Goal: Task Accomplishment & Management: Use online tool/utility

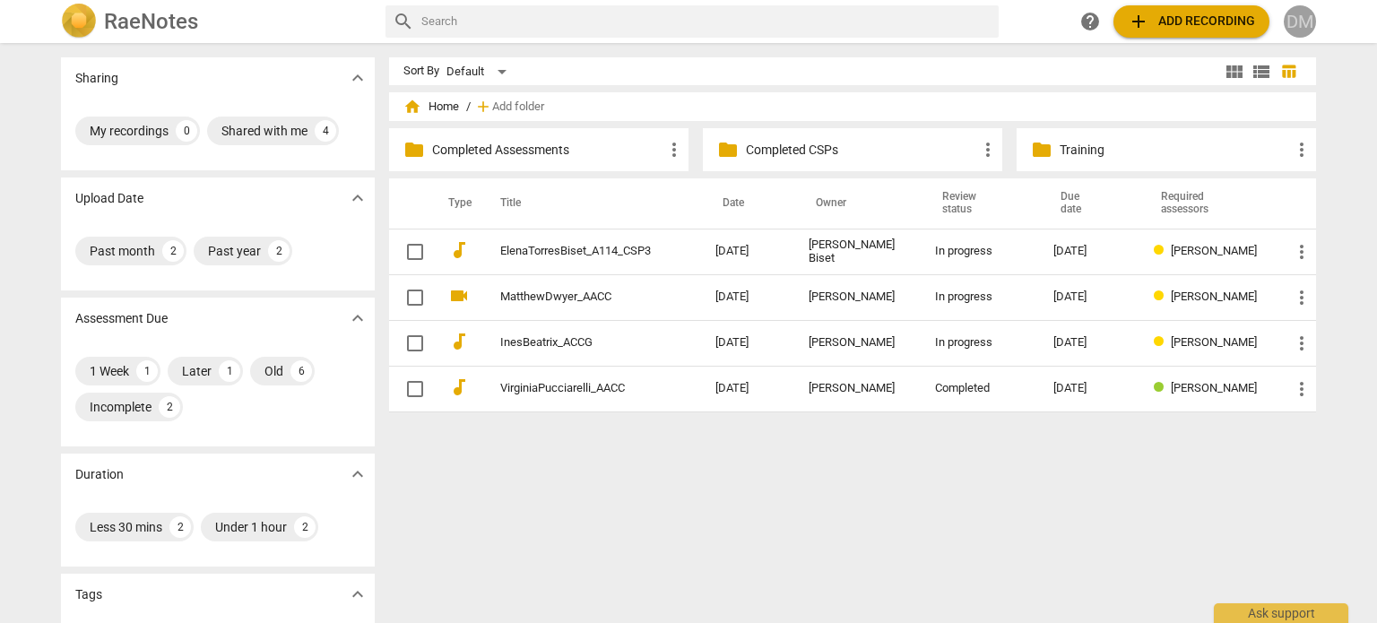
click at [1288, 22] on div "DM" at bounding box center [1299, 21] width 32 height 32
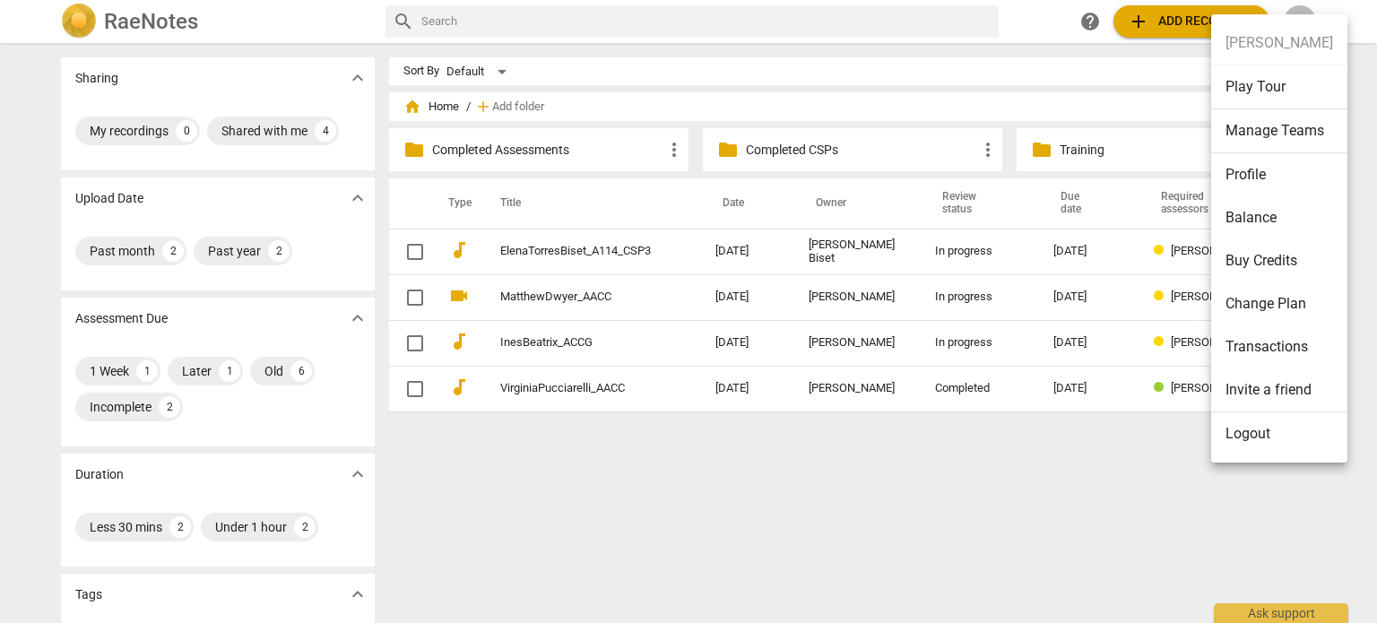
click at [1247, 433] on li "Logout" at bounding box center [1279, 433] width 136 height 43
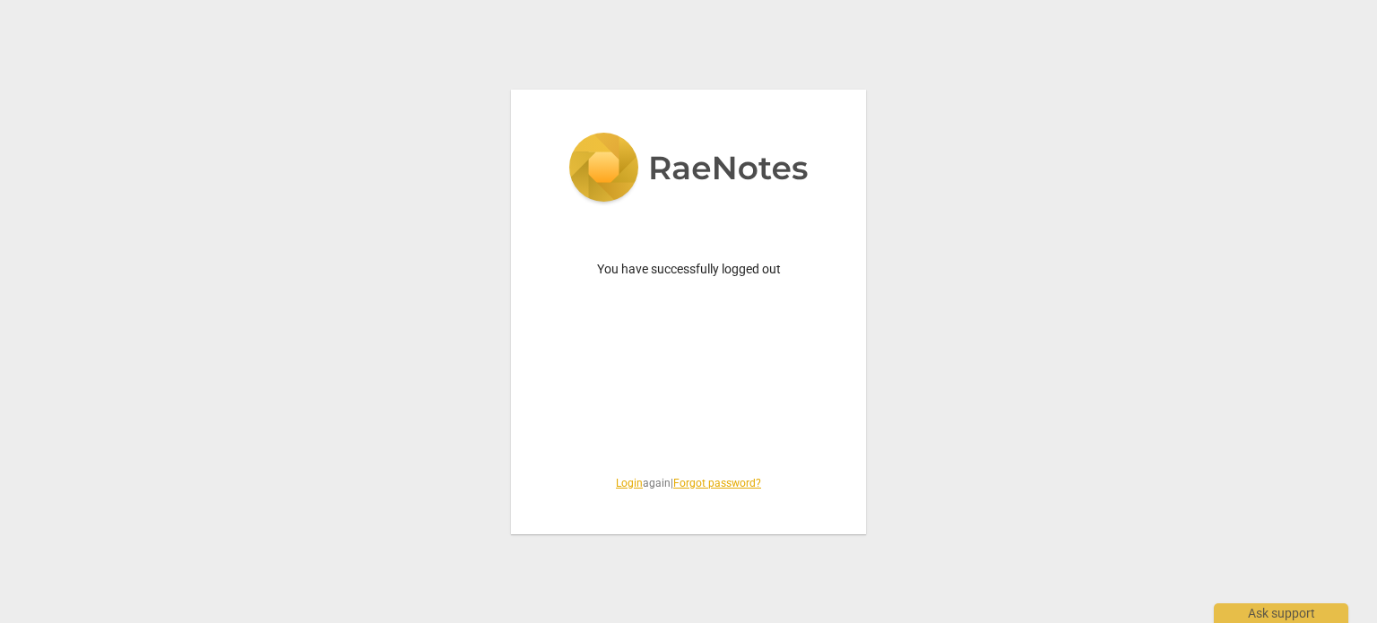
click at [616, 487] on link "Login" at bounding box center [629, 483] width 27 height 13
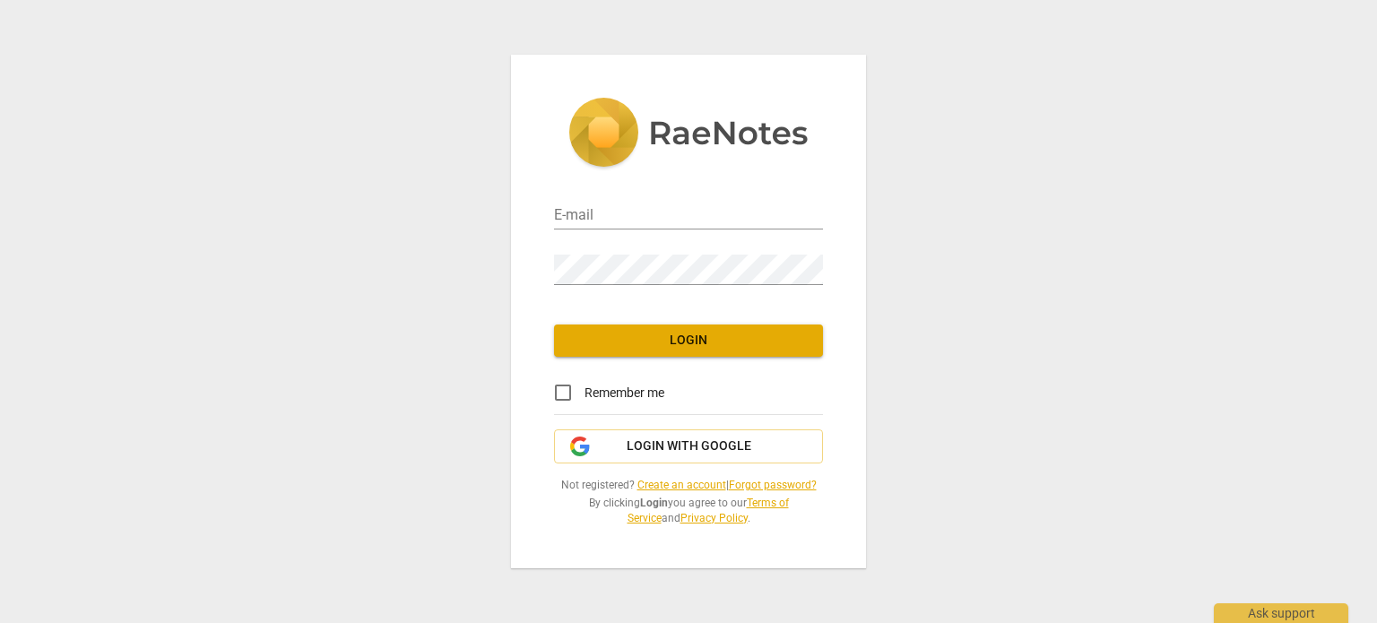
type input "diane@addca.com"
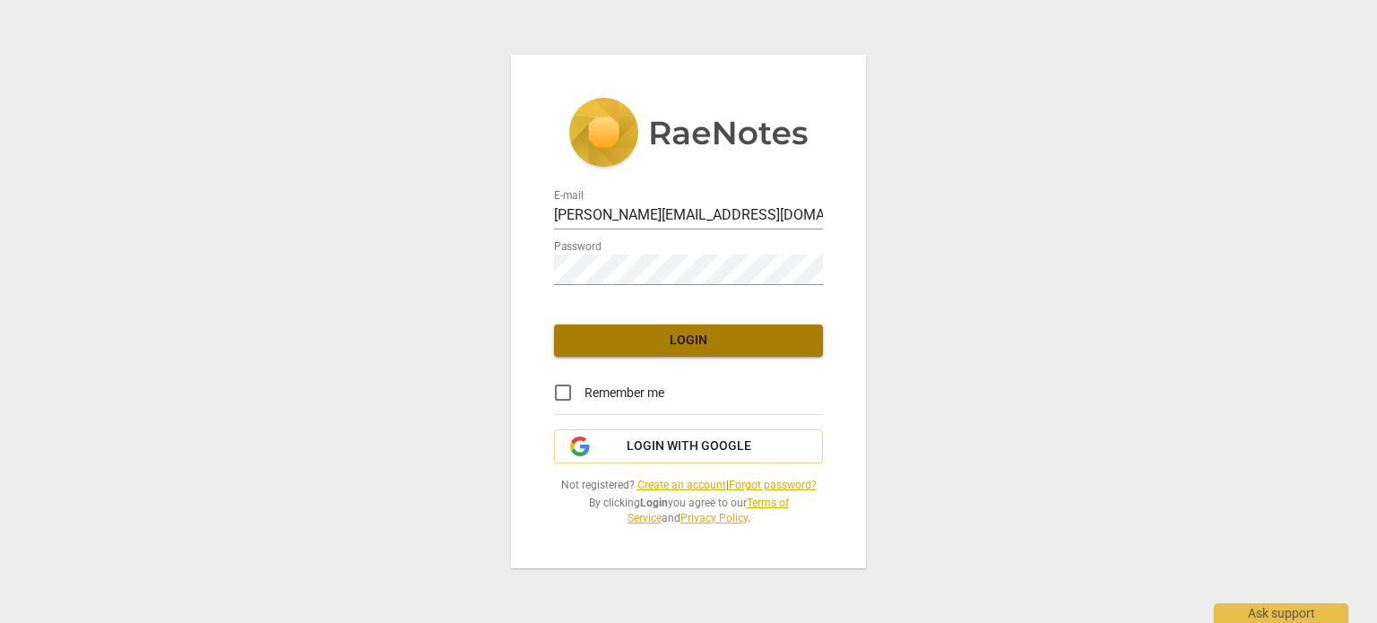
click at [684, 332] on span "Login" at bounding box center [688, 341] width 240 height 18
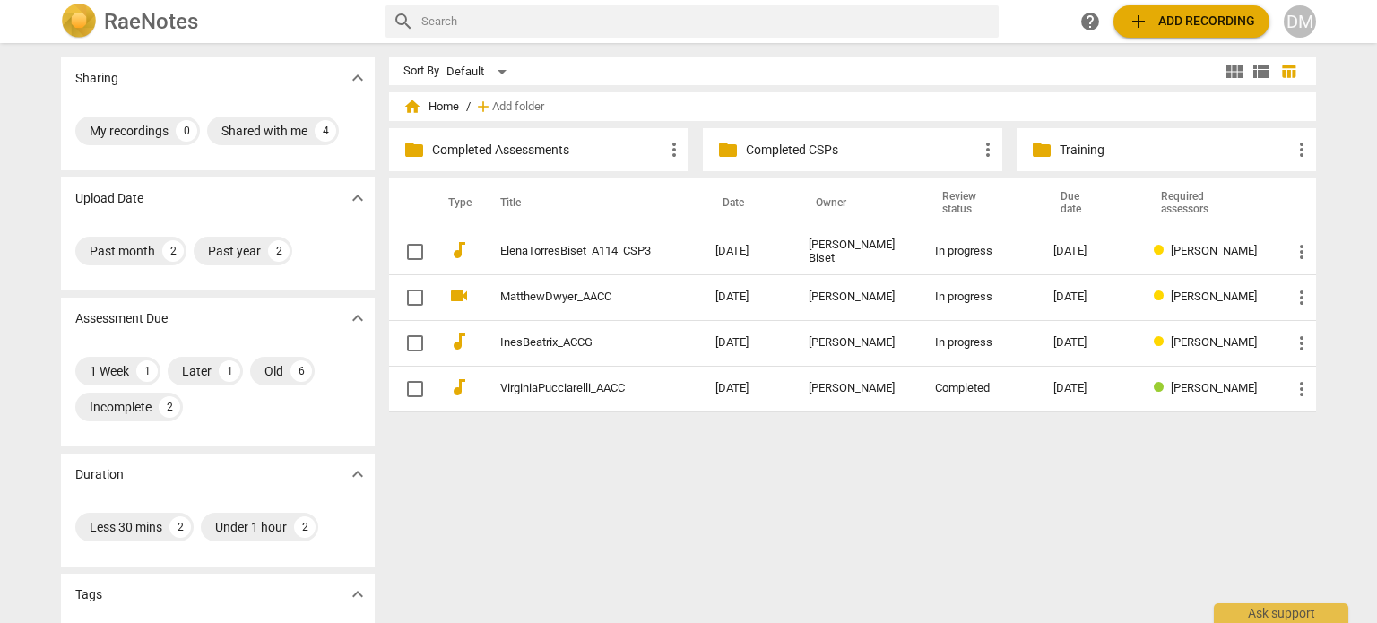
click at [1300, 21] on div "DM" at bounding box center [1299, 21] width 32 height 32
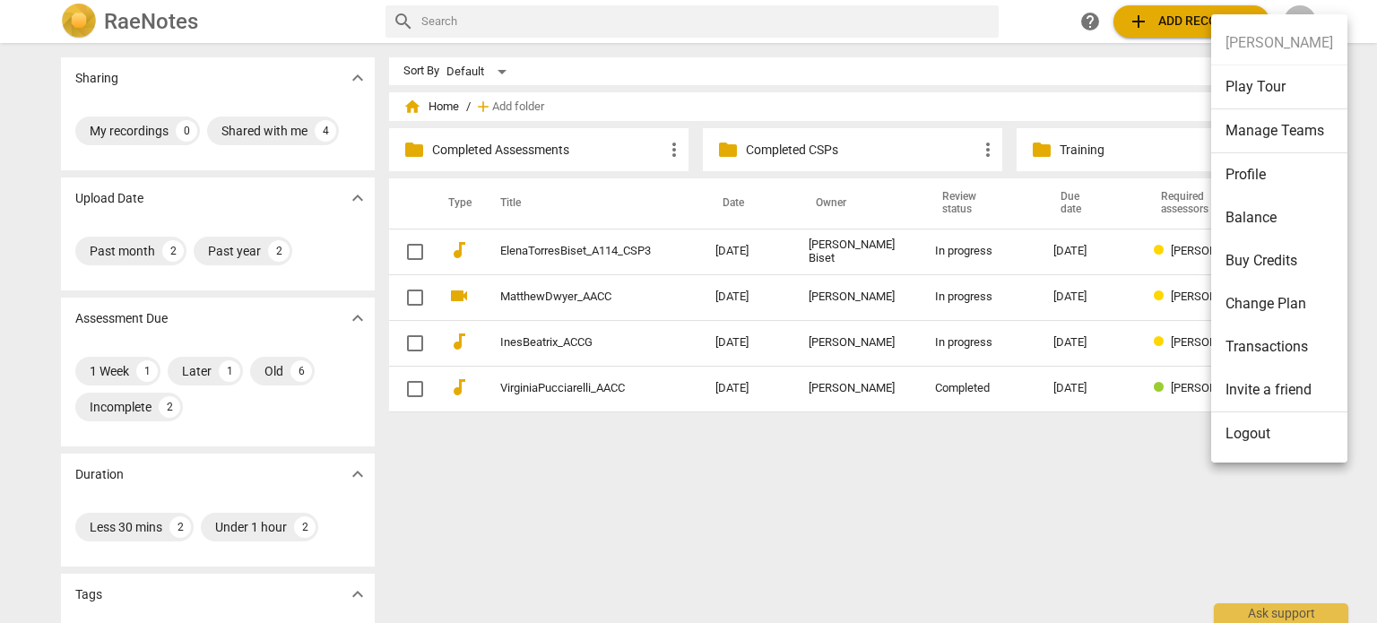
click at [1245, 429] on li "Logout" at bounding box center [1279, 433] width 136 height 43
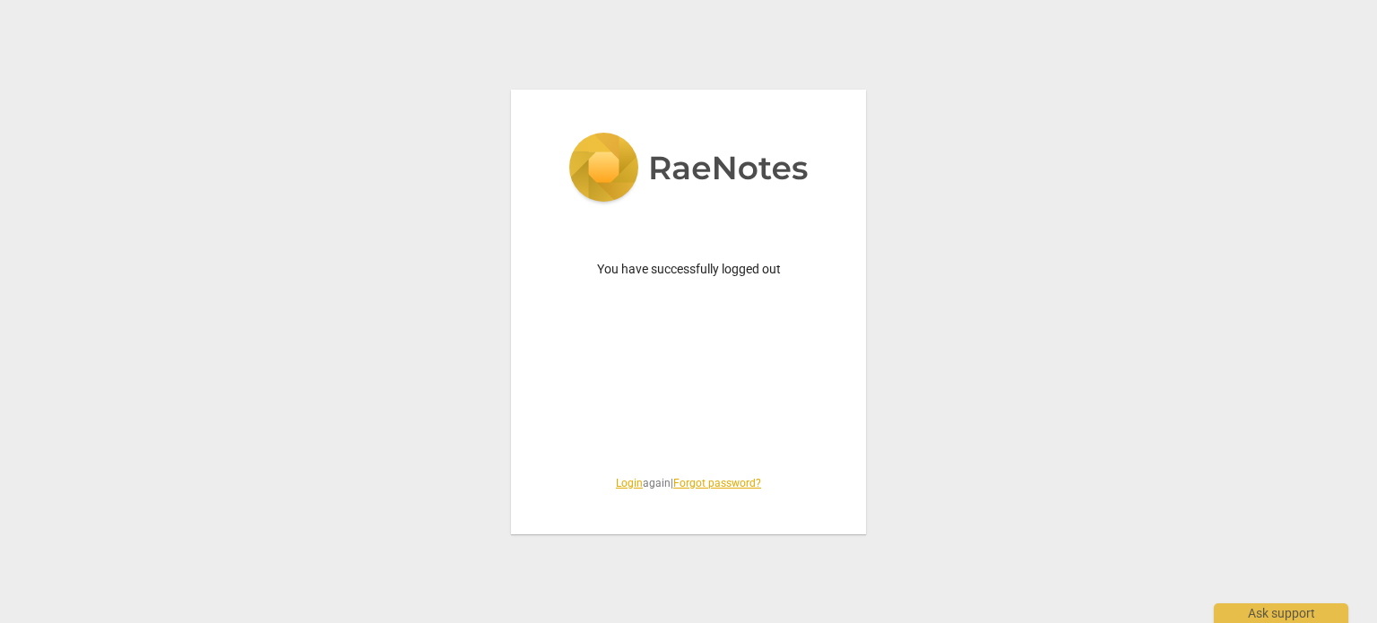
click at [616, 483] on link "Login" at bounding box center [629, 483] width 27 height 13
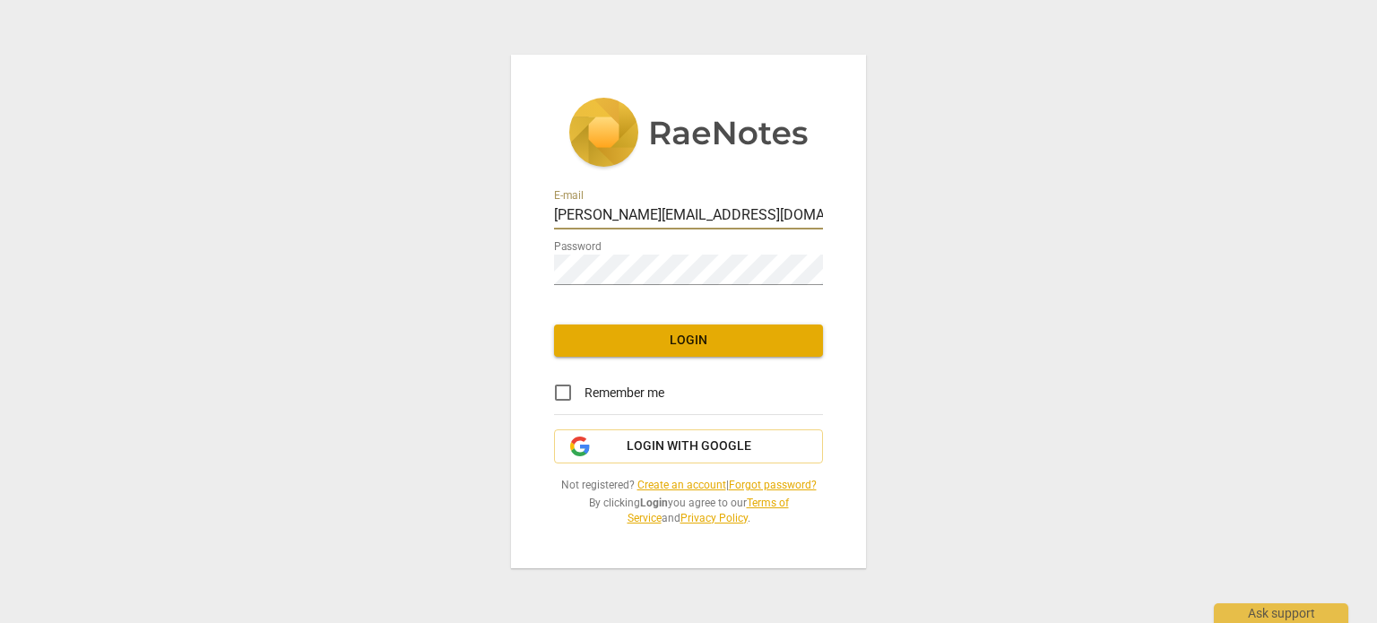
click at [745, 207] on input "diane@addca.com" at bounding box center [688, 216] width 269 height 26
type input "coachdiane@execskills.com"
click at [705, 334] on span "Login" at bounding box center [688, 341] width 240 height 18
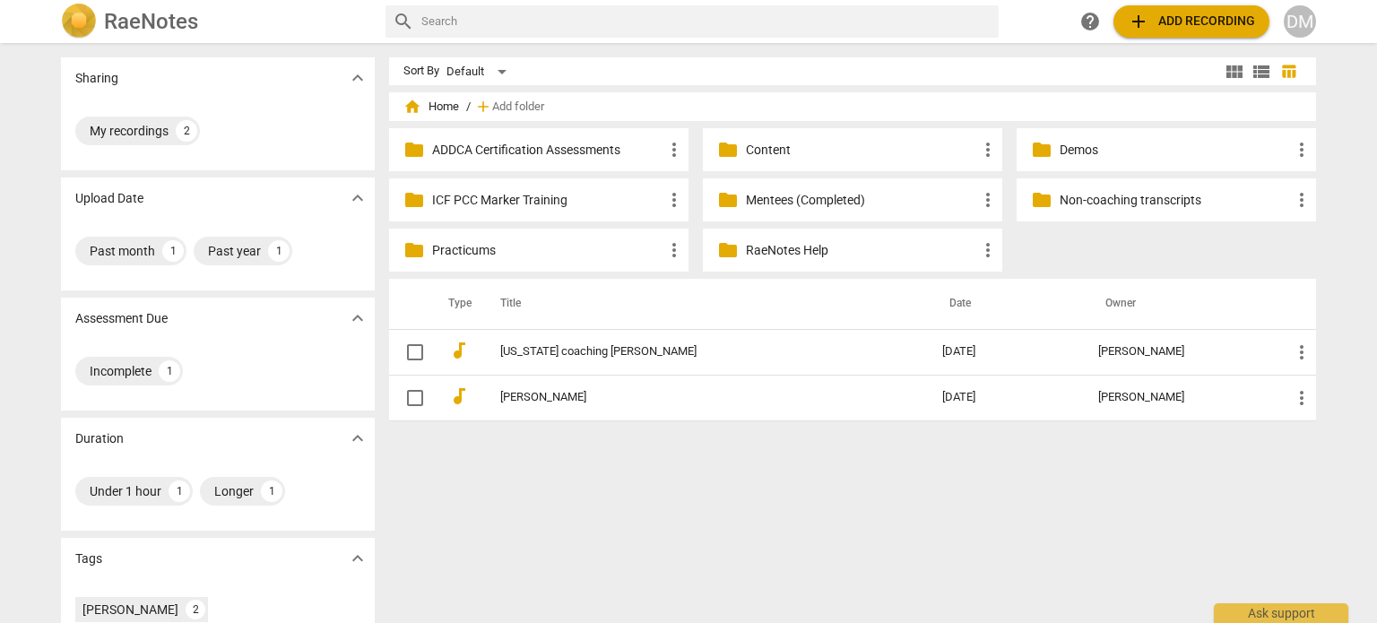
click at [1183, 22] on span "add Add recording" at bounding box center [1190, 22] width 127 height 22
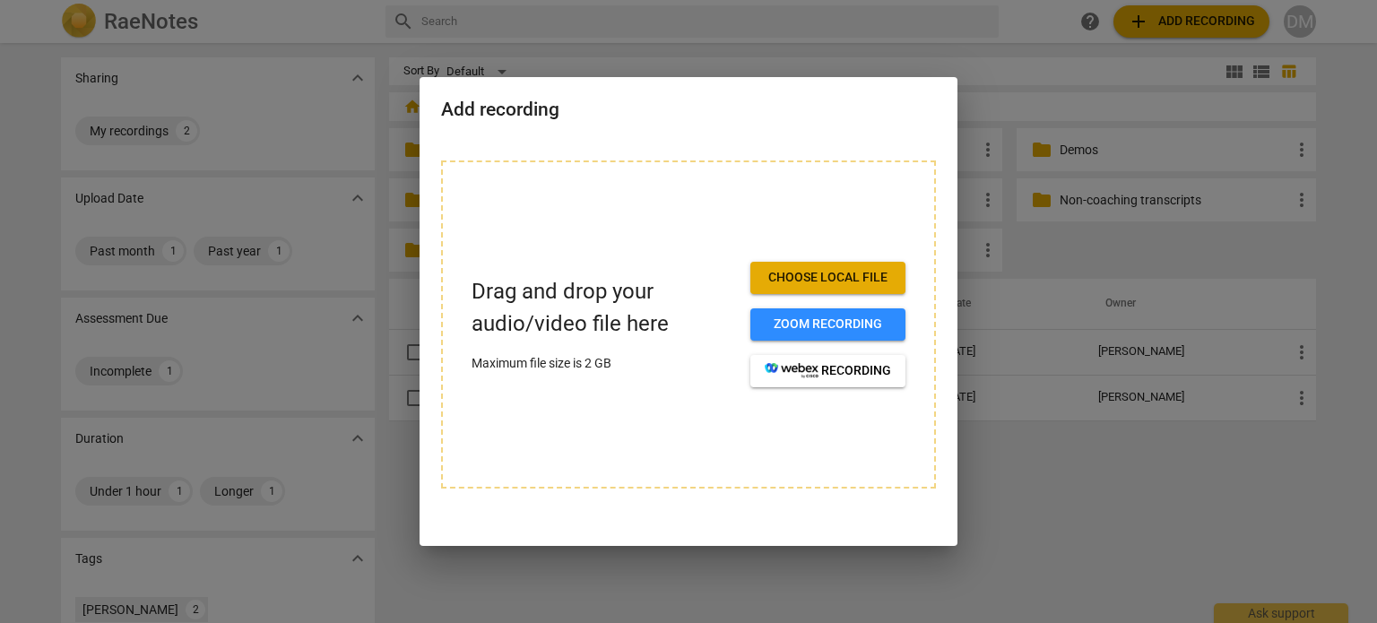
click at [859, 279] on span "Choose local file" at bounding box center [827, 278] width 126 height 18
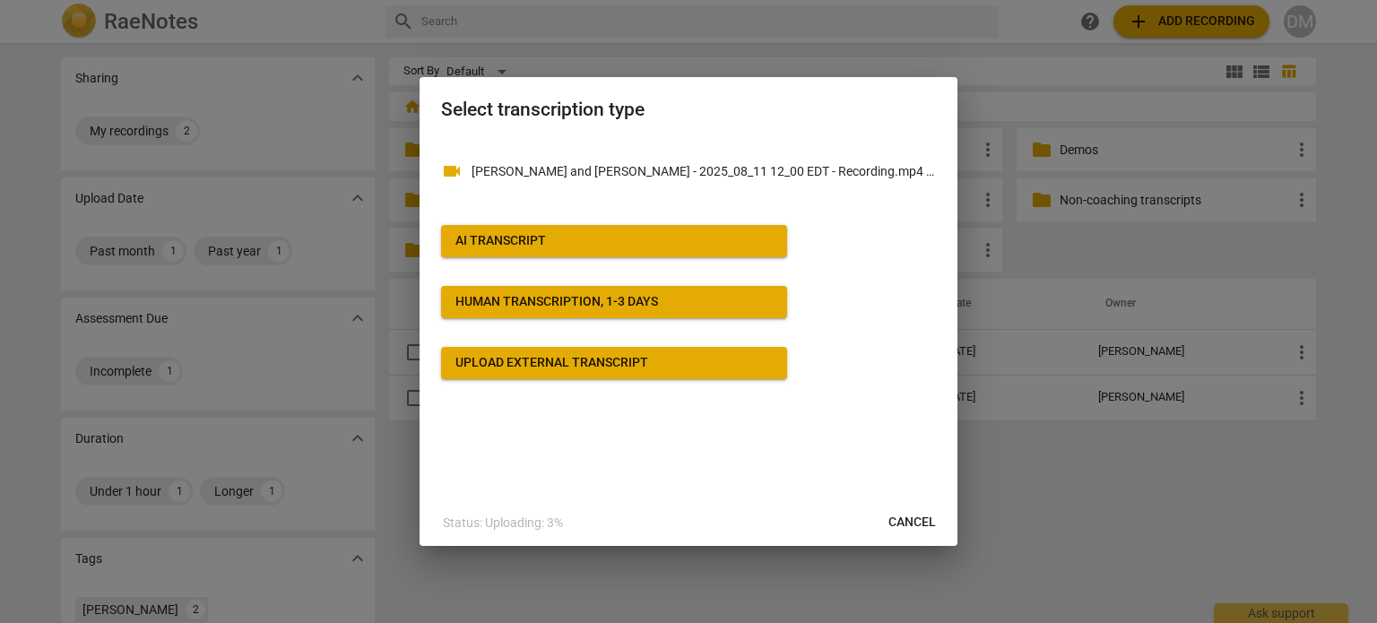
click at [603, 248] on span "AI Transcript" at bounding box center [613, 241] width 317 height 18
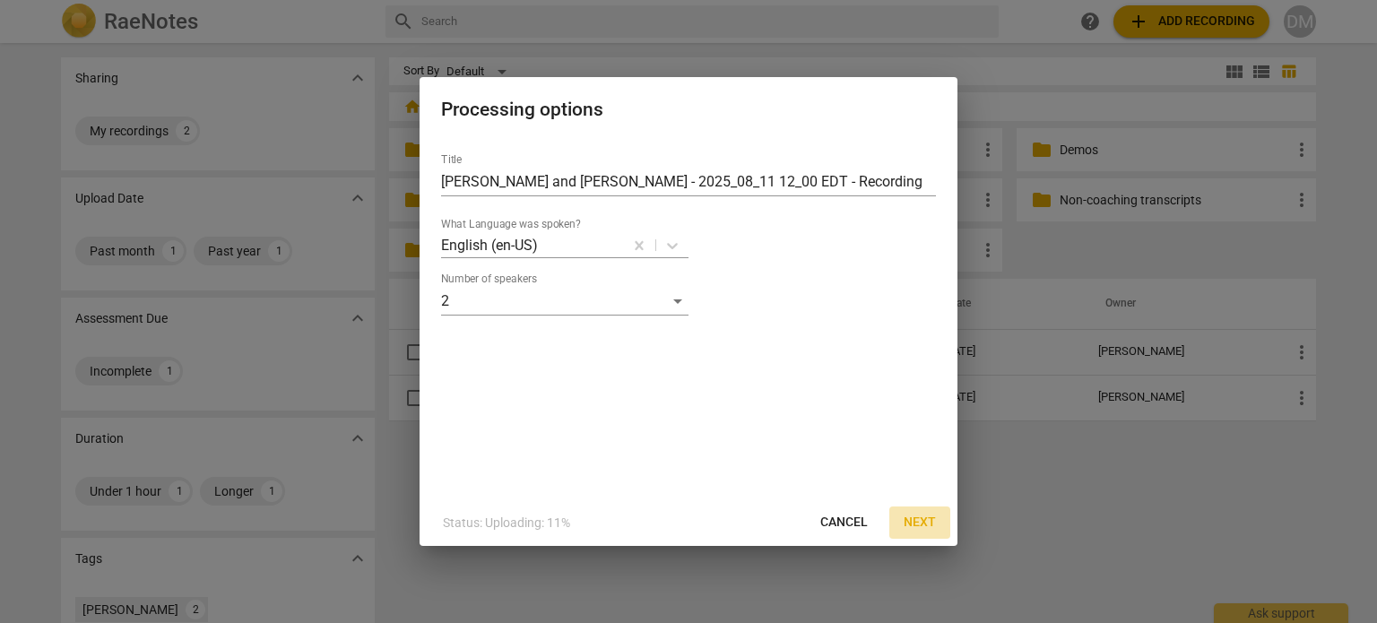
click at [925, 525] on span "Next" at bounding box center [919, 523] width 32 height 18
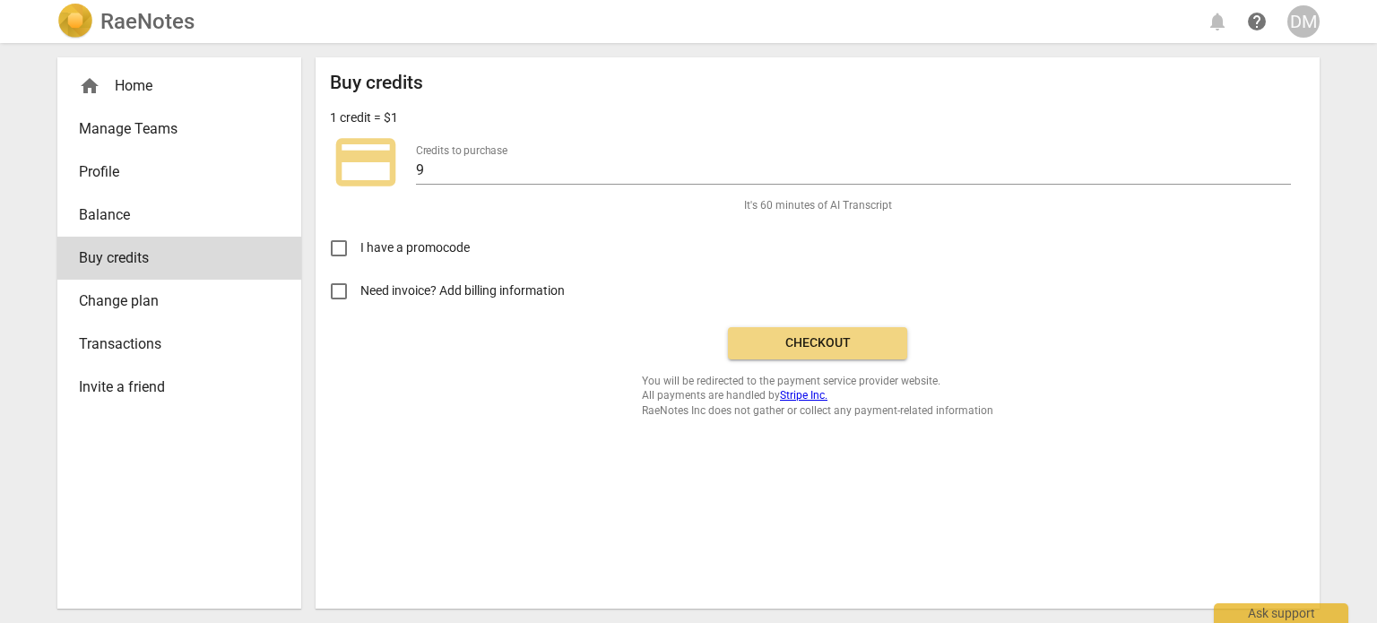
click at [842, 352] on span "Checkout" at bounding box center [817, 343] width 151 height 18
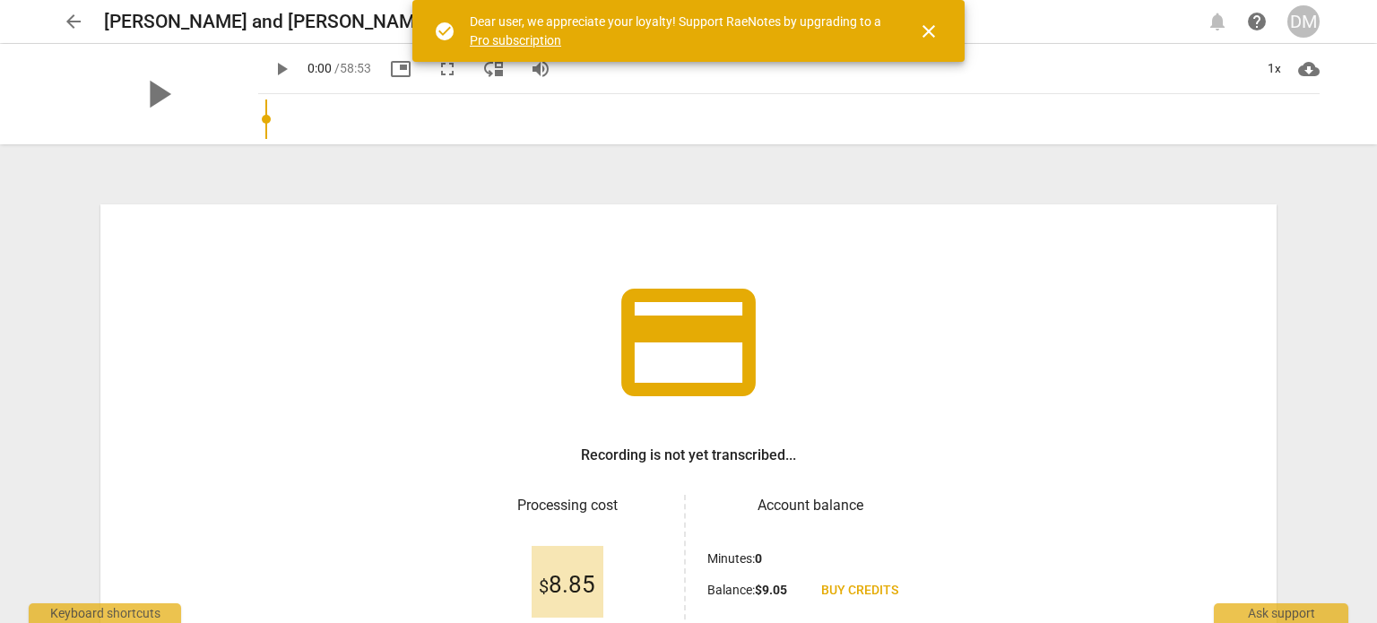
click at [926, 38] on span "close" at bounding box center [929, 32] width 22 height 22
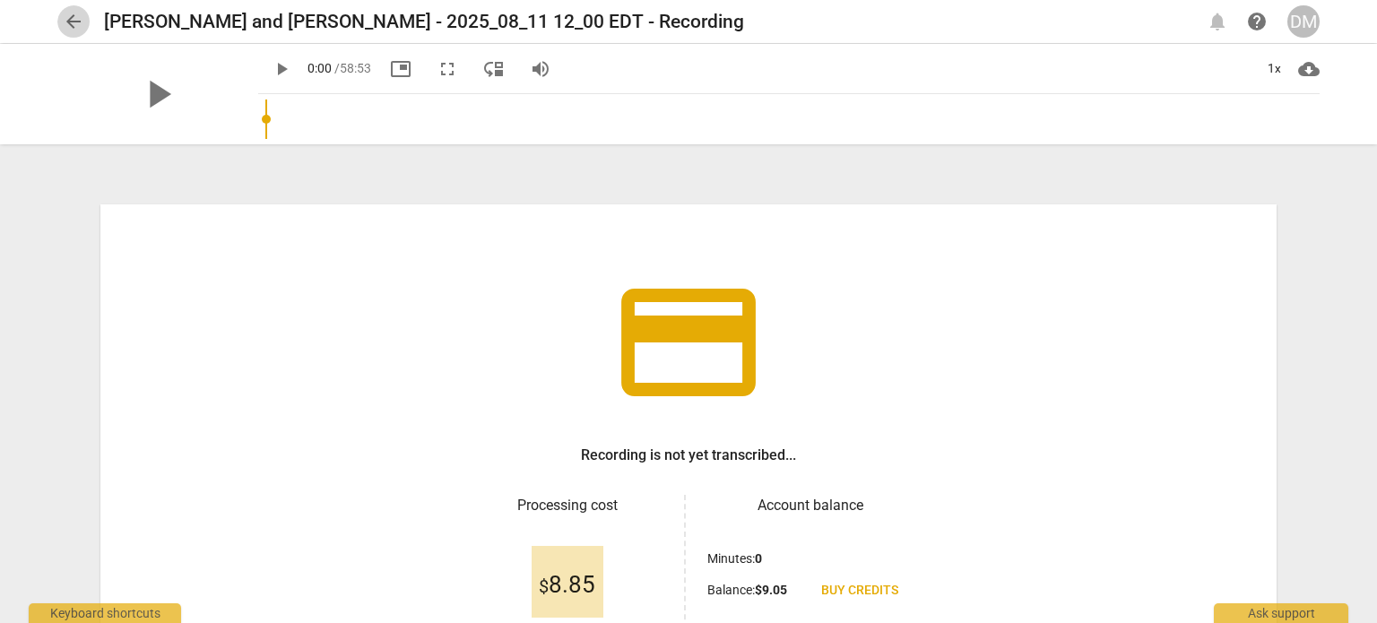
click at [74, 20] on span "arrow_back" at bounding box center [74, 22] width 22 height 22
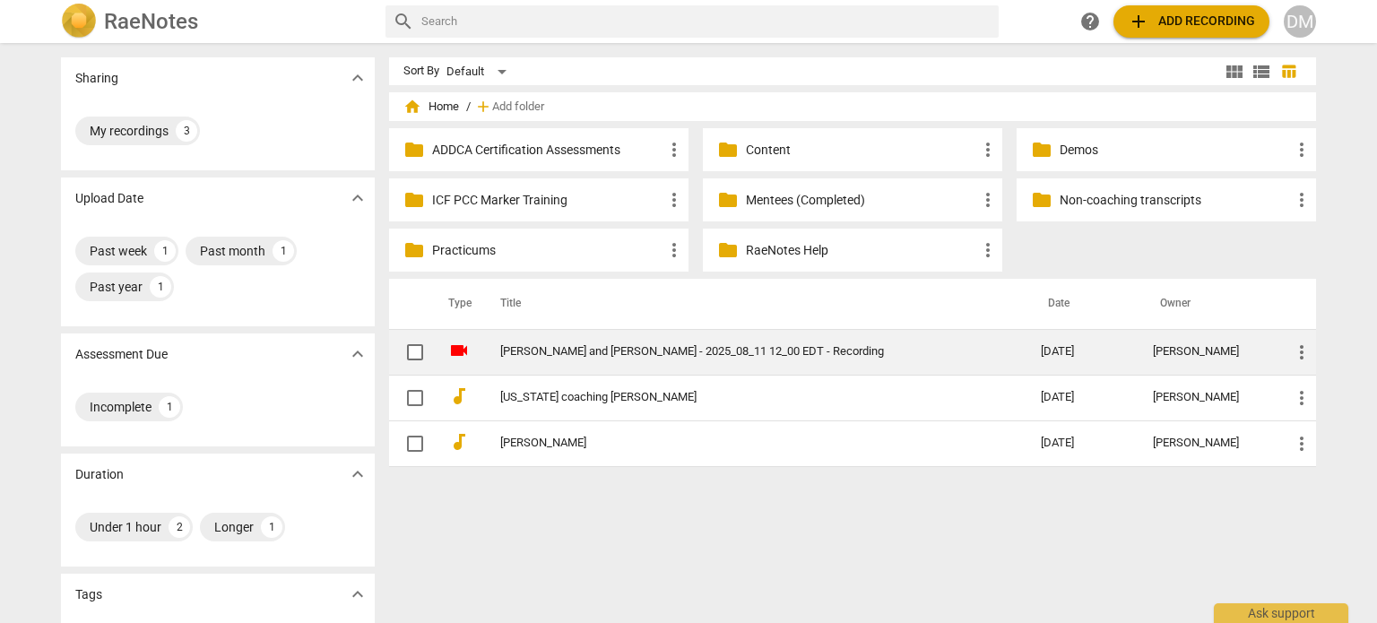
click at [555, 347] on link "[PERSON_NAME] and [PERSON_NAME] - 2025_08_11 12_00 EDT - Recording" at bounding box center [738, 351] width 476 height 13
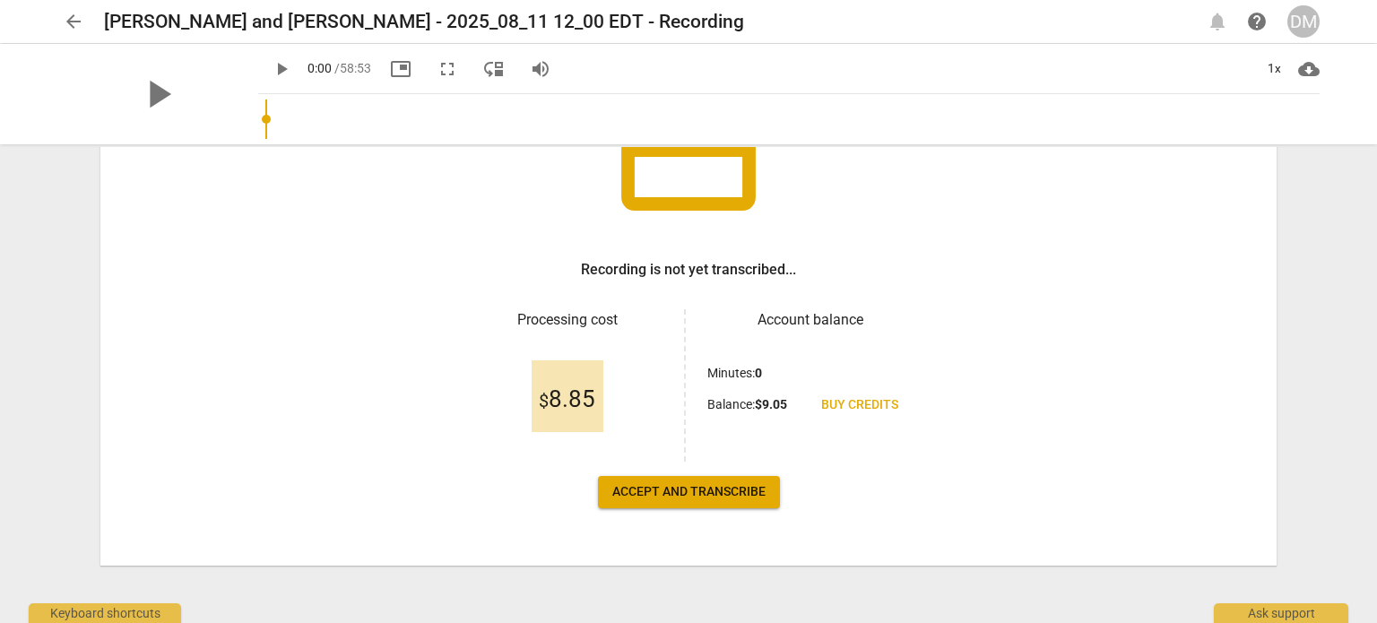
scroll to position [194, 0]
click at [678, 490] on span "Accept and transcribe" at bounding box center [688, 492] width 153 height 18
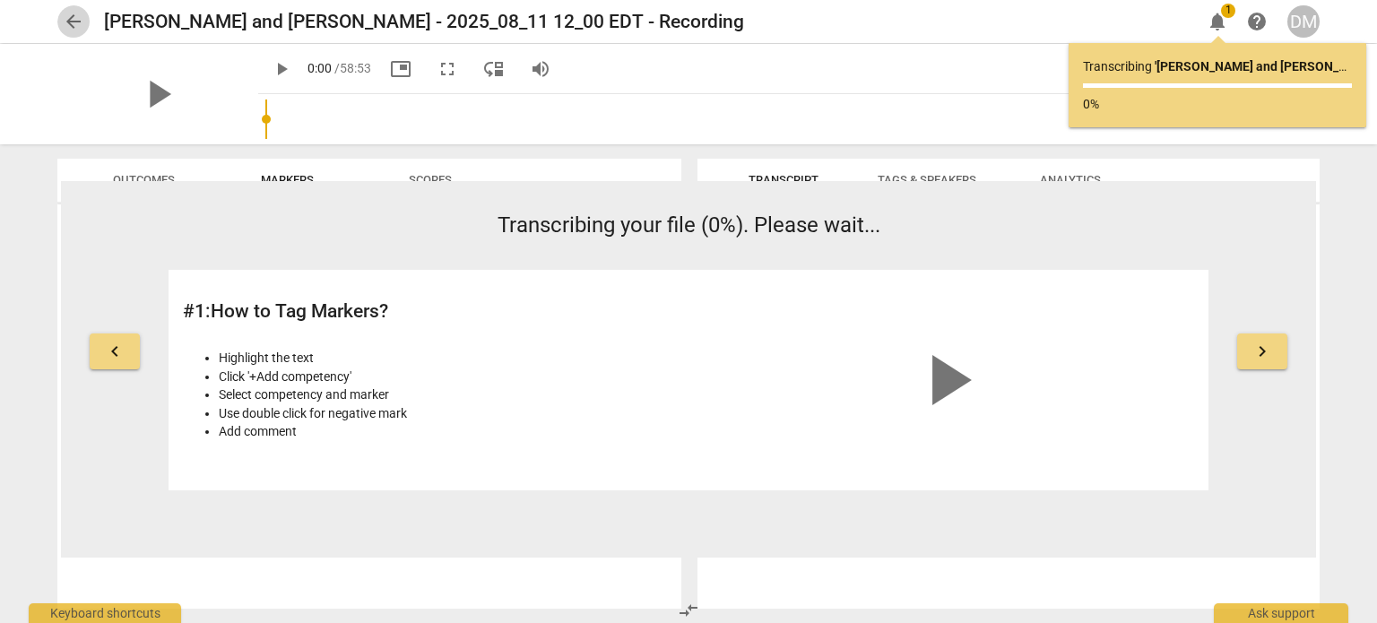
click at [79, 17] on span "arrow_back" at bounding box center [74, 22] width 22 height 22
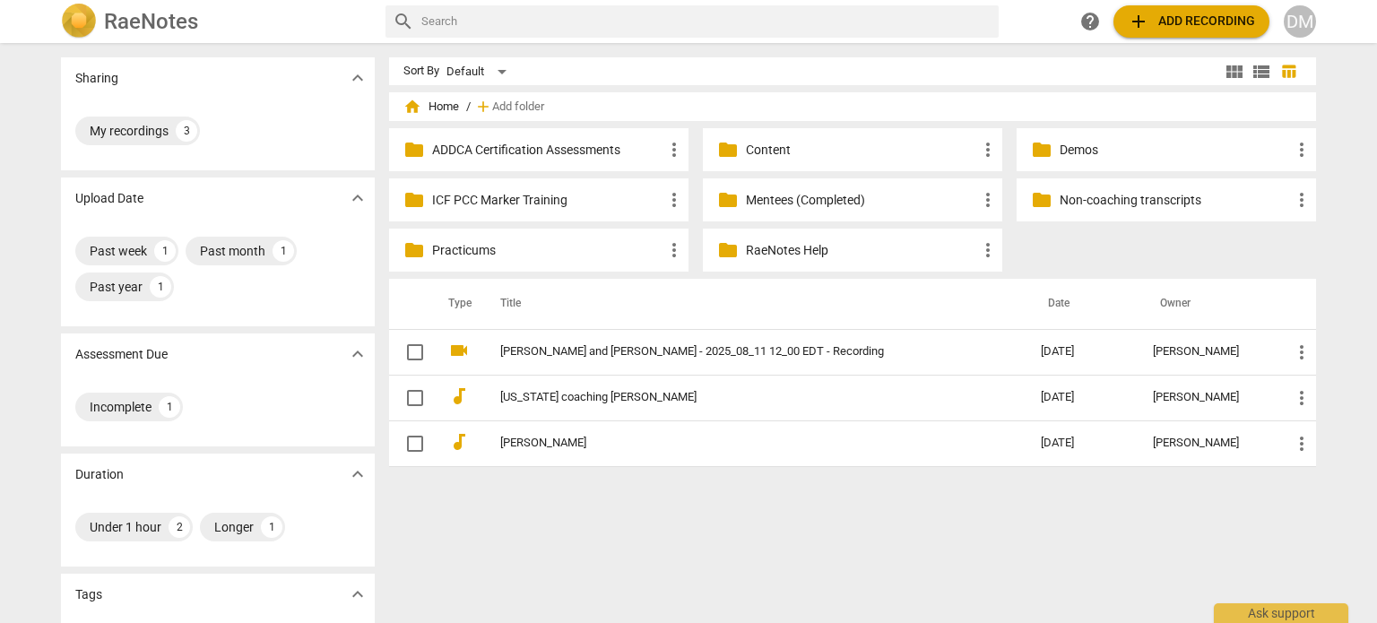
click at [789, 30] on input "text" at bounding box center [706, 21] width 570 height 29
type input "invite other to upload recording"
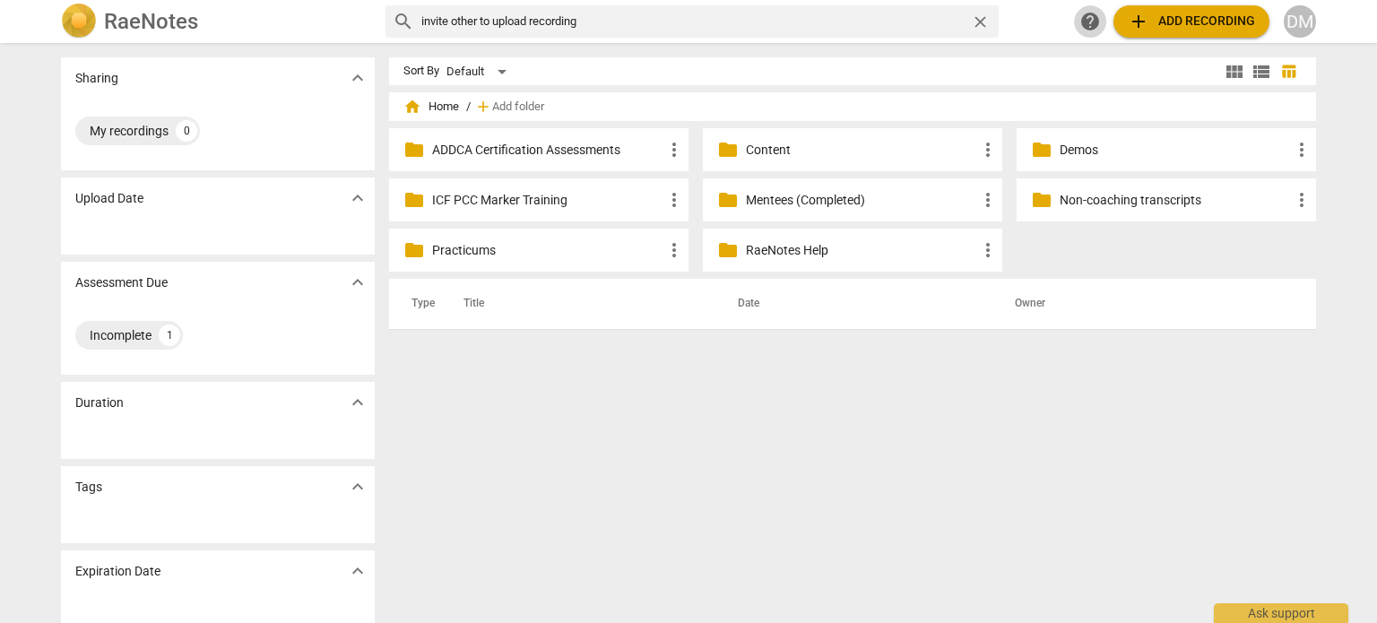
click at [1079, 24] on span "help" at bounding box center [1090, 22] width 22 height 22
click at [1300, 24] on div "DM" at bounding box center [1299, 21] width 32 height 32
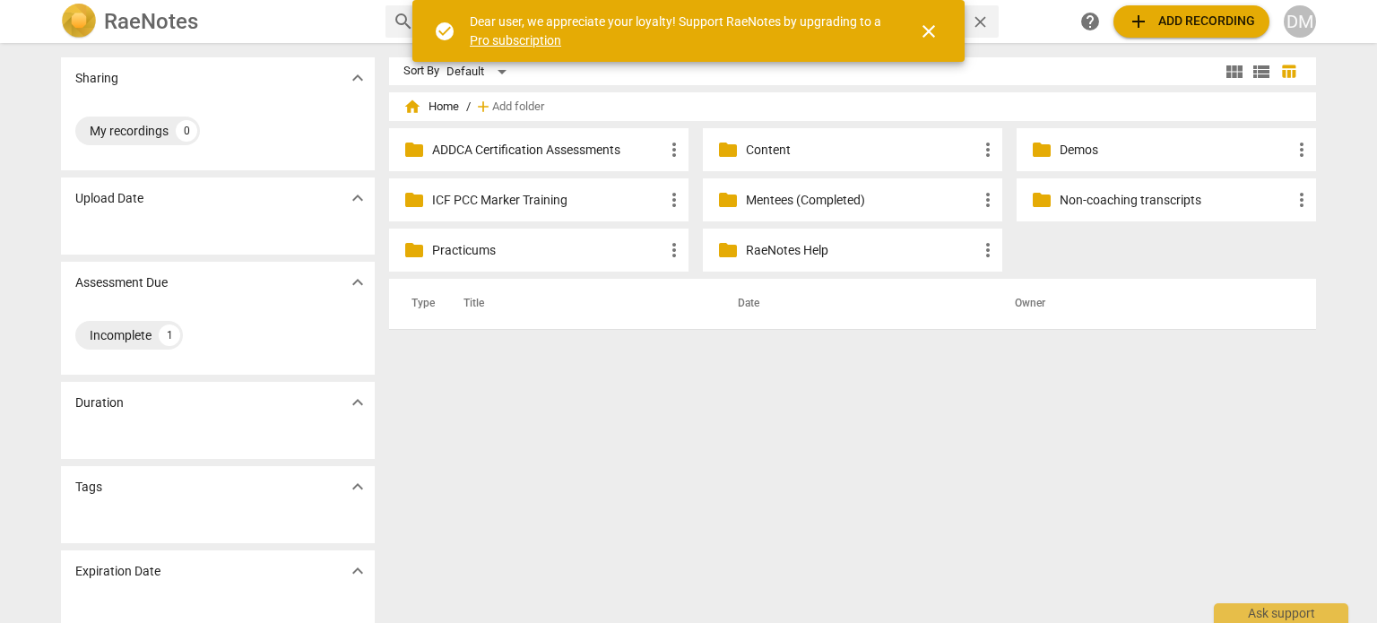
click at [931, 40] on span "close" at bounding box center [929, 32] width 22 height 22
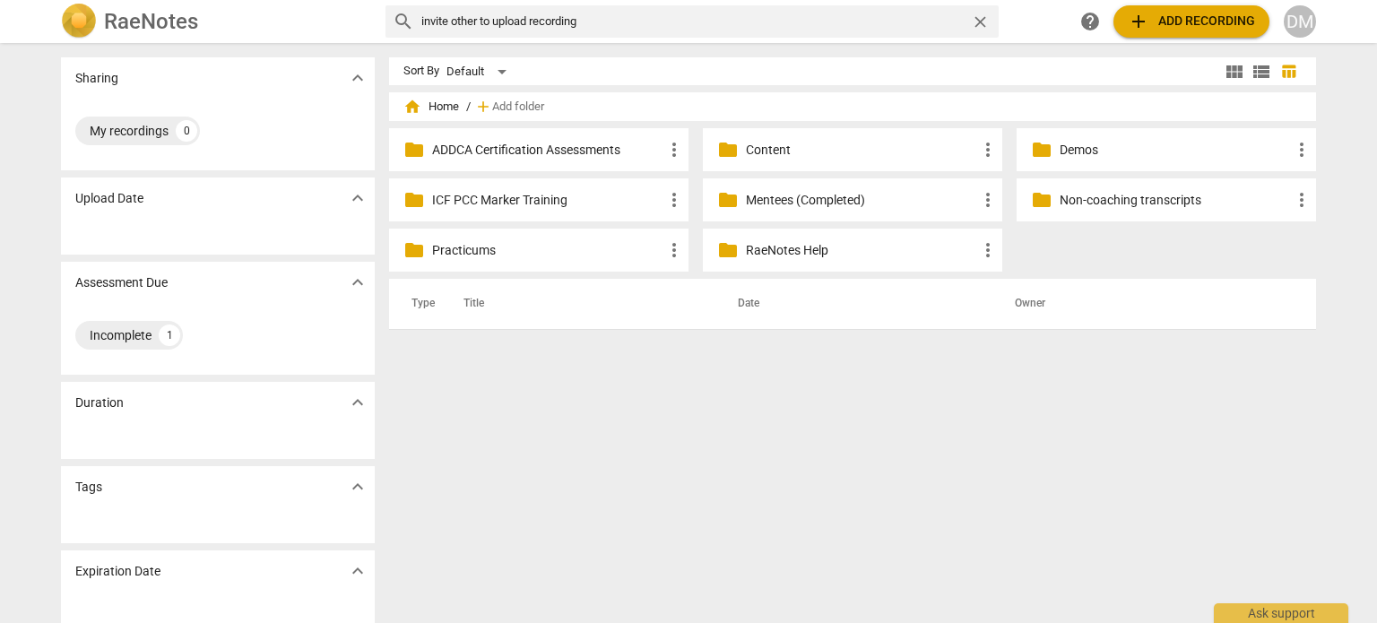
click at [433, 107] on span "home Home" at bounding box center [431, 107] width 56 height 18
click at [441, 107] on span "home Home" at bounding box center [431, 107] width 56 height 18
click at [1301, 17] on div "DM" at bounding box center [1299, 21] width 32 height 32
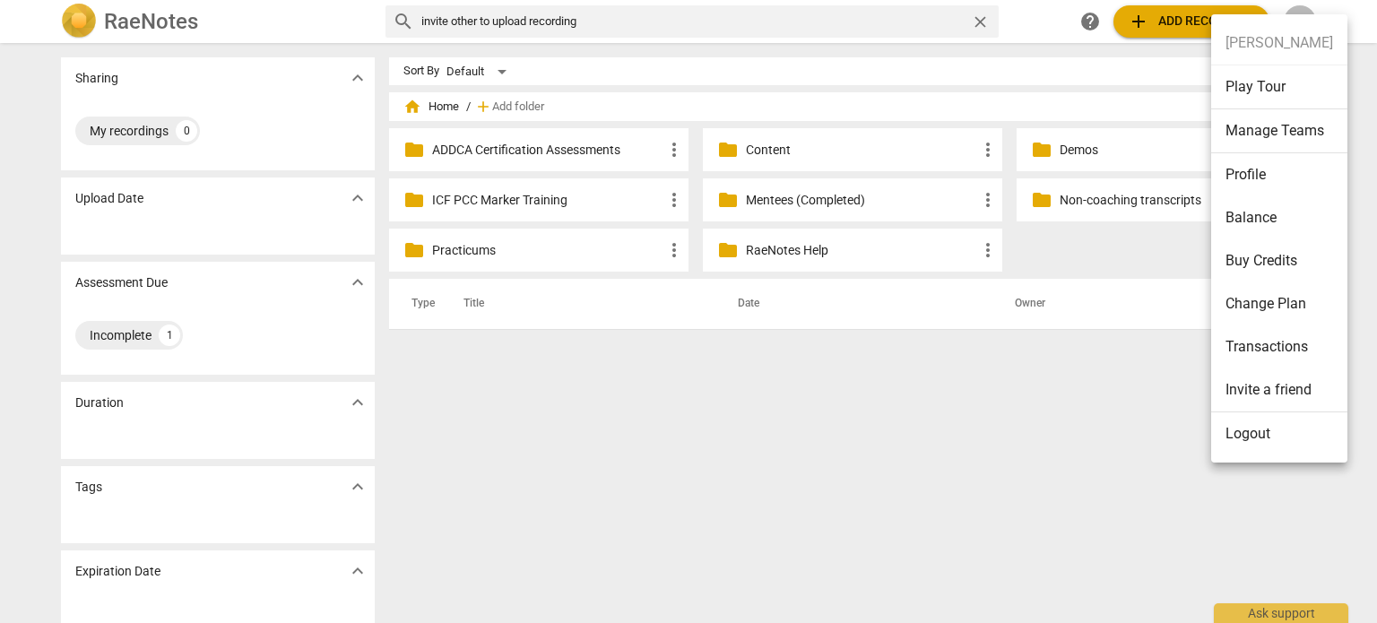
click at [1233, 429] on li "Logout" at bounding box center [1279, 433] width 136 height 43
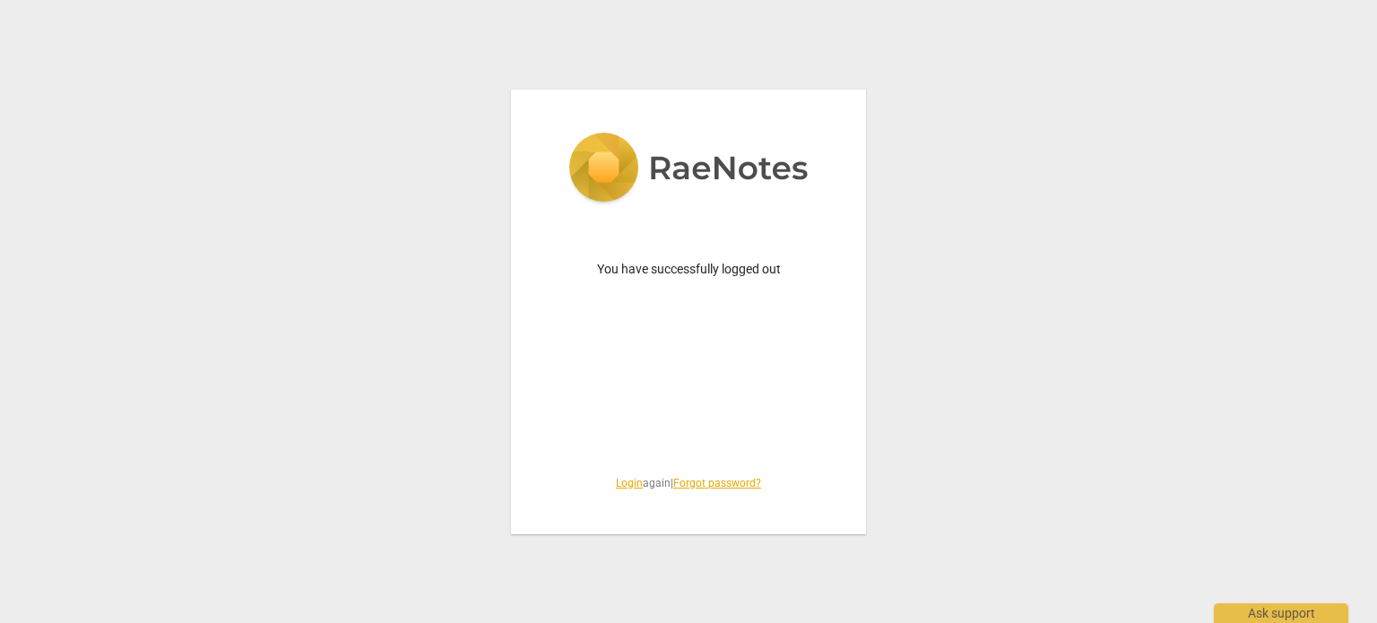
click at [616, 489] on link "Login" at bounding box center [629, 483] width 27 height 13
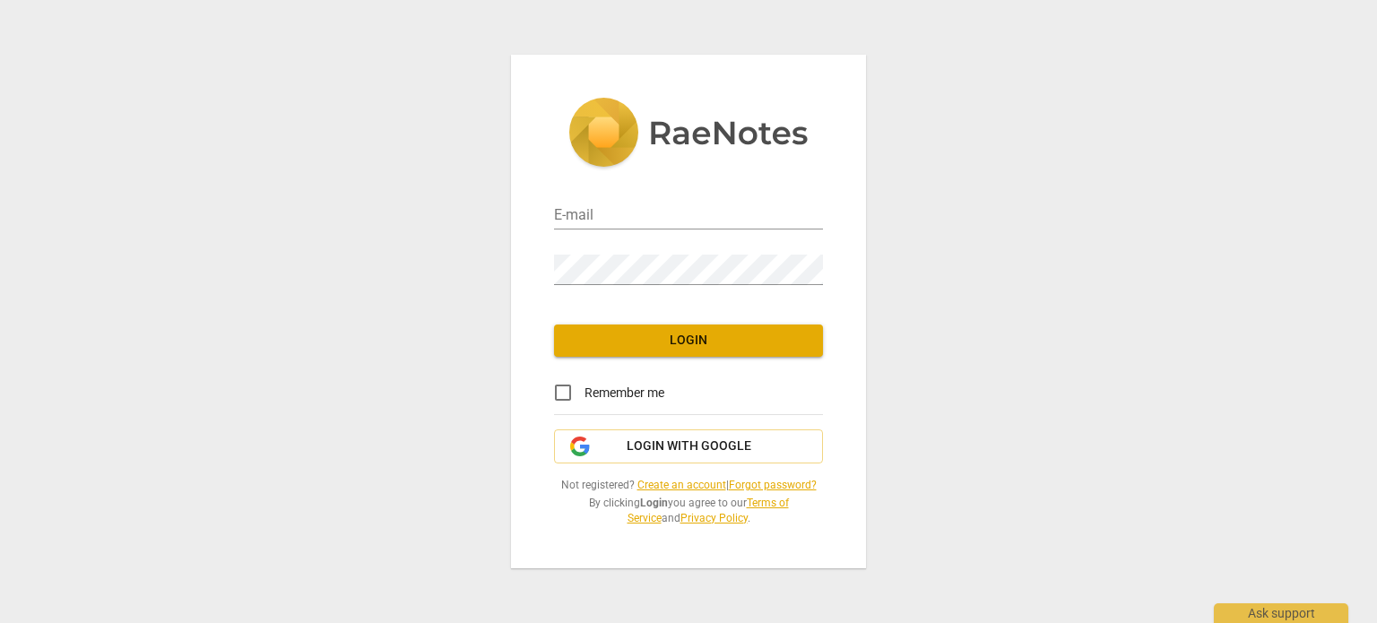
type input "coachdiane@execskills.com"
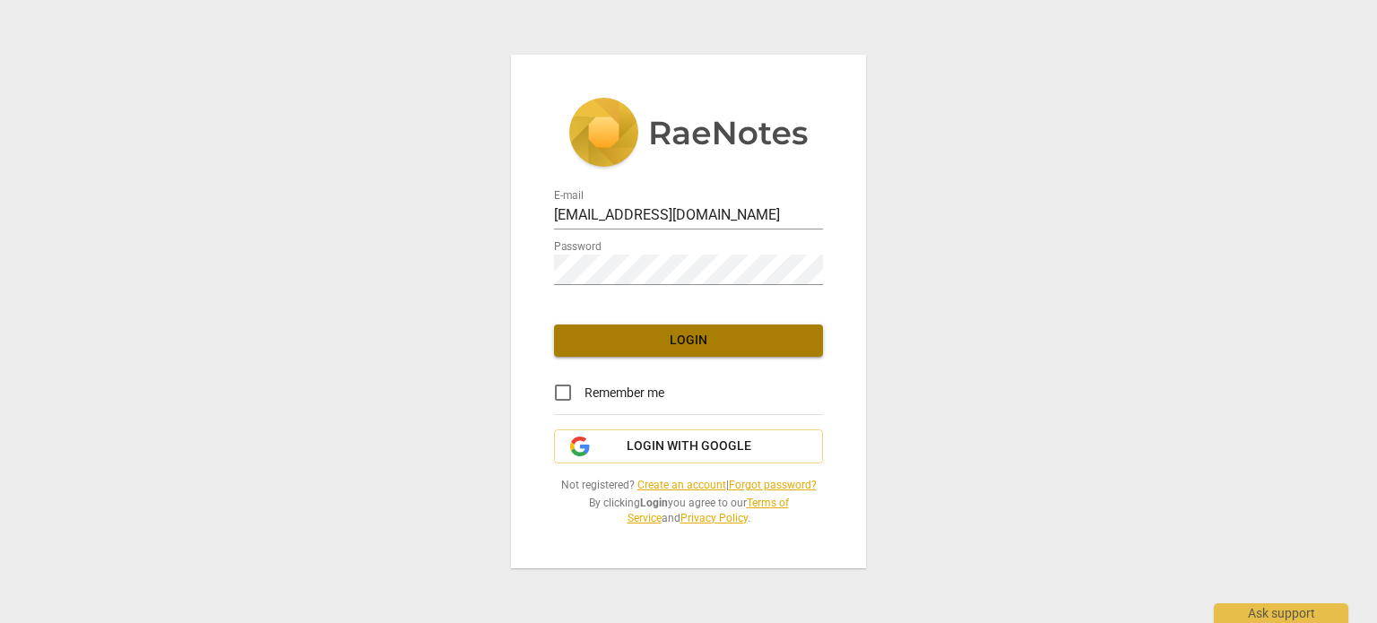
click at [714, 332] on span "Login" at bounding box center [688, 341] width 240 height 18
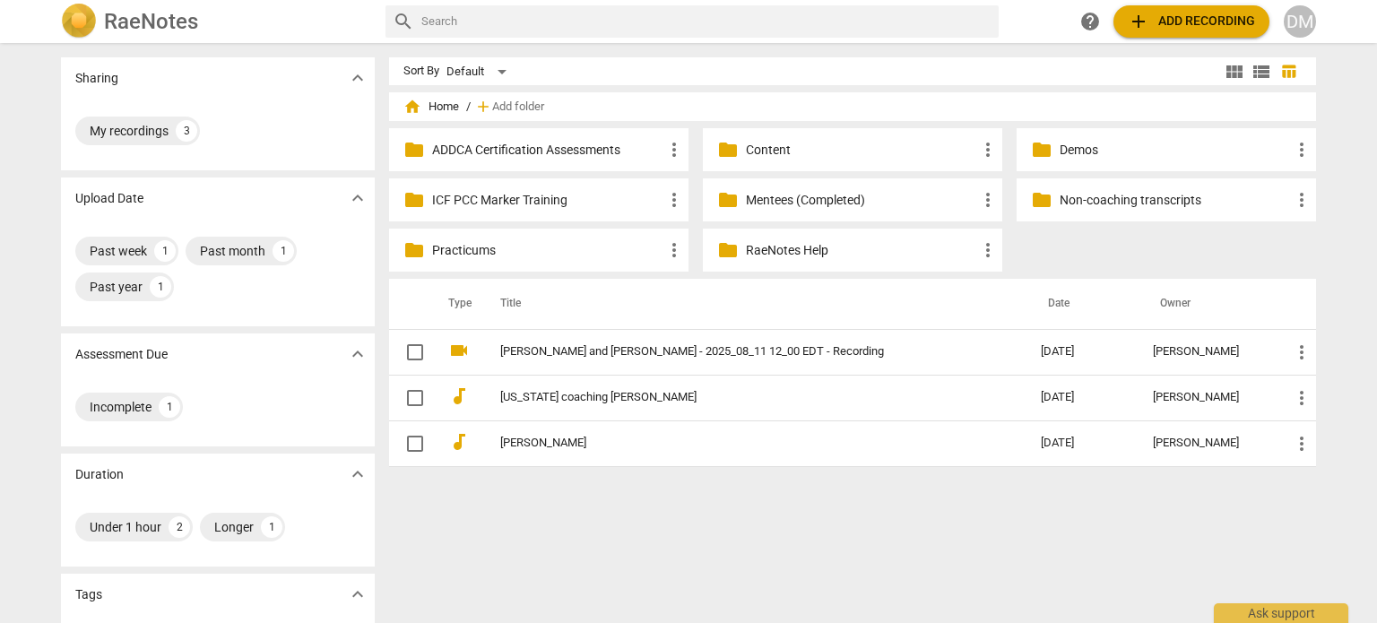
click at [1307, 16] on div "DM" at bounding box center [1299, 21] width 32 height 32
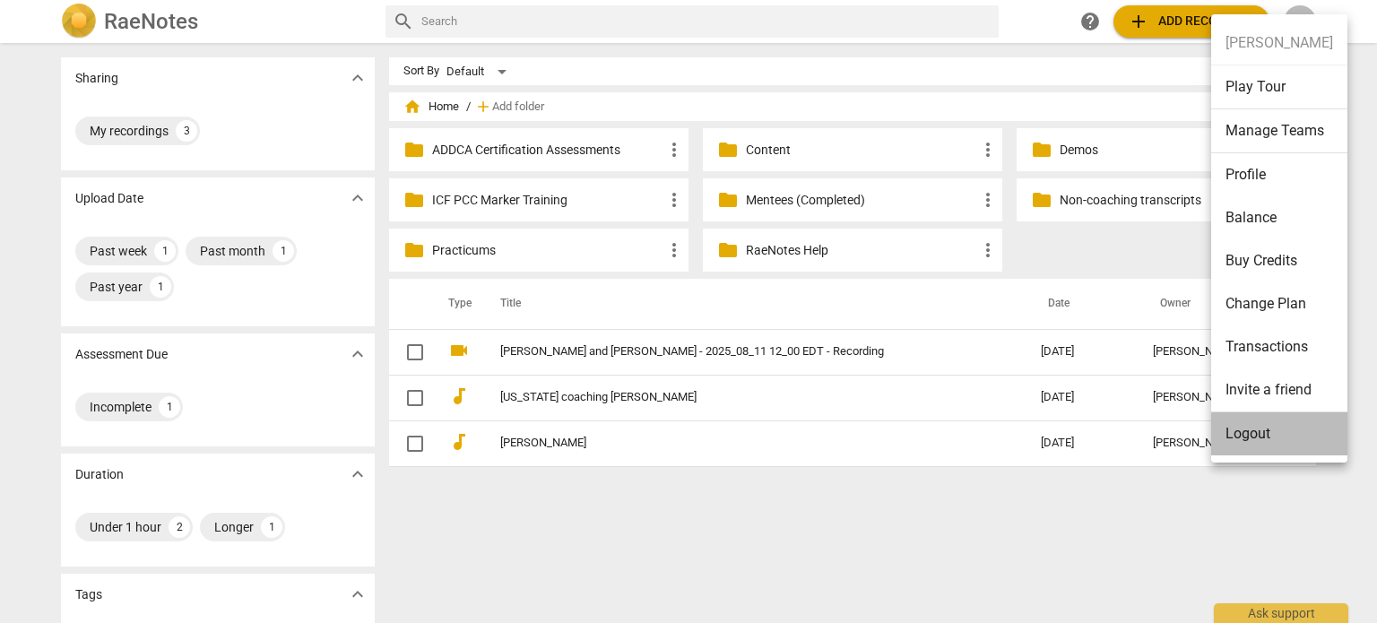
click at [1255, 431] on li "Logout" at bounding box center [1279, 433] width 136 height 43
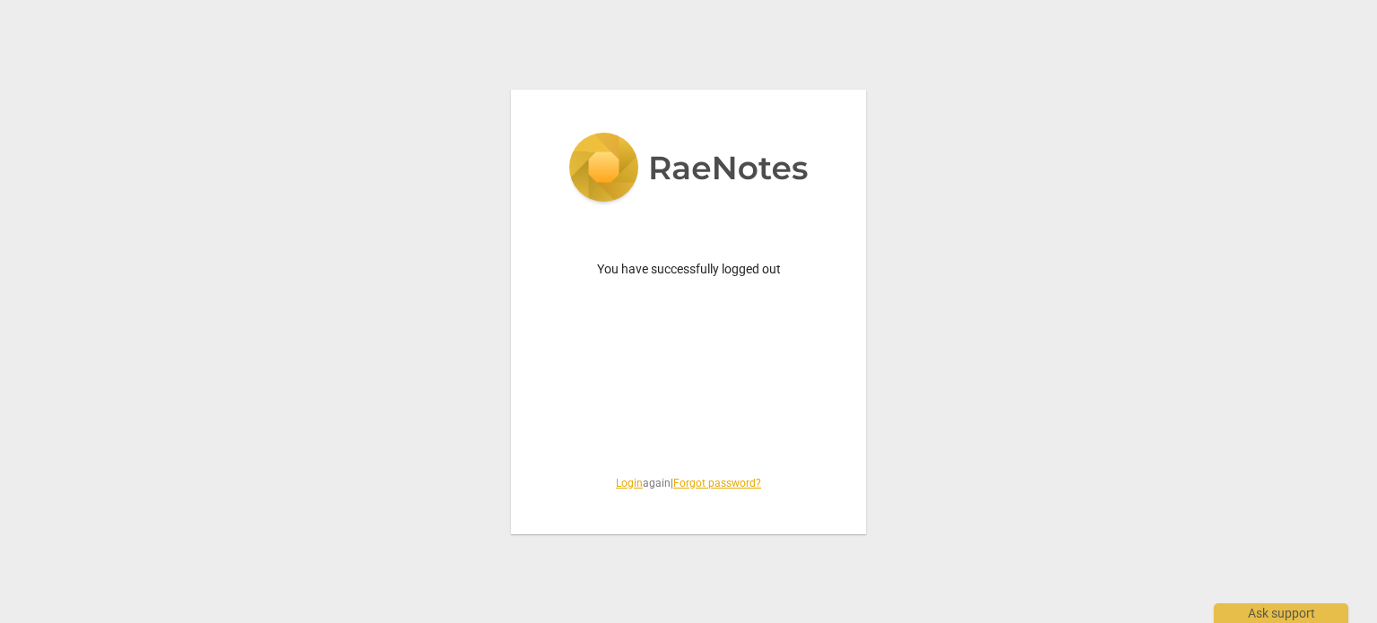
click at [616, 480] on link "Login" at bounding box center [629, 483] width 27 height 13
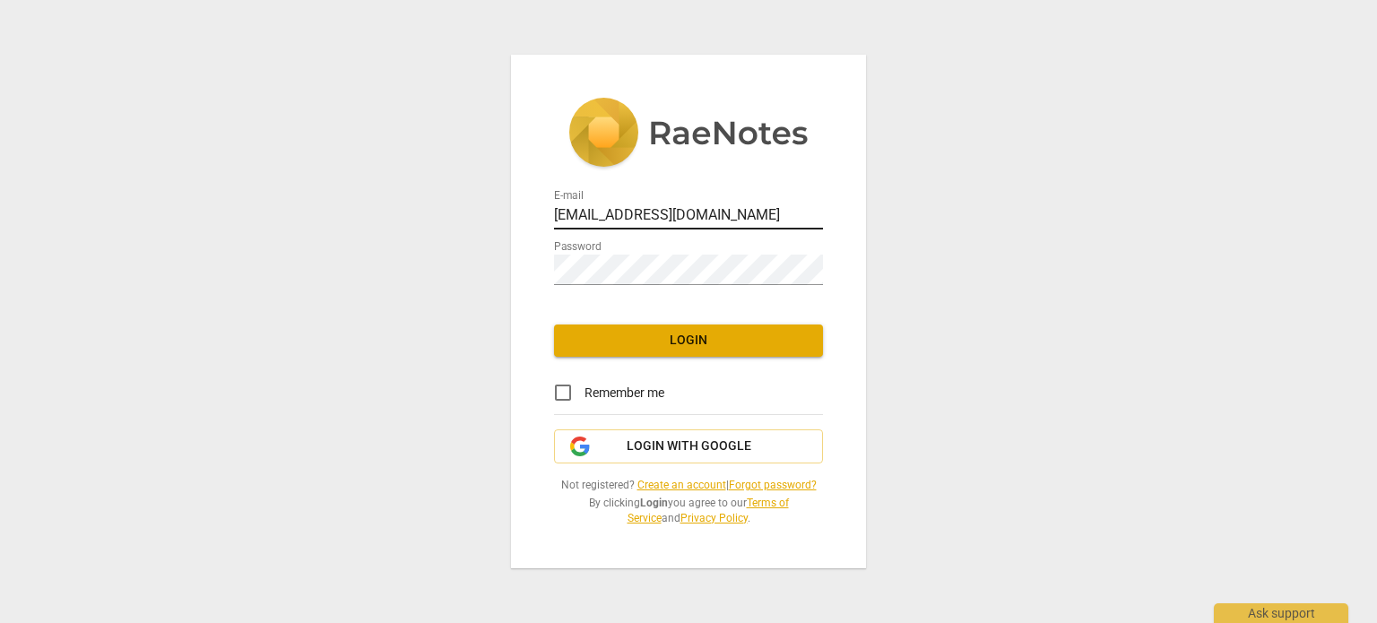
click at [717, 209] on input "coachdiane@execskills.com" at bounding box center [688, 216] width 269 height 26
type input "diane@addca.com"
click at [670, 339] on button "Login" at bounding box center [688, 340] width 269 height 32
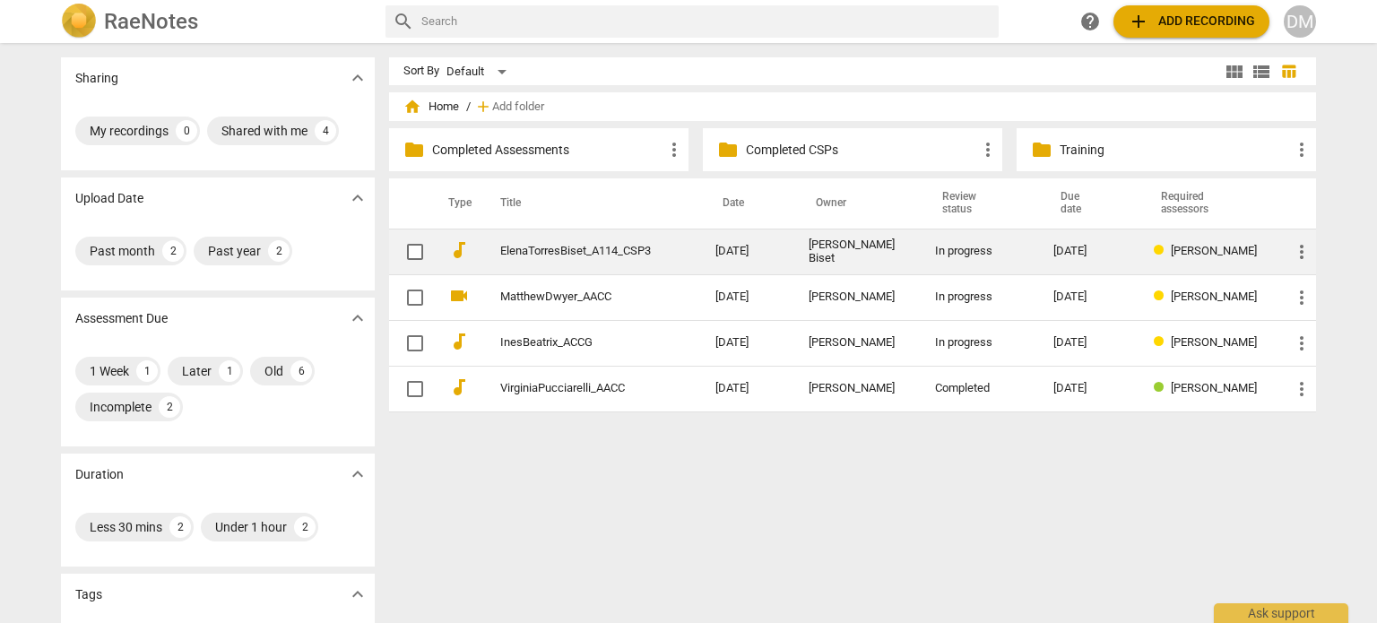
click at [617, 257] on link "ElenaTorresBiset_A114_CSP3" at bounding box center [575, 251] width 151 height 13
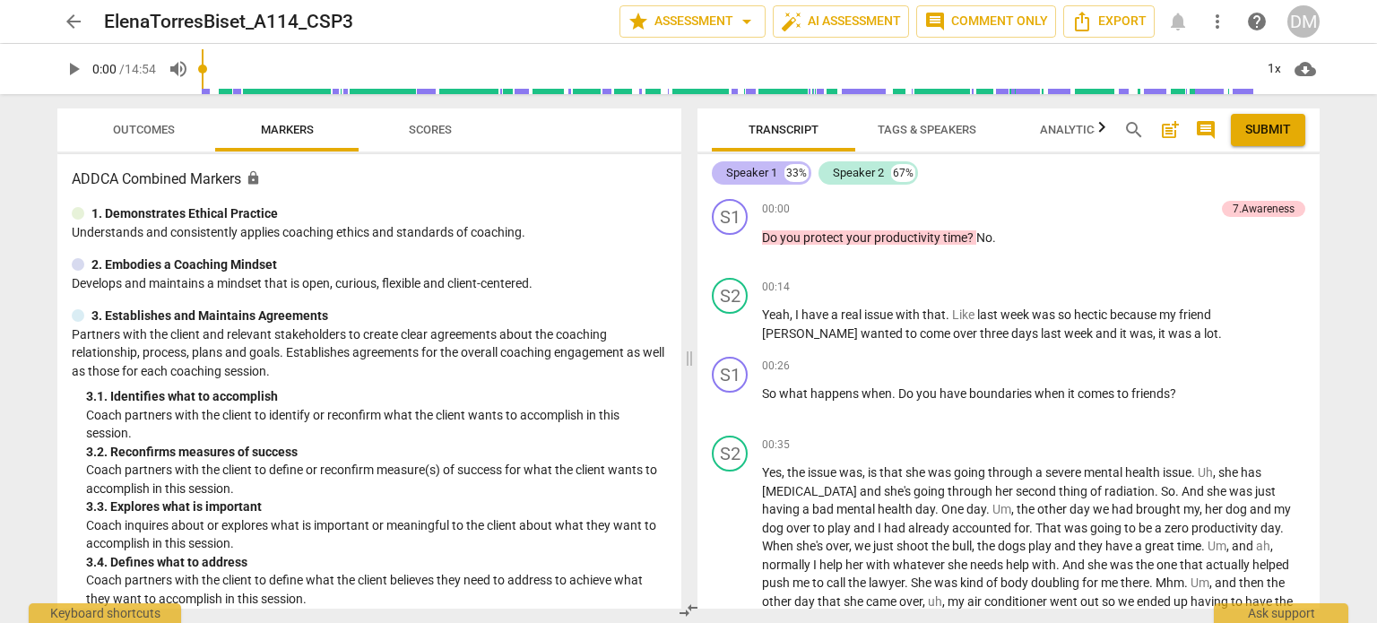
click at [778, 178] on div "Speaker 1 33%" at bounding box center [761, 172] width 99 height 23
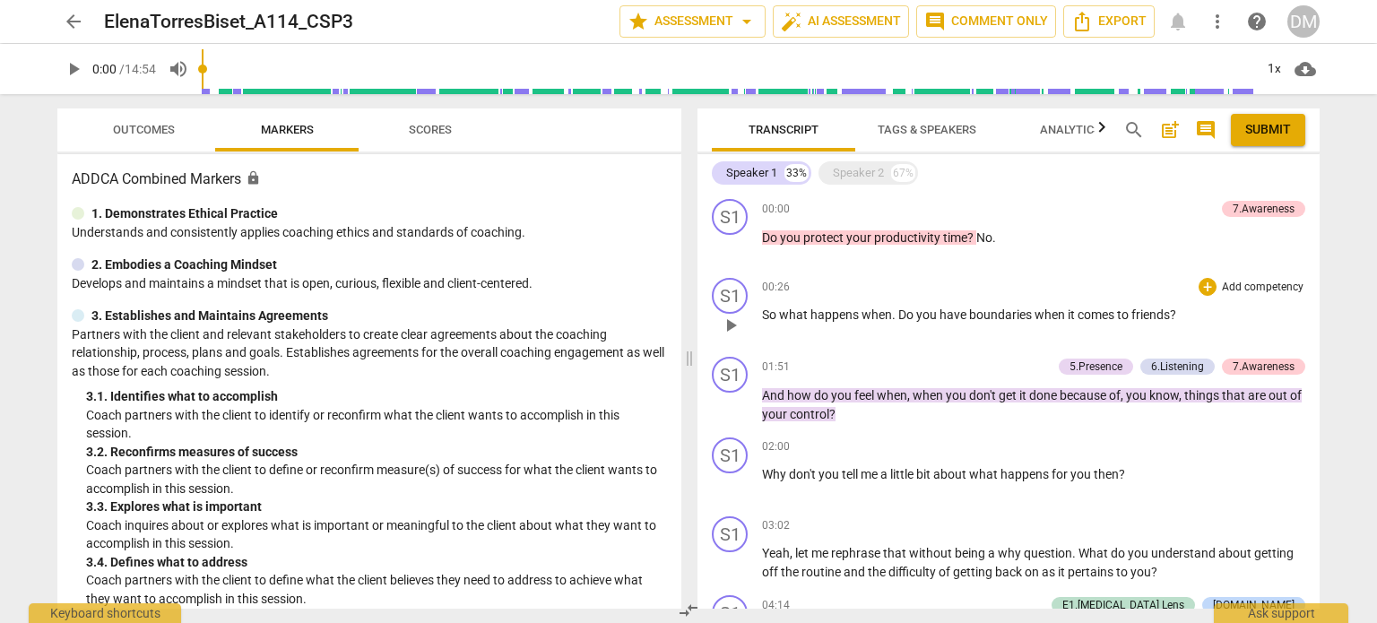
click at [1282, 316] on p "So what happens when . Do you have boundaries when it comes to friends ?" at bounding box center [1033, 315] width 543 height 19
drag, startPoint x: 760, startPoint y: 316, endPoint x: 1294, endPoint y: 336, distance: 534.5
click at [1294, 336] on div "S1 play_arrow pause 00:26 + Add competency keyboard_arrow_right So what happens…" at bounding box center [1008, 310] width 622 height 79
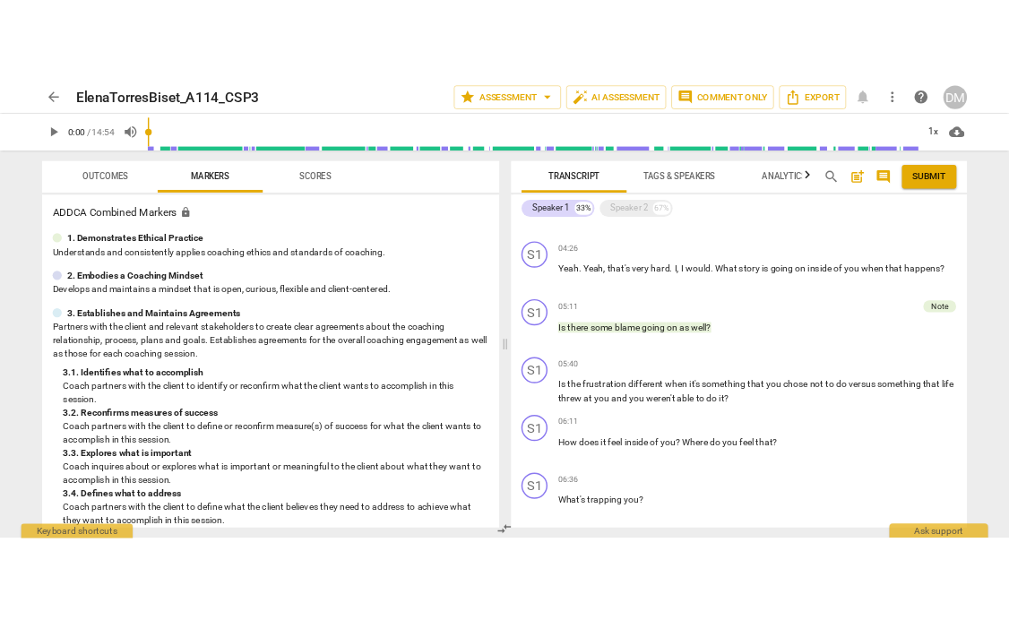
scroll to position [454, 0]
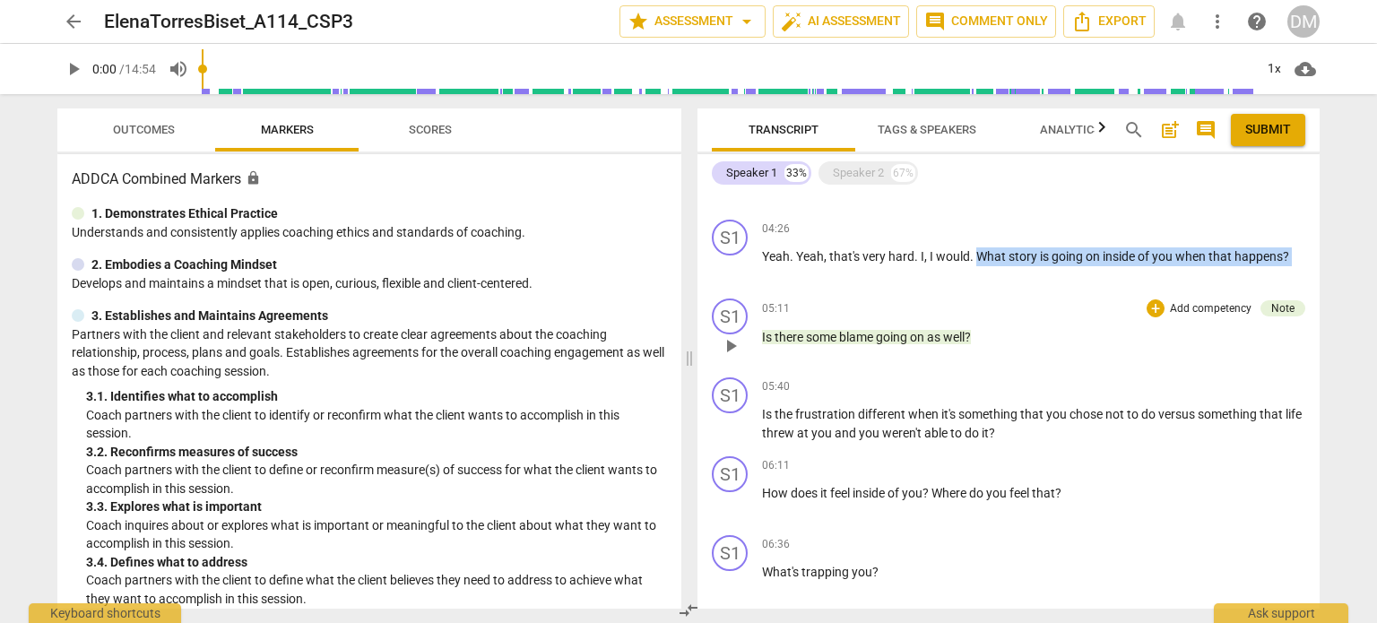
drag, startPoint x: 1028, startPoint y: 298, endPoint x: 1124, endPoint y: 343, distance: 106.2
click at [1124, 343] on div "S1 play_arrow pause 00:00 + Add competency 7.Awareness keyboard_arrow_right Do …" at bounding box center [1008, 400] width 622 height 417
click at [1198, 238] on div "+" at bounding box center [1207, 229] width 18 height 18
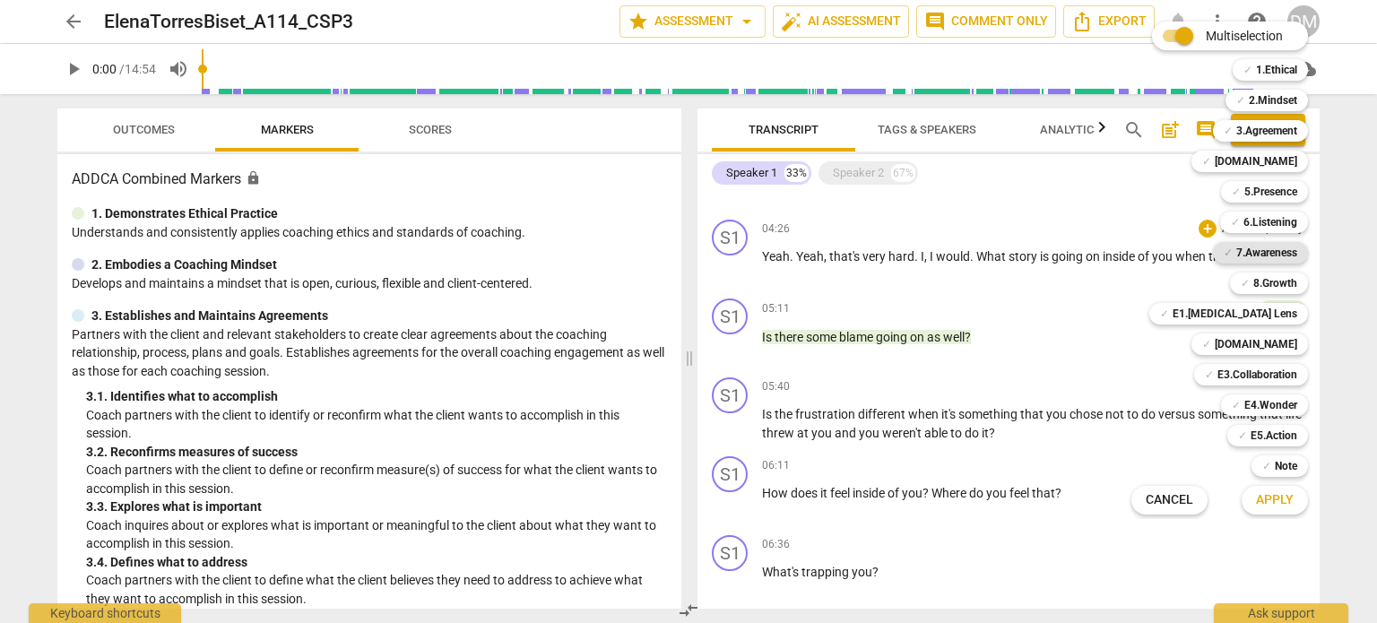
click at [1297, 250] on b "7.Awareness" at bounding box center [1266, 253] width 61 height 22
click at [1297, 189] on b "5.Presence" at bounding box center [1270, 192] width 53 height 22
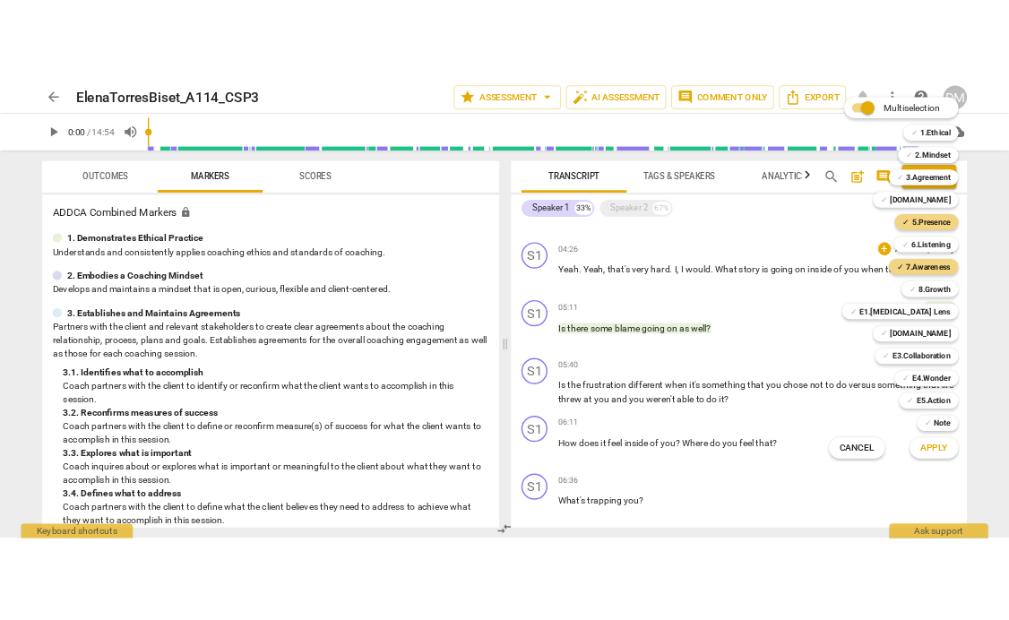
scroll to position [476, 0]
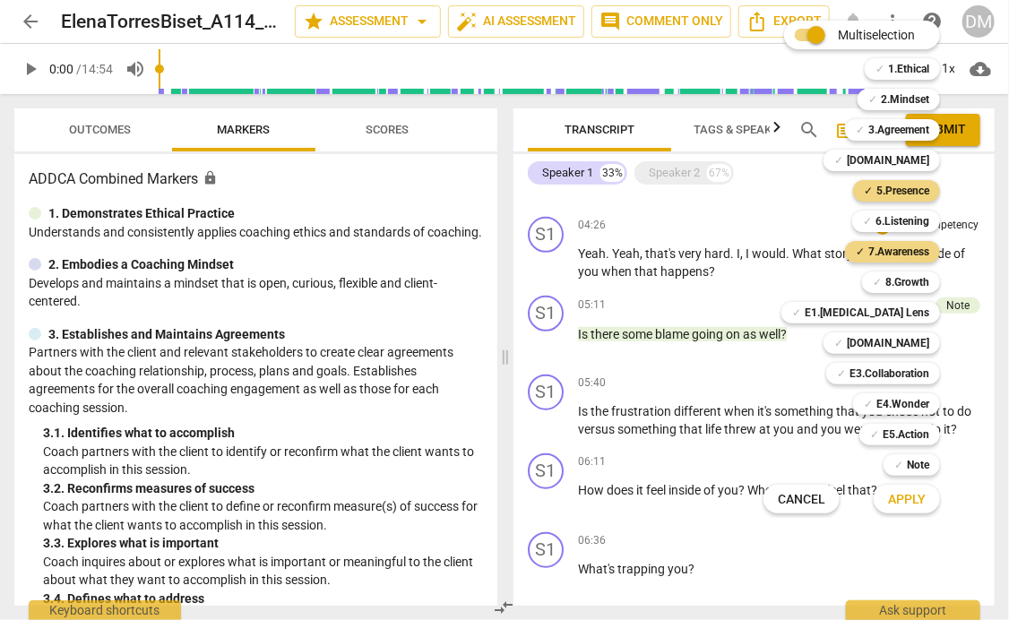
click at [816, 336] on div "Multiselection m ✓ 1.Ethical 1 ✓ 2.Mindset 2 ✓ 3.Agreement 3 ✓ 4.Trust 4 ✓ 5.Pr…" at bounding box center [865, 267] width 218 height 502
click at [914, 403] on b "E4.Wonder" at bounding box center [903, 404] width 53 height 22
click at [923, 501] on span "Apply" at bounding box center [907, 500] width 38 height 18
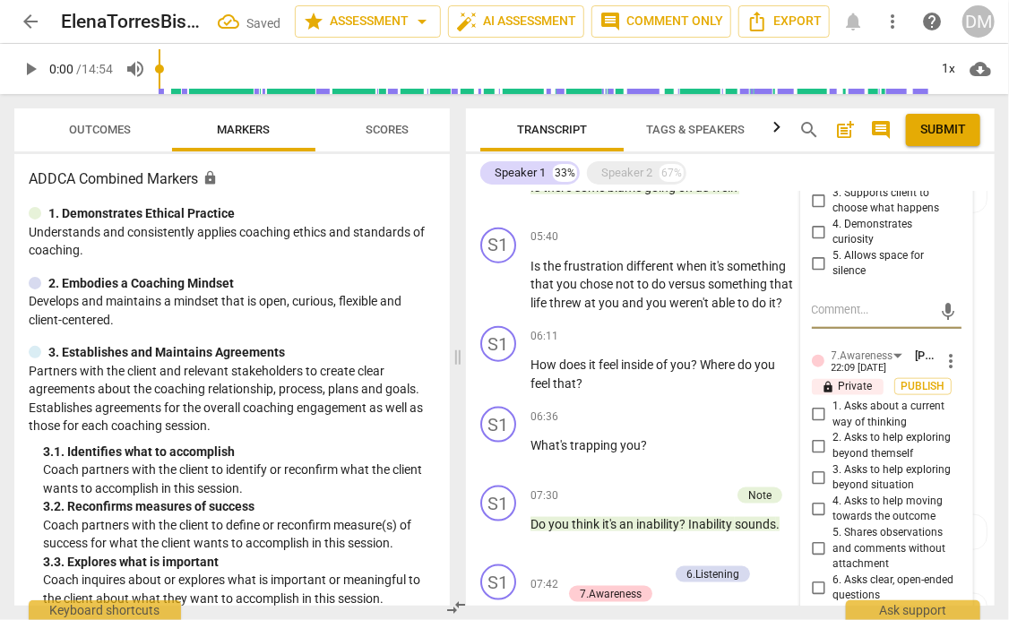
scroll to position [747, 0]
click at [813, 148] on input "1. Responds to the whole person (the who)" at bounding box center [819, 137] width 29 height 22
checkbox input "true"
click at [815, 242] on input "4. Demonstrates curiosity" at bounding box center [819, 231] width 29 height 22
checkbox input "true"
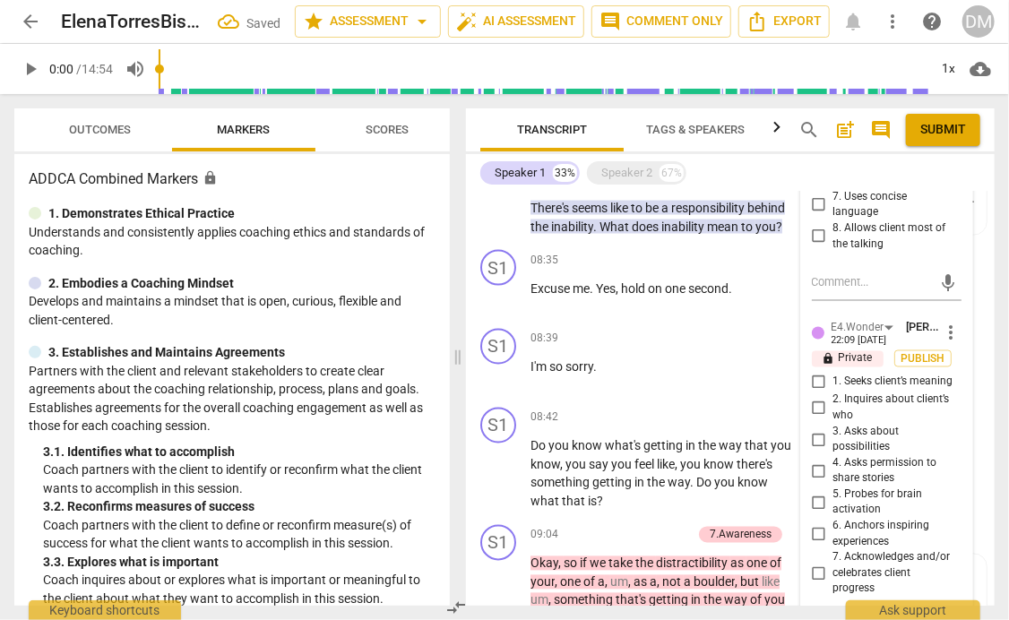
scroll to position [1162, 0]
checkbox input "true"
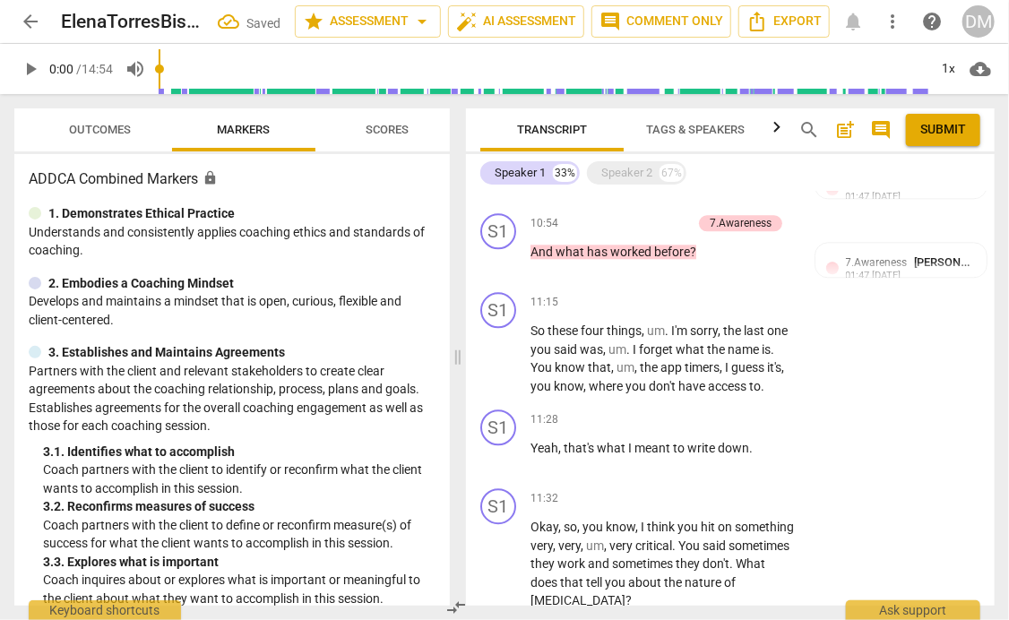
scroll to position [1670, 0]
checkbox input "true"
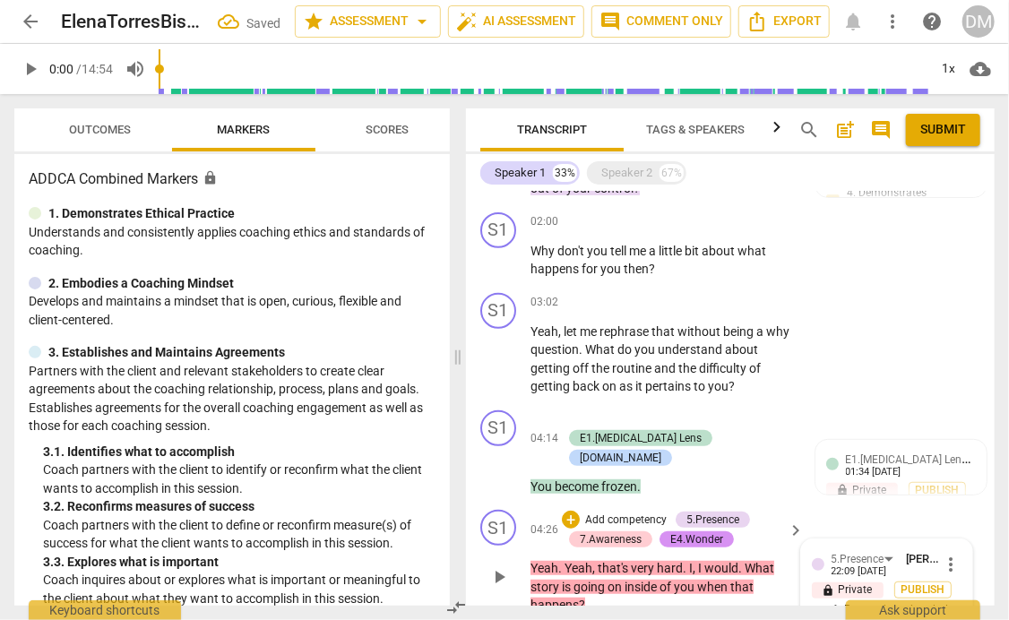
scroll to position [259, 0]
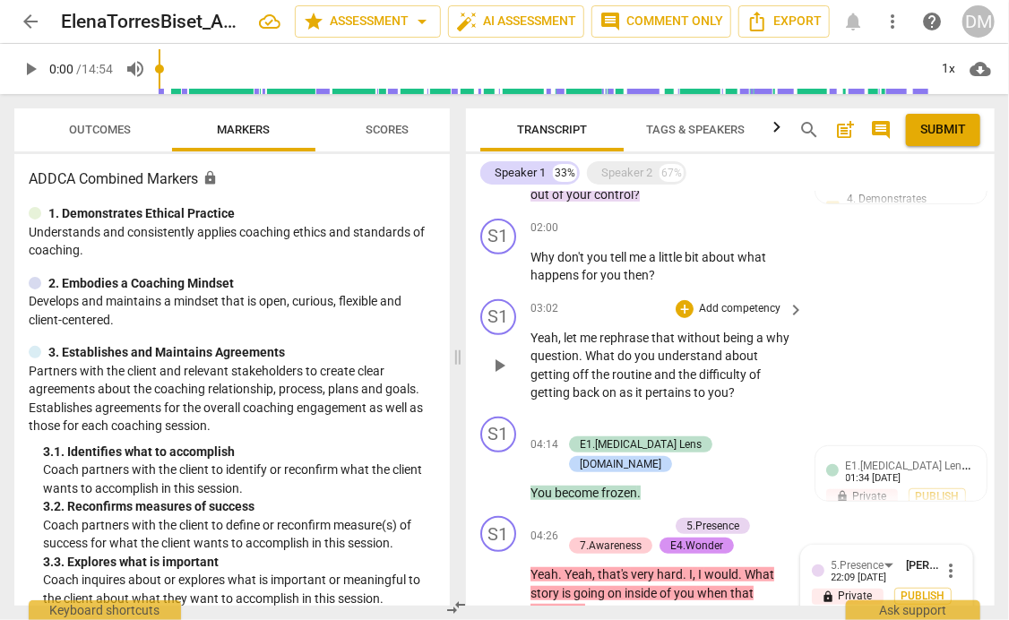
click at [914, 410] on div "S1 play_arrow pause 03:02 + Add competency keyboard_arrow_right Yeah , let me r…" at bounding box center [730, 350] width 529 height 117
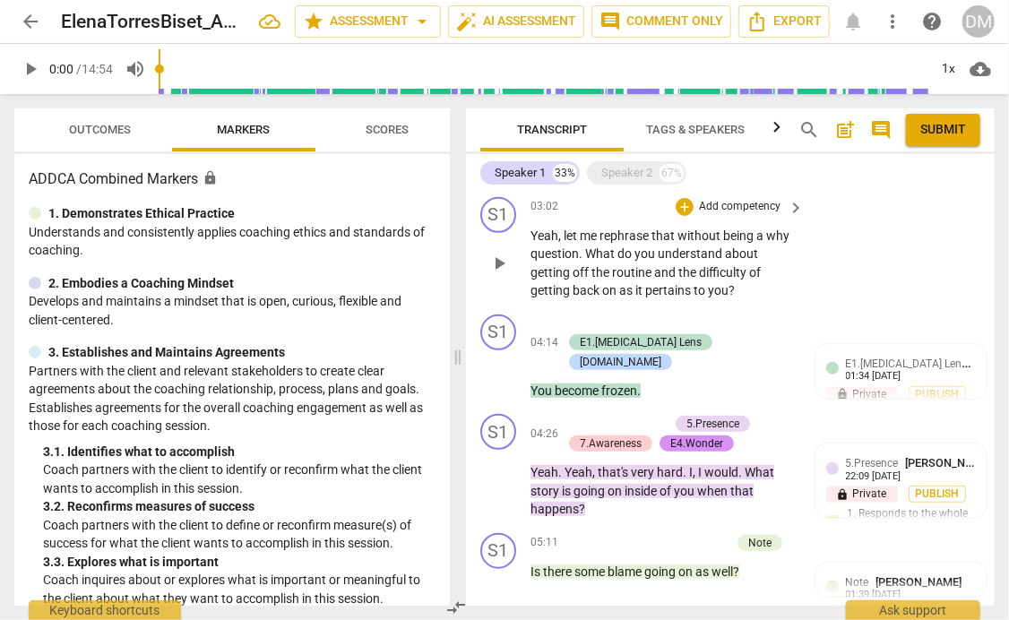
scroll to position [364, 0]
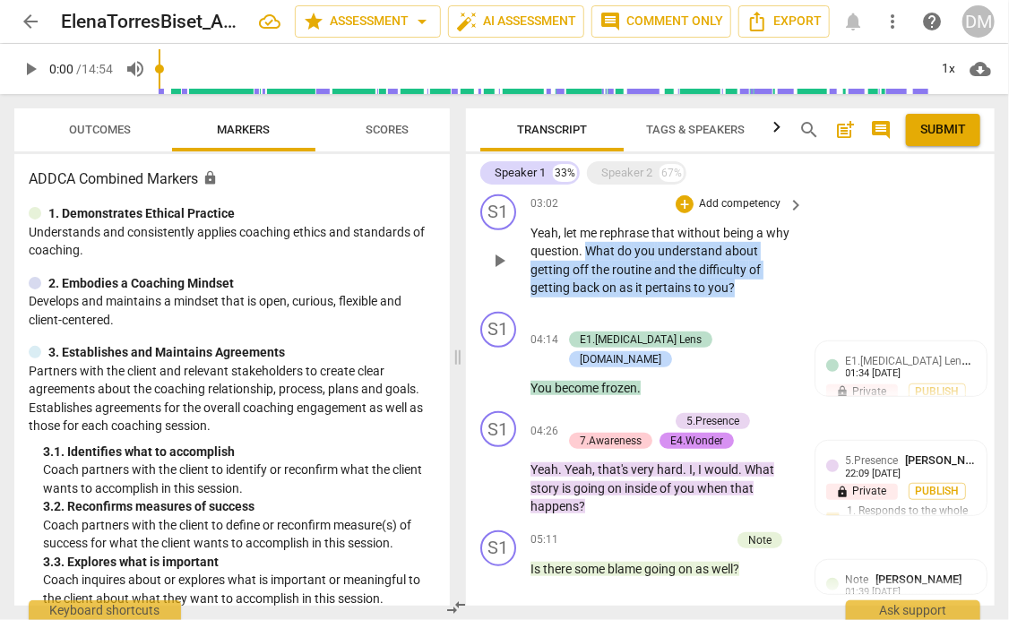
drag, startPoint x: 686, startPoint y: 328, endPoint x: 748, endPoint y: 392, distance: 89.4
click at [748, 298] on p "Yeah , let me rephrase that without being a why question . What do you understa…" at bounding box center [663, 260] width 264 height 73
click at [676, 213] on div "+" at bounding box center [685, 204] width 18 height 18
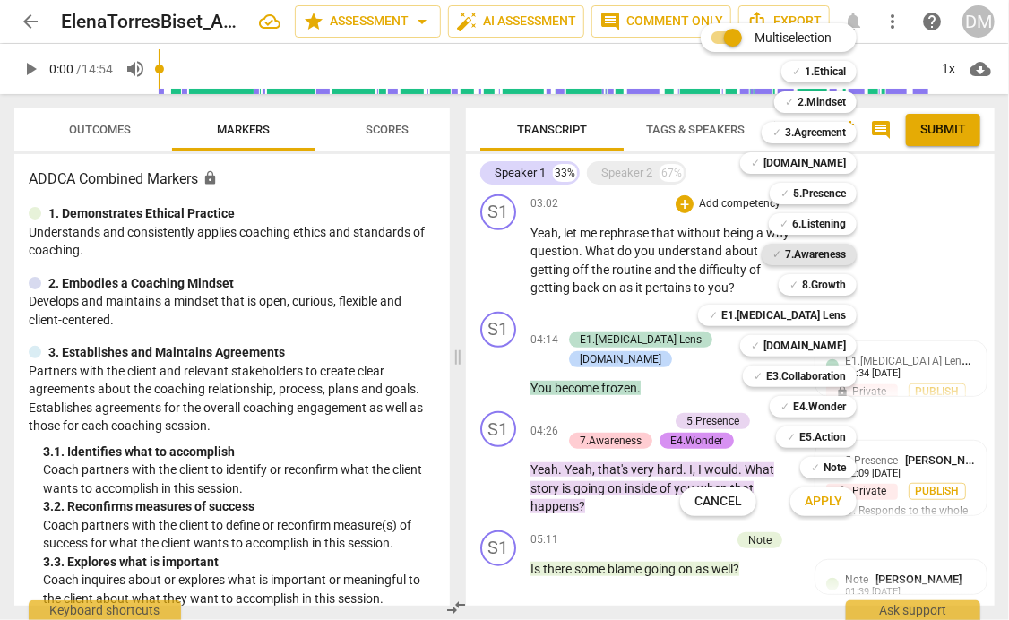
click at [846, 257] on b "7.Awareness" at bounding box center [815, 255] width 61 height 22
click at [840, 505] on span "Apply" at bounding box center [824, 502] width 38 height 18
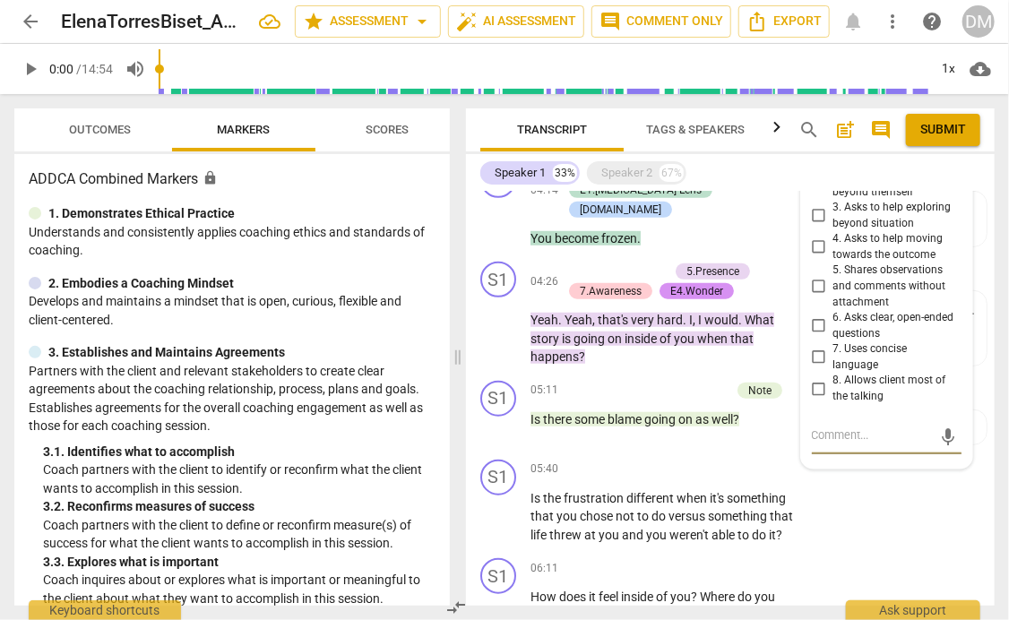
scroll to position [515, 0]
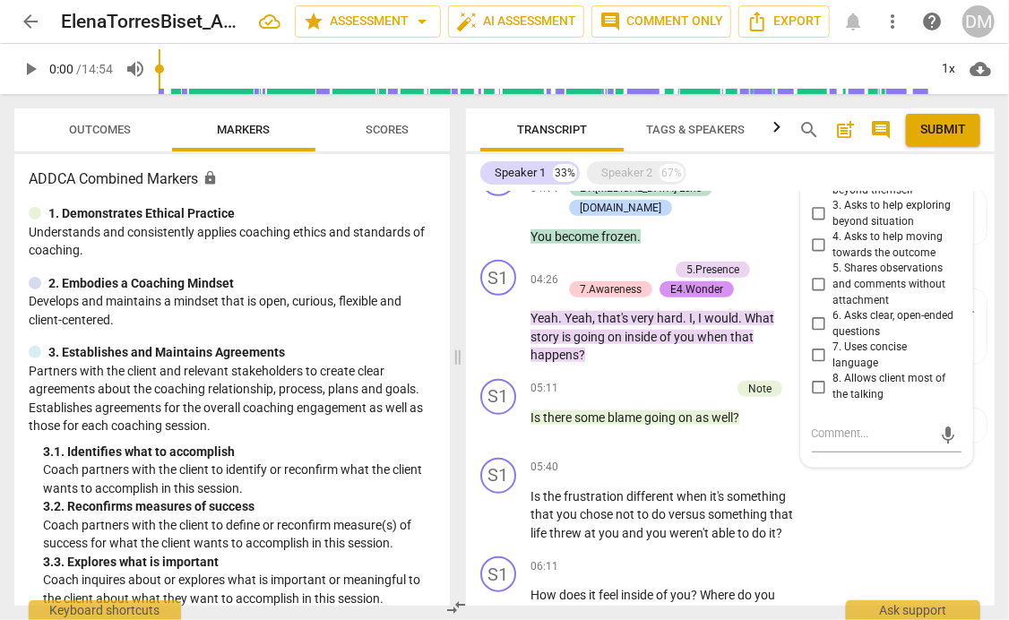
click at [812, 161] on input "1. Asks about a current way of thinking" at bounding box center [819, 151] width 29 height 22
checkbox input "true"
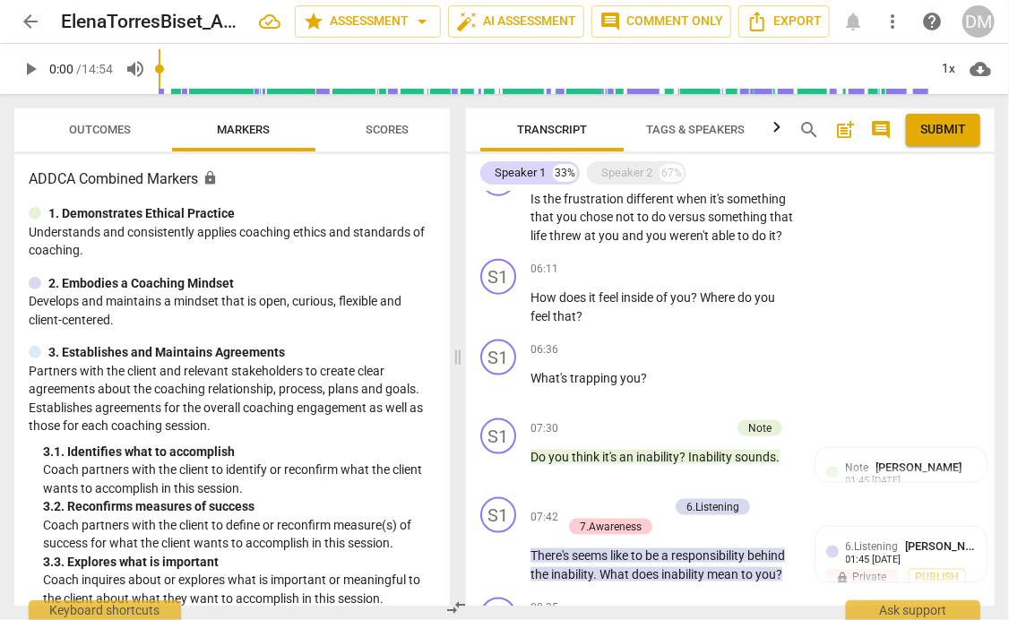
scroll to position [816, 0]
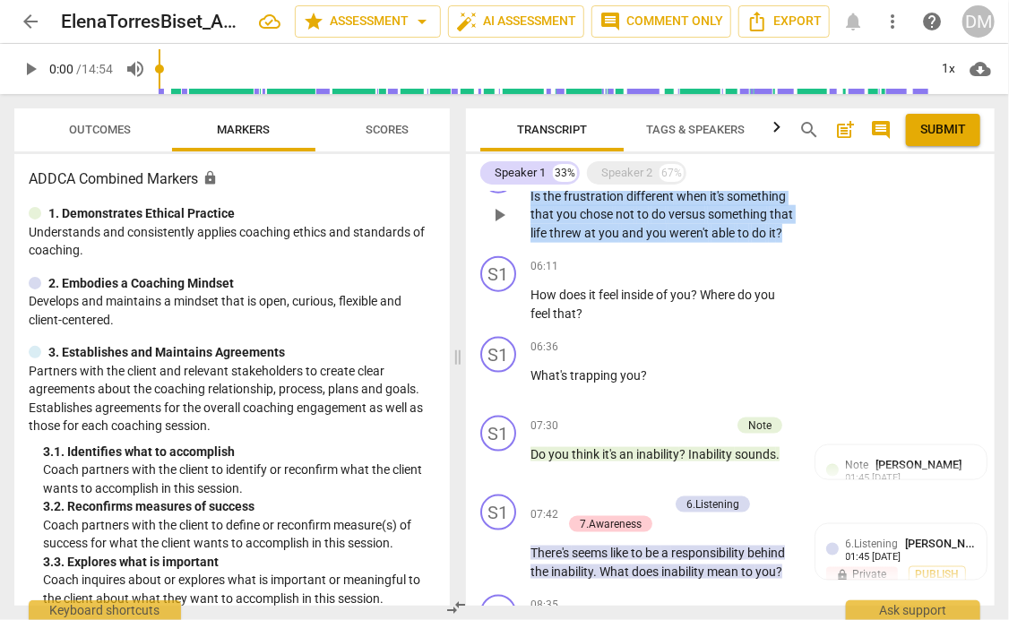
drag, startPoint x: 767, startPoint y: 383, endPoint x: 520, endPoint y: 305, distance: 259.4
click at [520, 250] on div "S1 play_arrow pause 05:40 + Add competency keyboard_arrow_right Is the frustrat…" at bounding box center [730, 200] width 529 height 99
click at [677, 177] on div "+" at bounding box center [685, 168] width 18 height 18
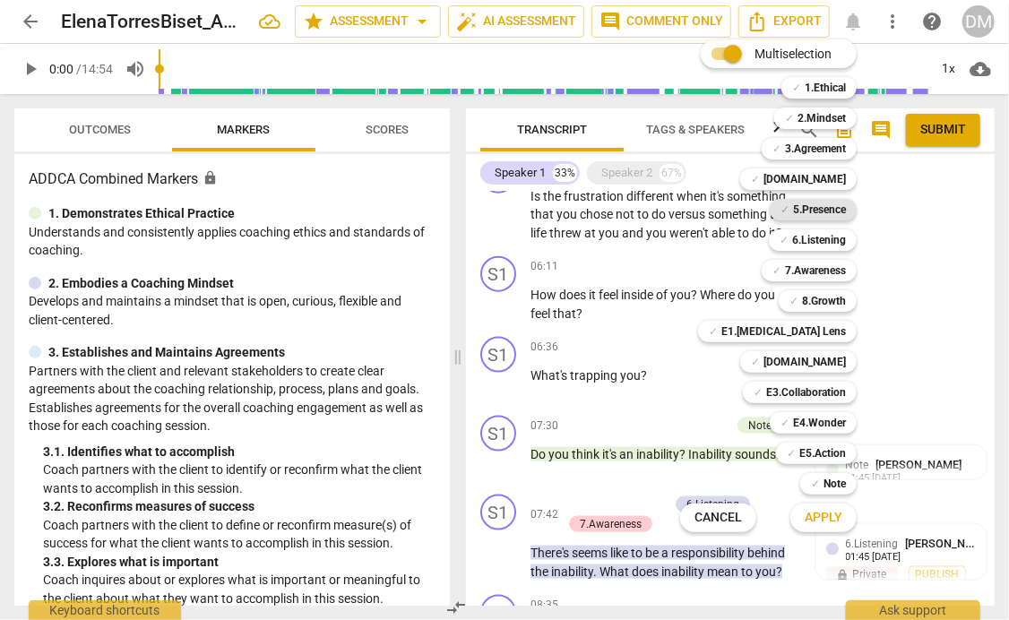
click at [846, 213] on b "5.Presence" at bounding box center [819, 210] width 53 height 22
click at [846, 267] on b "7.Awareness" at bounding box center [815, 271] width 61 height 22
click at [846, 240] on b "6.Listening" at bounding box center [819, 240] width 54 height 22
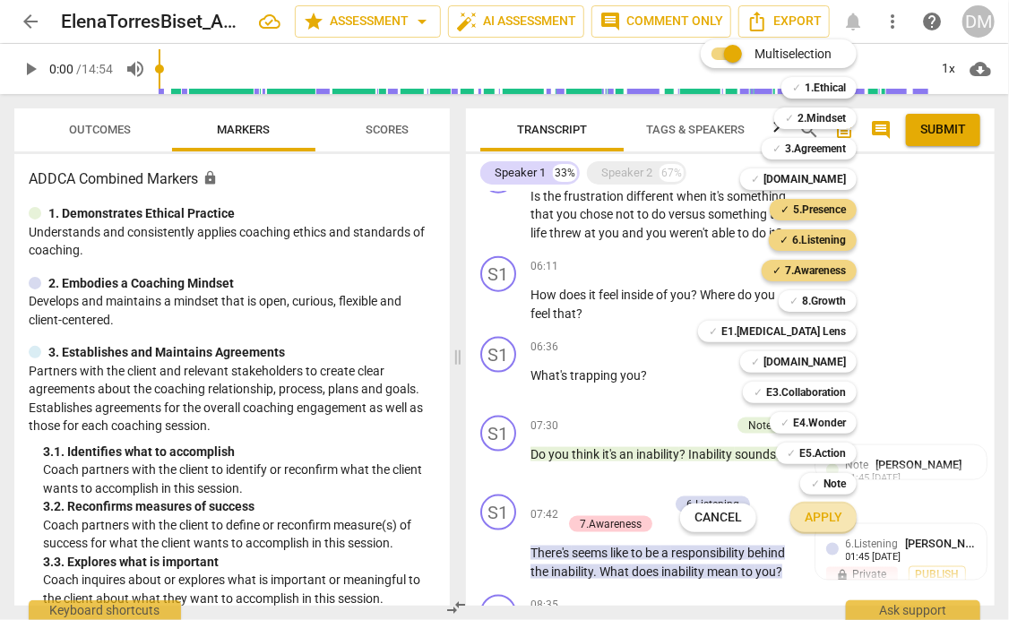
click at [842, 515] on span "Apply" at bounding box center [824, 518] width 38 height 18
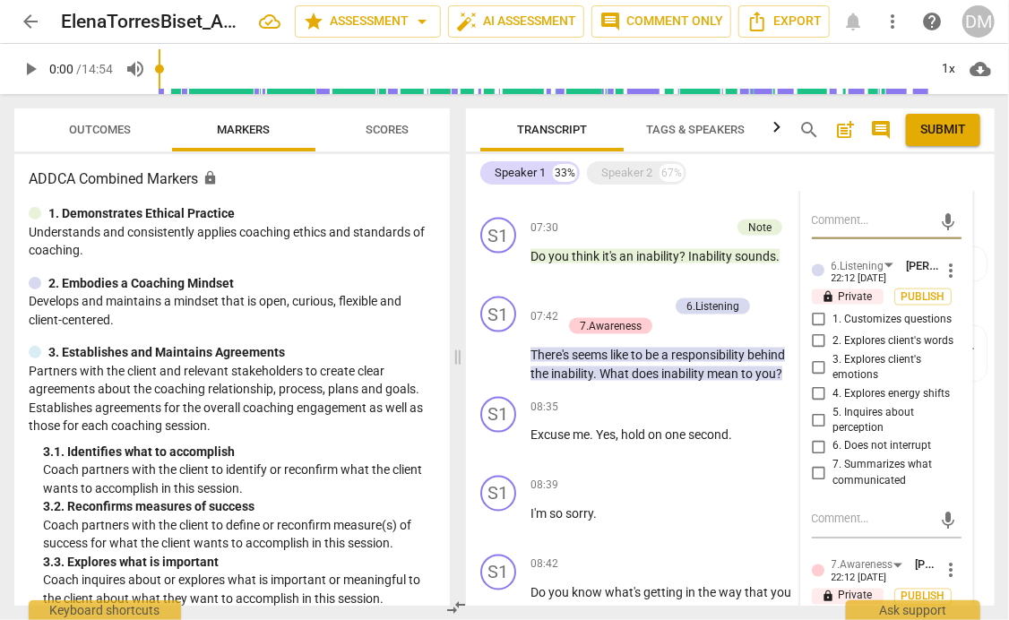
scroll to position [1035, 0]
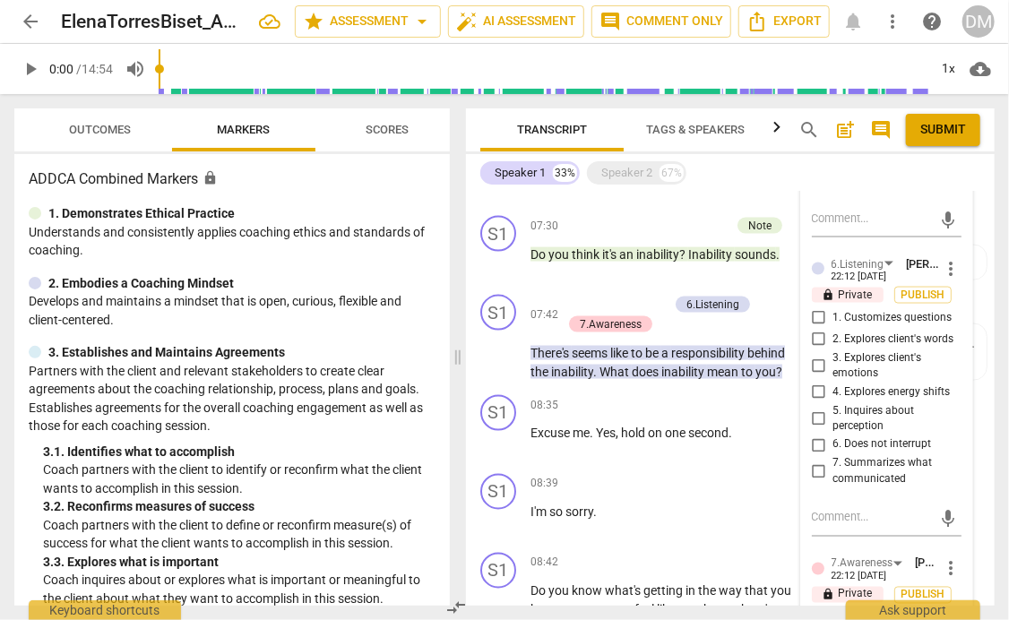
click at [815, 151] on input "4. Demonstrates curiosity" at bounding box center [819, 141] width 29 height 22
checkbox input "true"
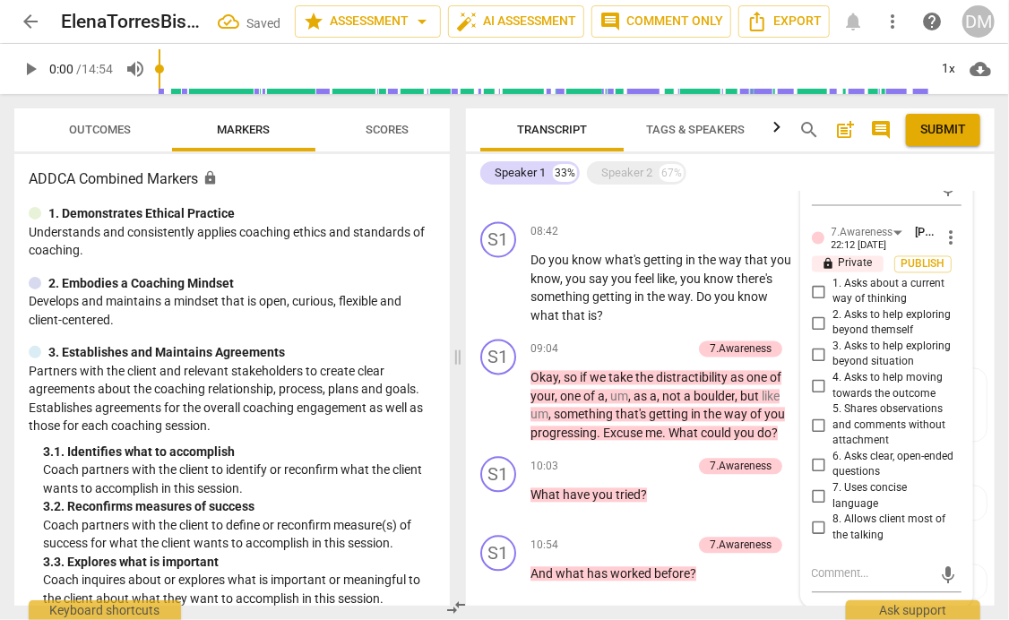
scroll to position [1369, 0]
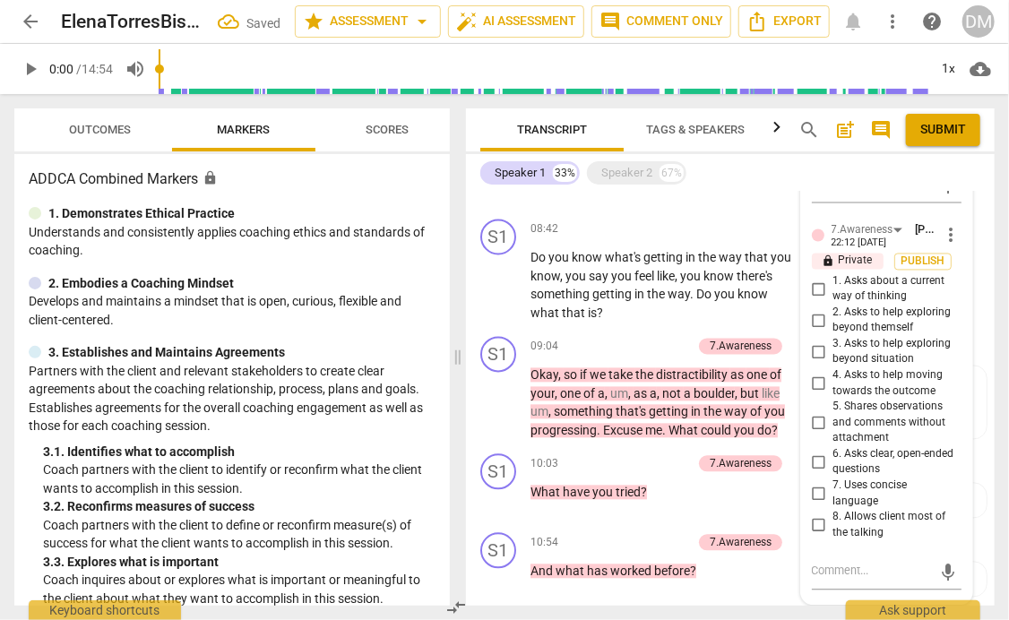
click at [819, 97] on input "5. Inquires about perception" at bounding box center [819, 86] width 29 height 22
checkbox input "true"
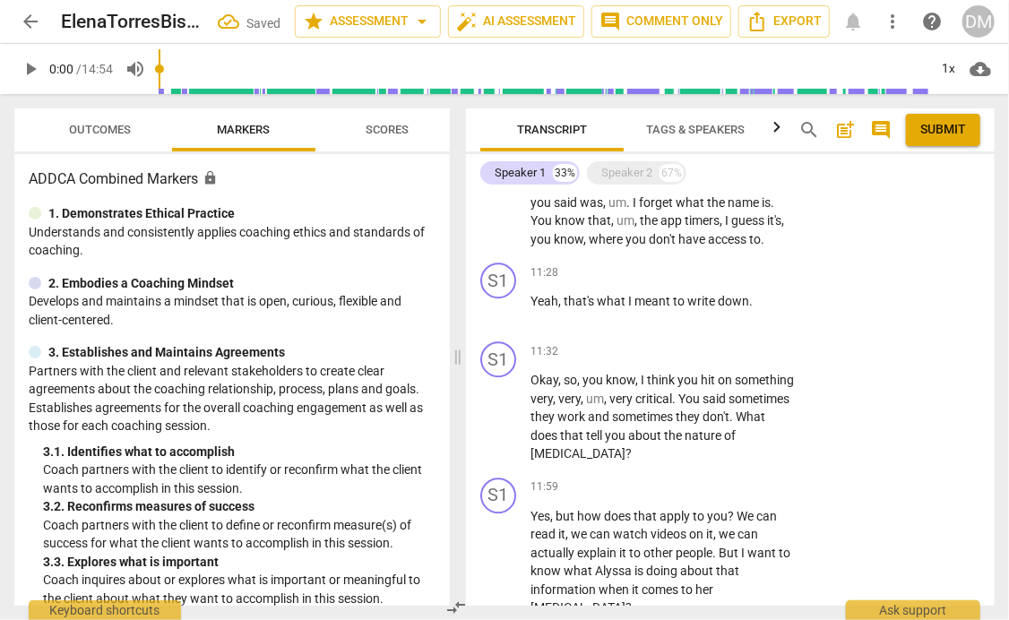
scroll to position [1836, 0]
checkbox input "true"
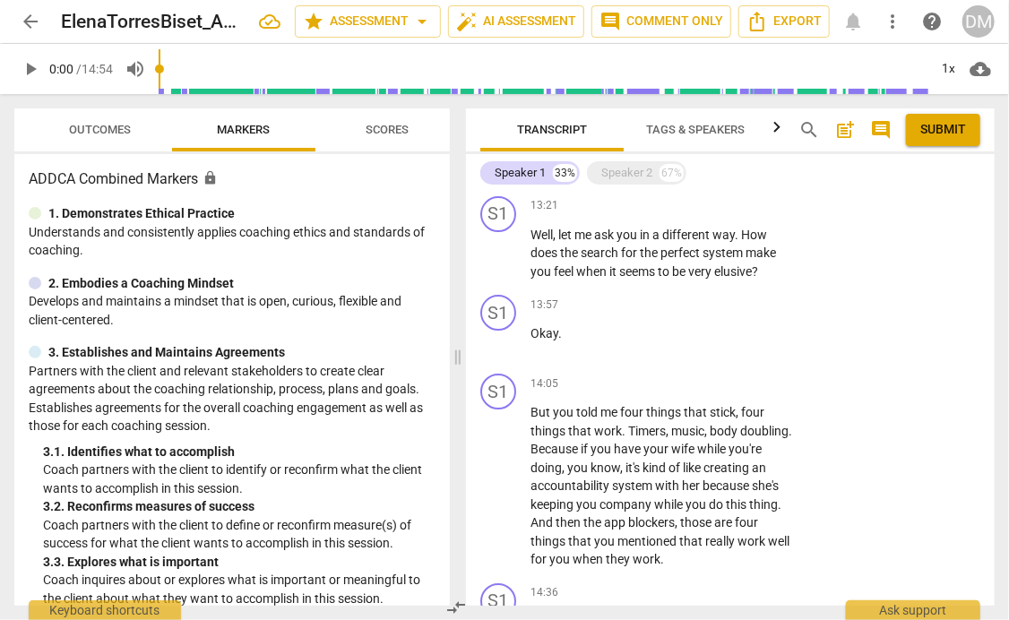
scroll to position [2351, 0]
drag, startPoint x: 531, startPoint y: 249, endPoint x: 756, endPoint y: 364, distance: 253.3
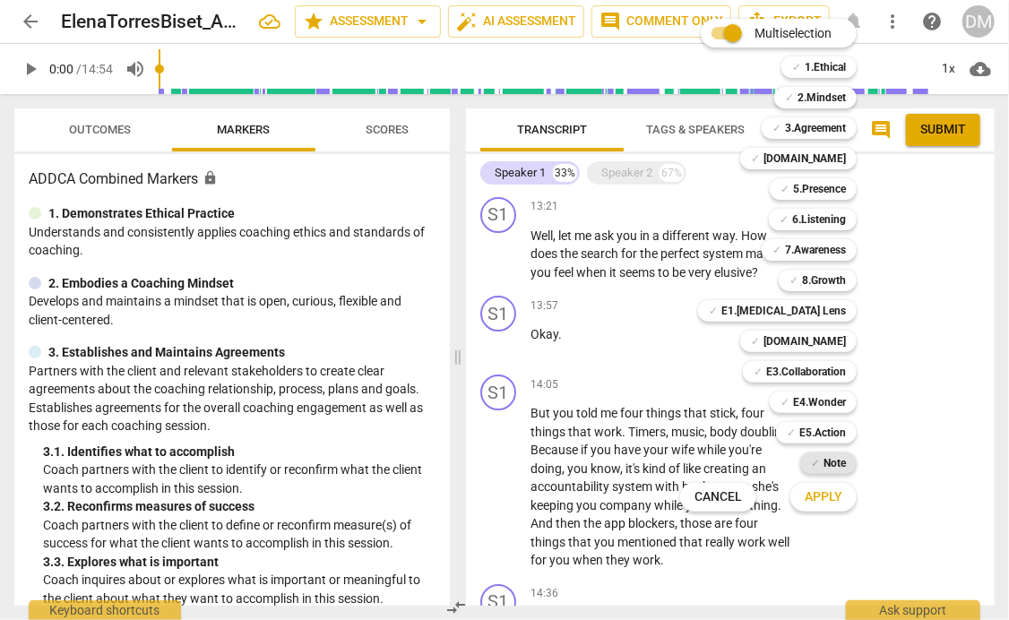
click at [846, 465] on b "Note" at bounding box center [835, 464] width 22 height 22
click at [842, 504] on span "Apply" at bounding box center [824, 497] width 38 height 18
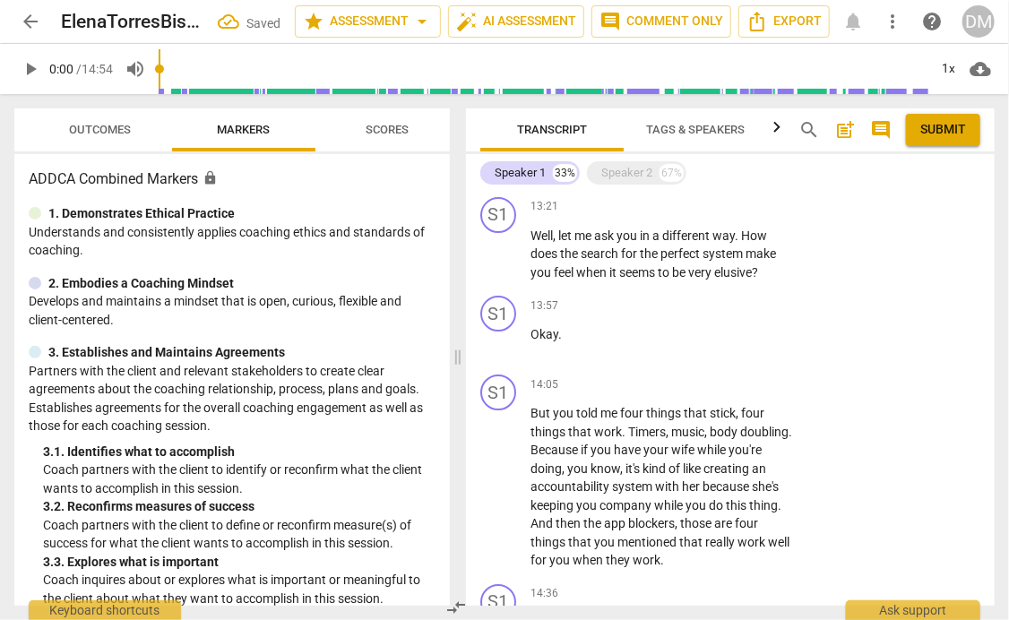
type textarea "M"
type textarea "Ma"
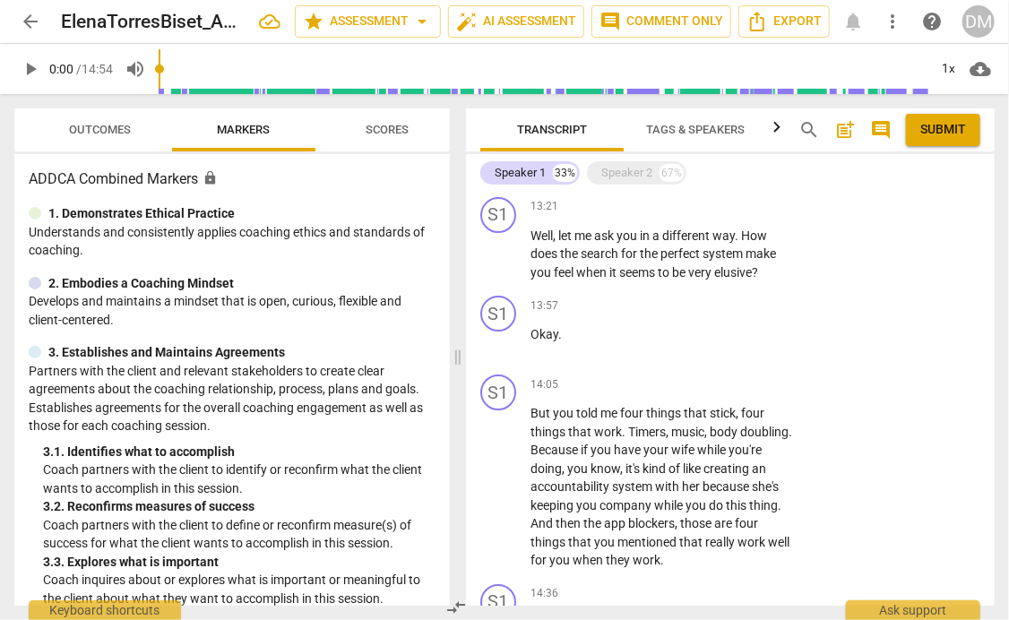
type textarea "Man"
type textarea "Mank"
type textarea "Man"
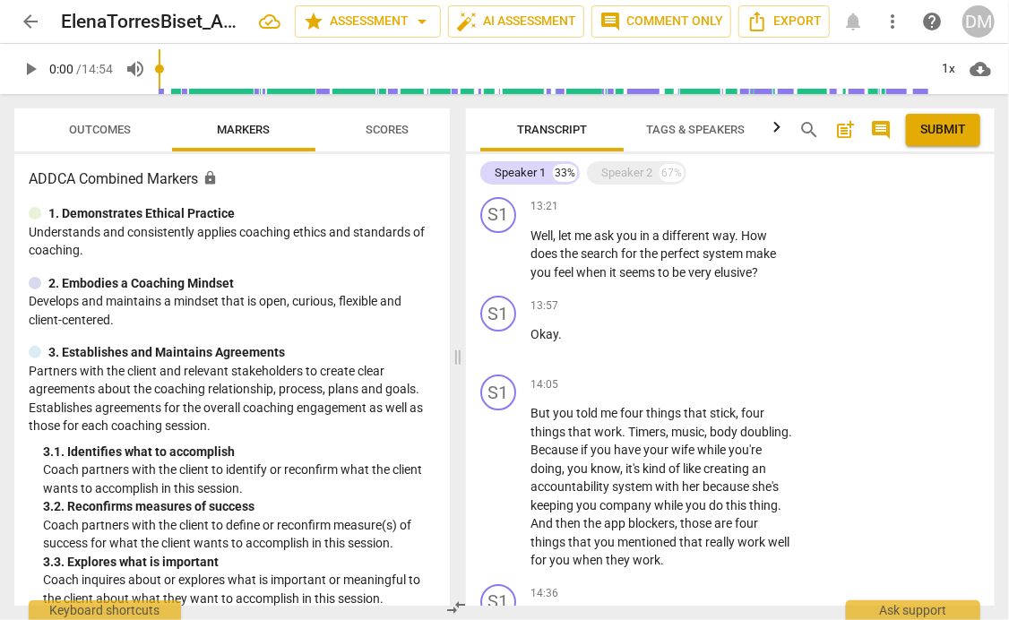
type textarea "Man"
type textarea "Ma"
type textarea "Mak"
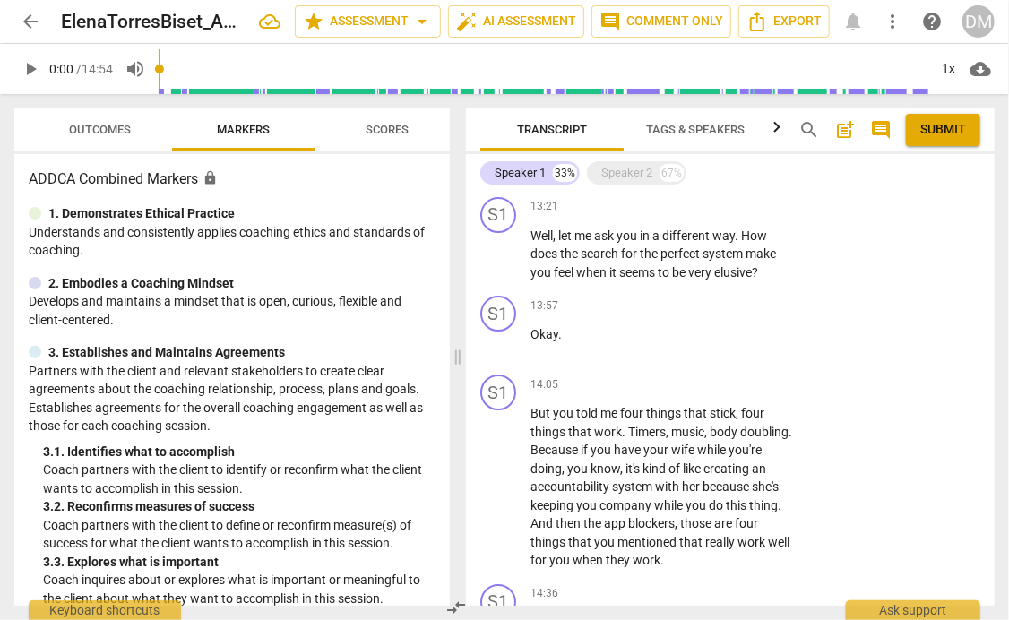
type textarea "Make"
type textarea "Make s"
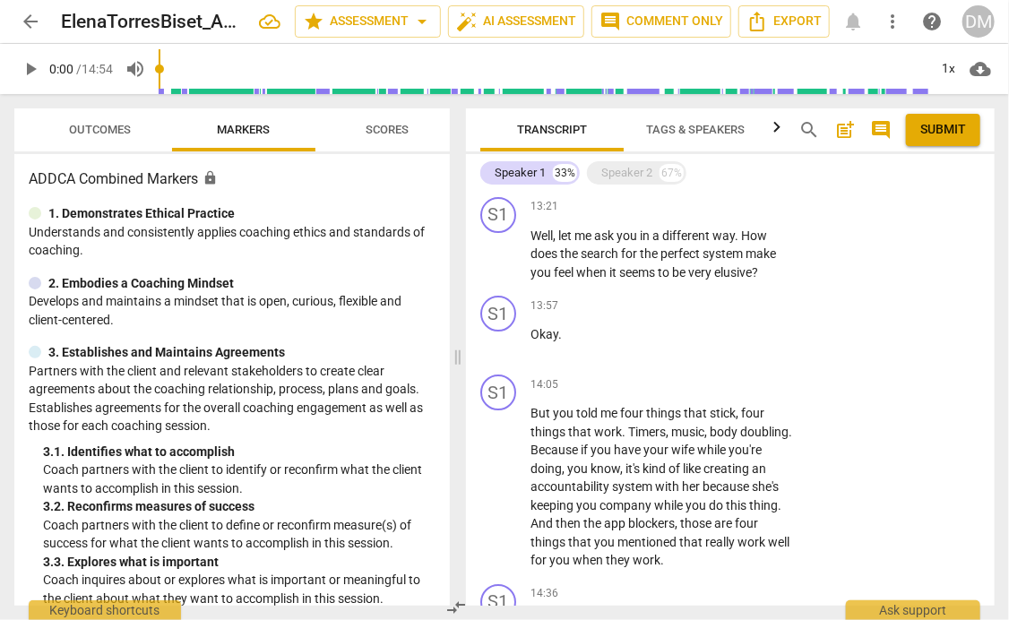
type textarea "Make s"
type textarea "Make su"
type textarea "Make sur"
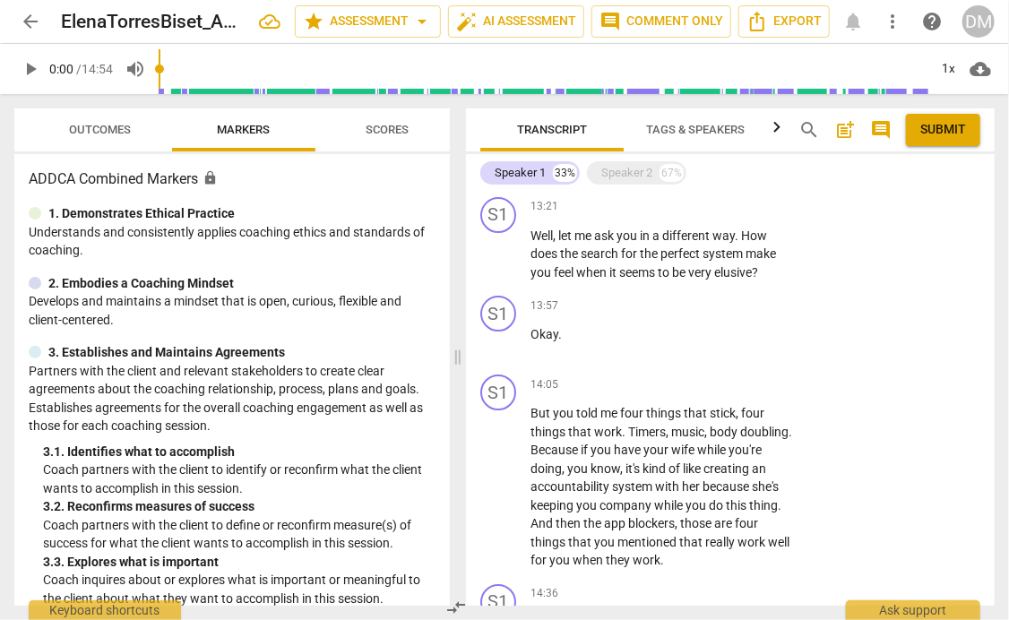
type textarea "Make sure"
type textarea "Make sure y"
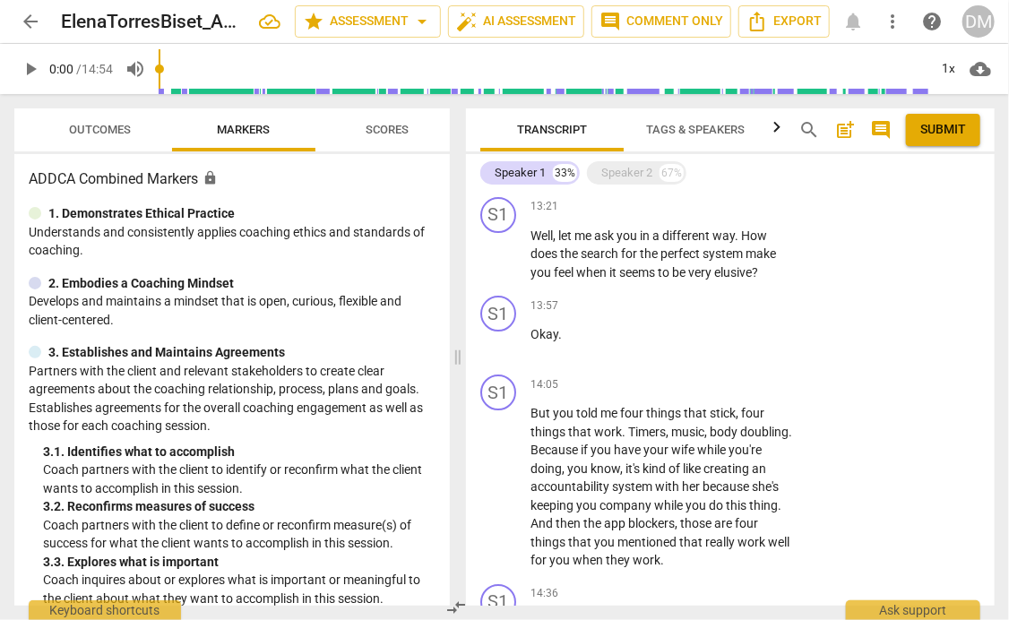
type textarea "Make sure y"
type textarea "Make sure yo"
type textarea "Make sure you"
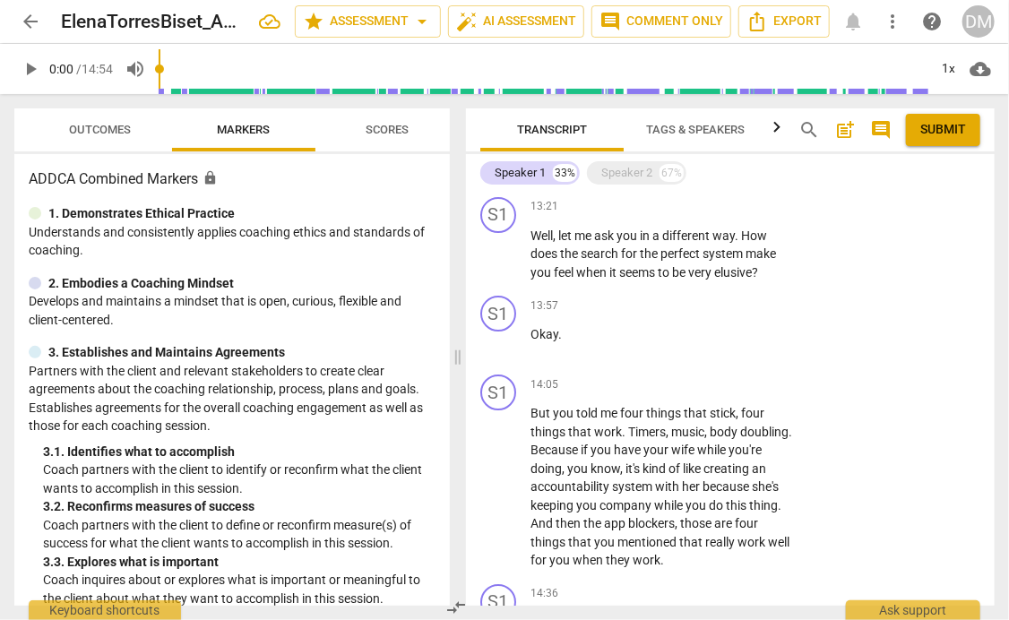
type textarea "Make sure your"
type textarea "Make sure your q"
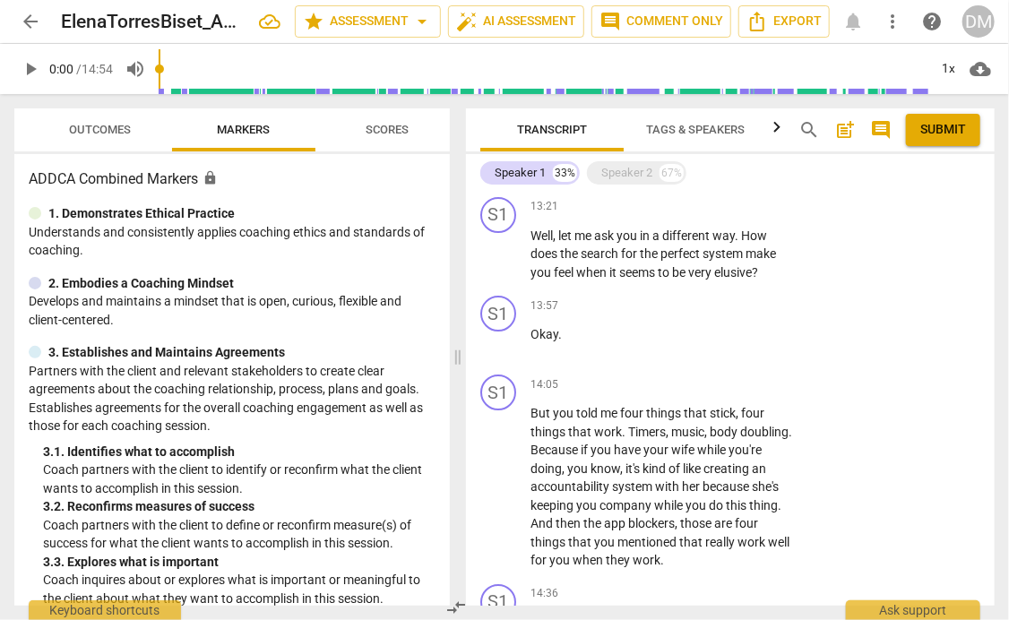
type textarea "Make sure your q"
type textarea "Make sure your qu"
type textarea "Make sure your que"
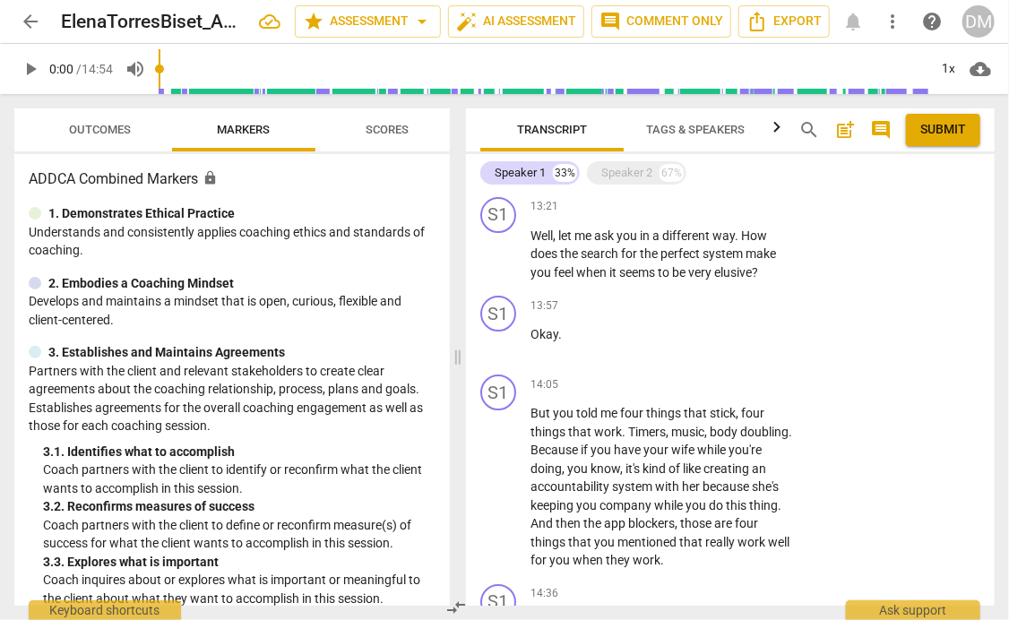
scroll to position [19, 0]
type textarea "Make sure your ques"
type textarea "Make sure your quest"
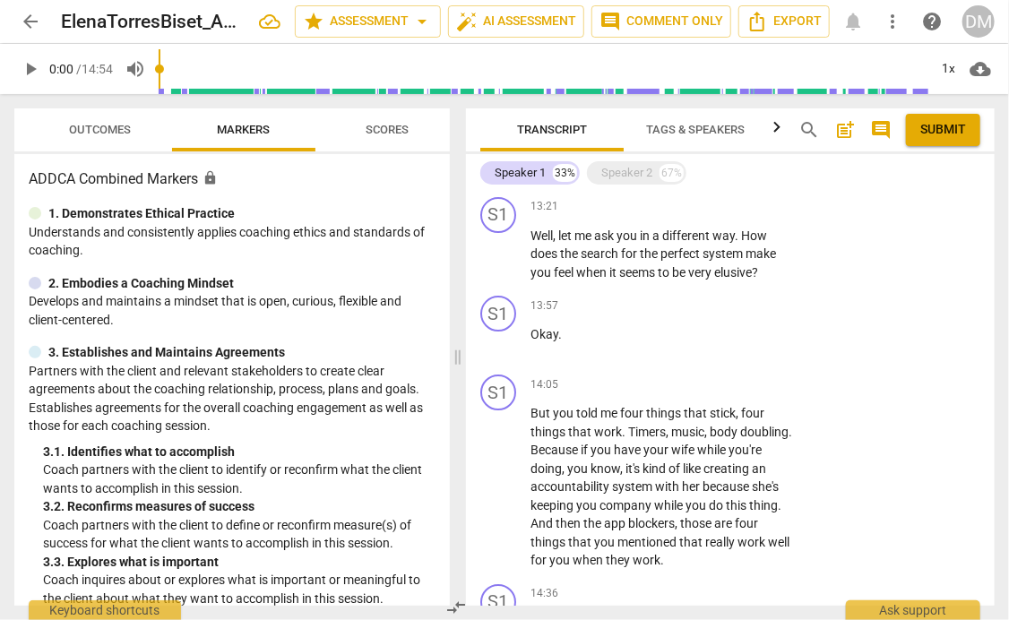
type textarea "Make sure your questi"
type textarea "Make sure your questio"
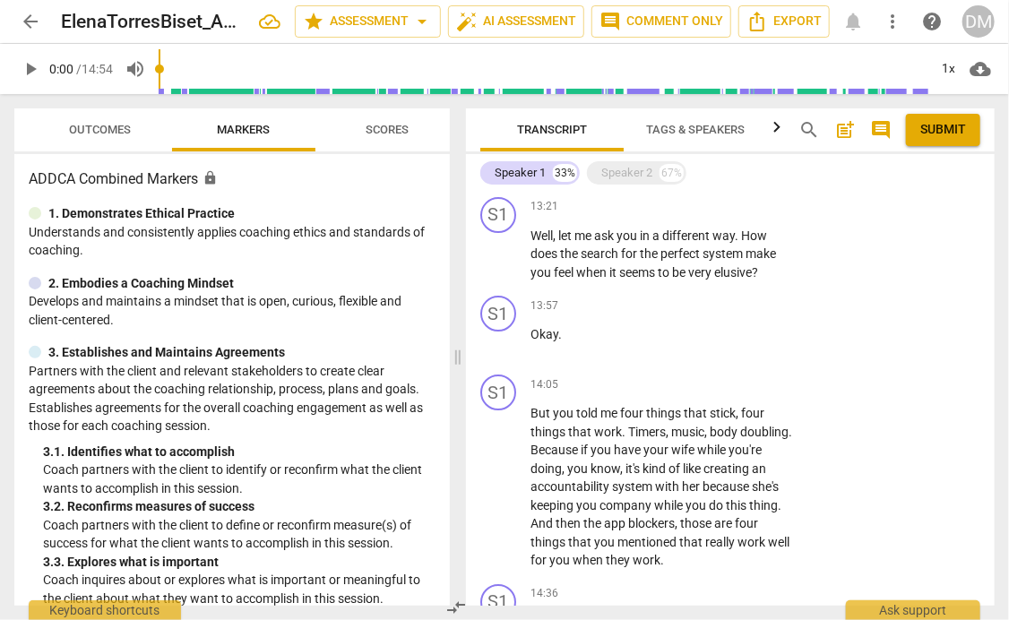
type textarea "Make sure your question"
type textarea "Make sure your questions"
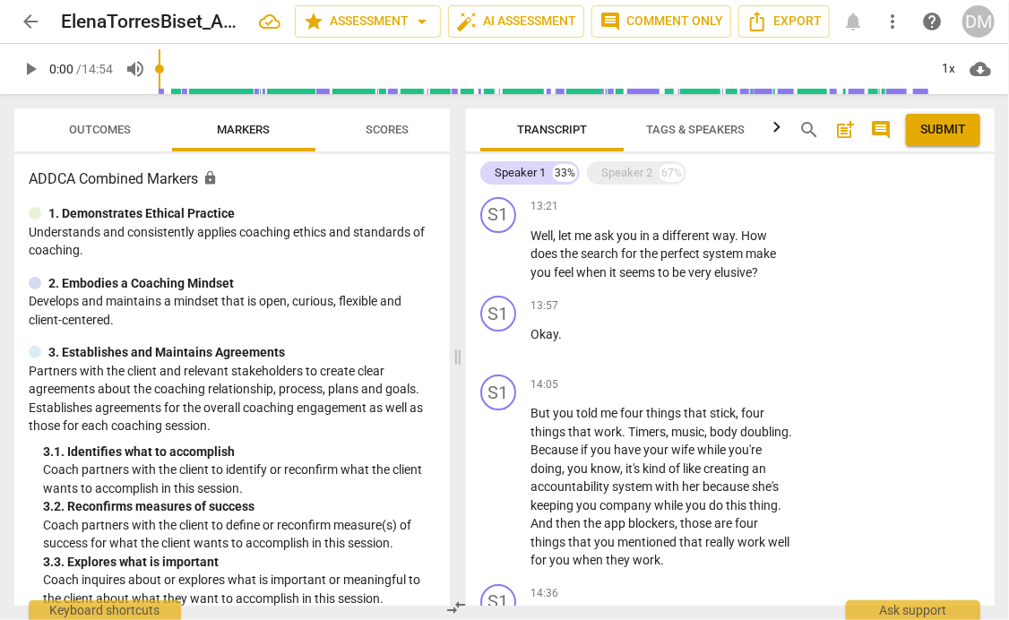
type textarea "Make sure your questions"
type textarea "Make sure your questions a"
type textarea "Make sure your questions ar"
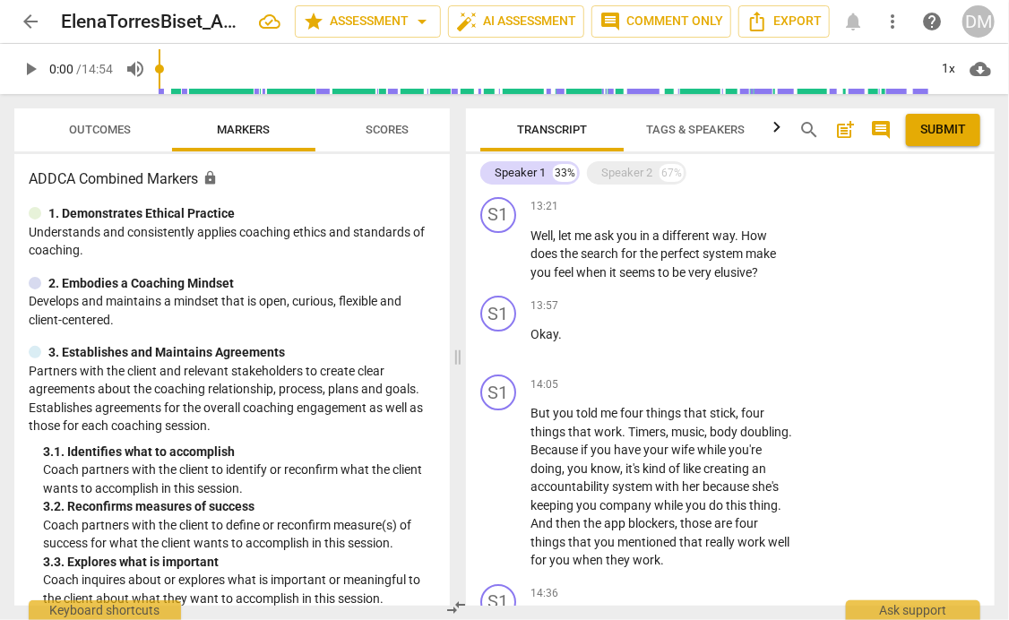
type textarea "Make sure your questions are"
type textarea "Make sure your questions are c"
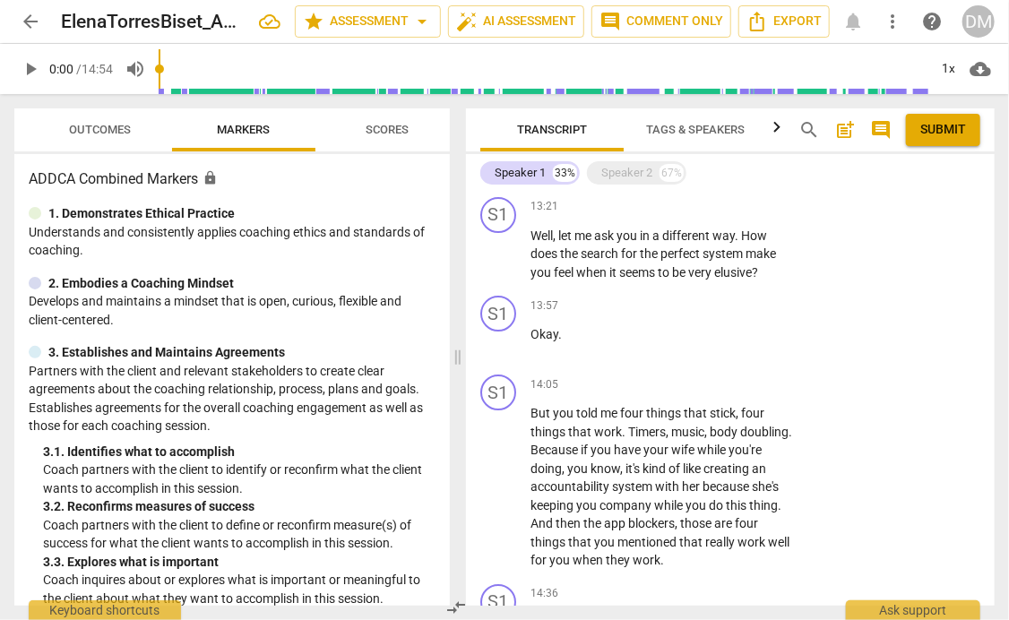
type textarea "Make sure your questions are c"
type textarea "Make sure your questions are co"
type textarea "Make sure your questions are com"
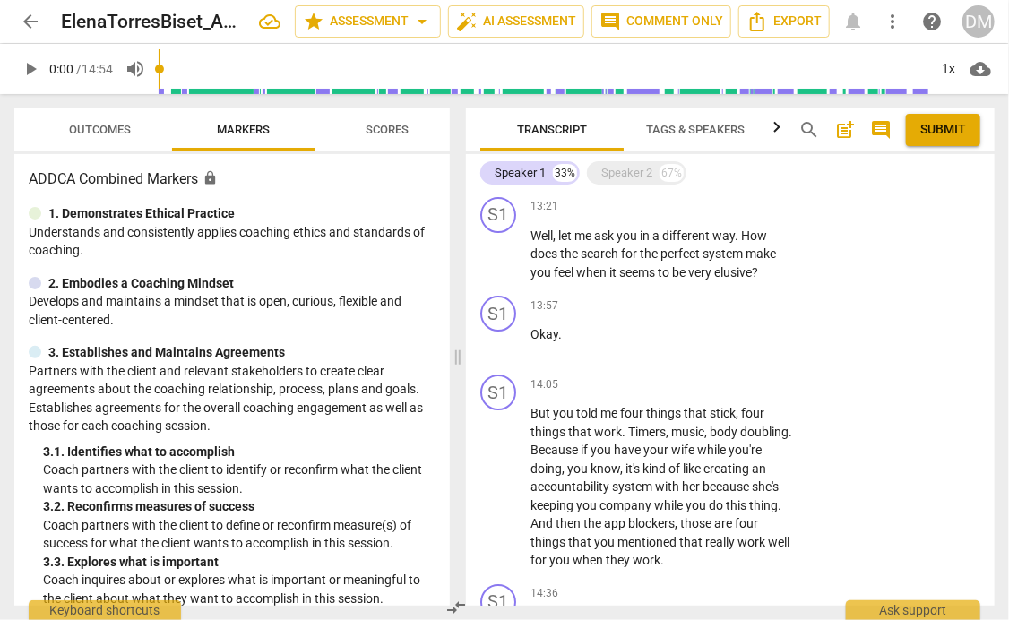
type textarea "Make sure your questions are comi"
type textarea "Make sure your questions are comin"
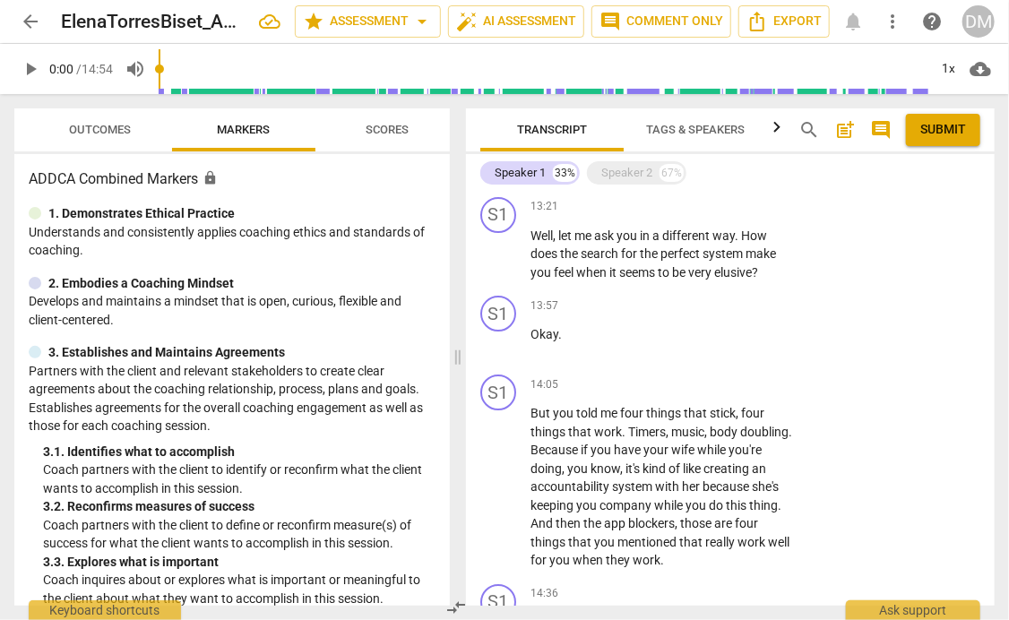
type textarea "Make sure your questions are coming"
type textarea "Make sure your questions are coming f"
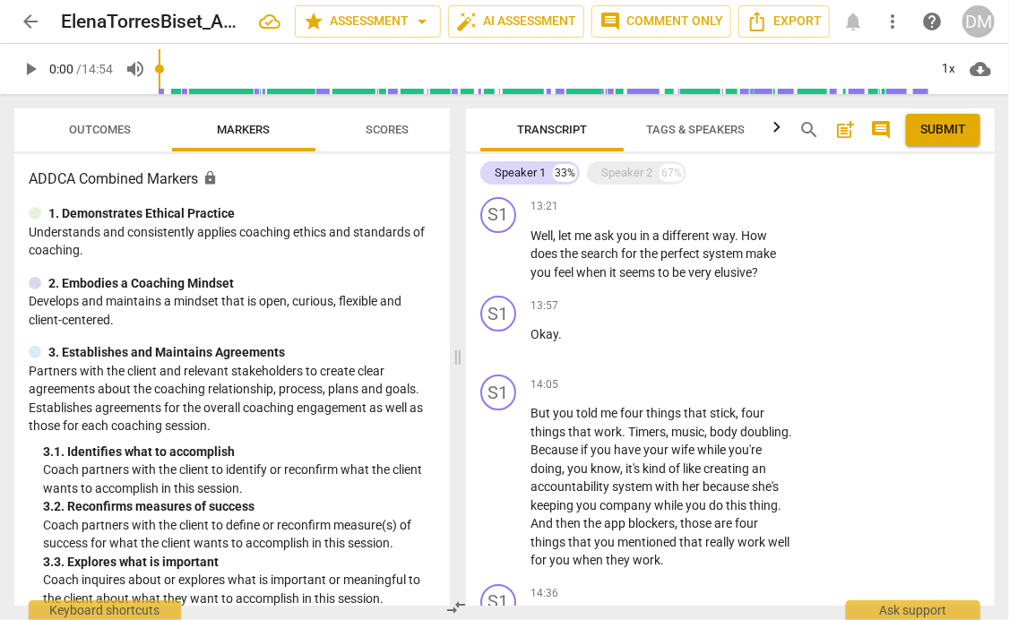
type textarea "Make sure your questions are coming f"
type textarea "Make sure your questions are coming fr"
type textarea "Make sure your questions are coming fro"
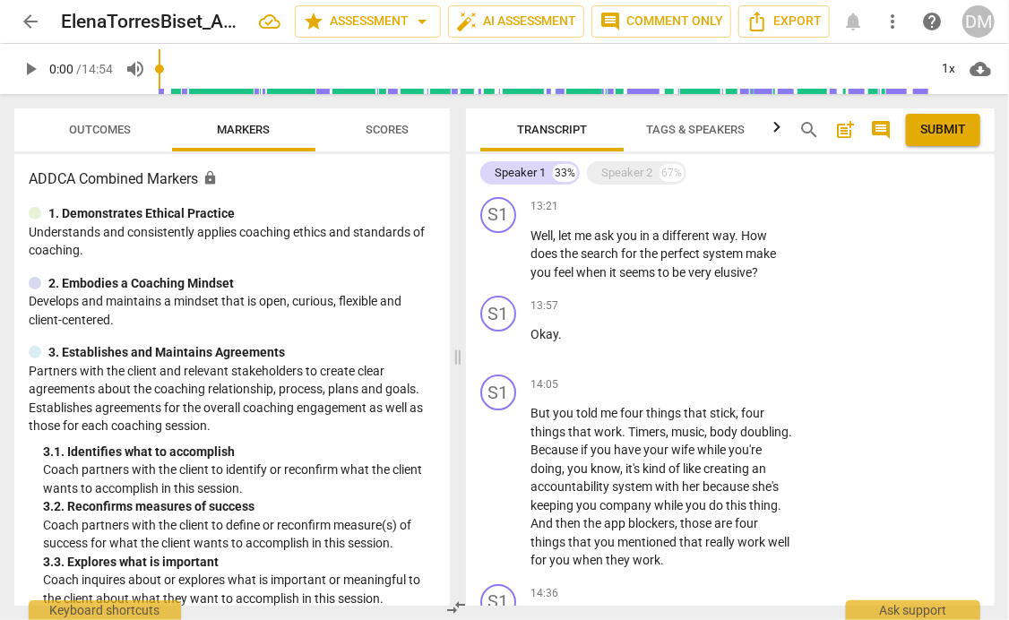
type textarea "Make sure your questions are coming fro"
type textarea "Make sure your questions are coming from"
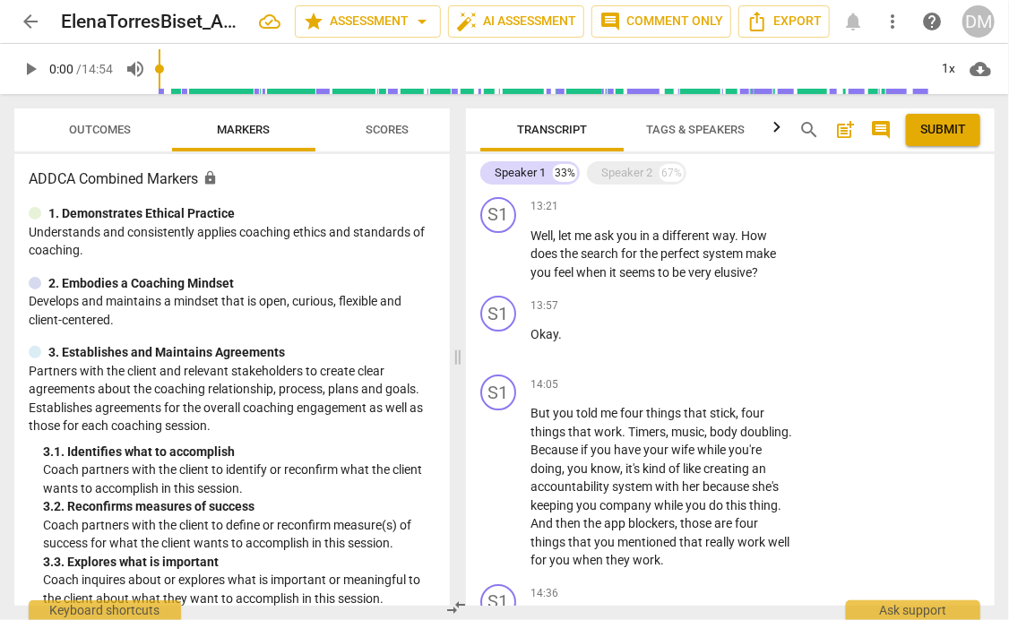
type textarea "Make sure your questions are coming from g"
type textarea "Make sure your questions are coming from ge"
type textarea "Make sure your questions are coming from gen"
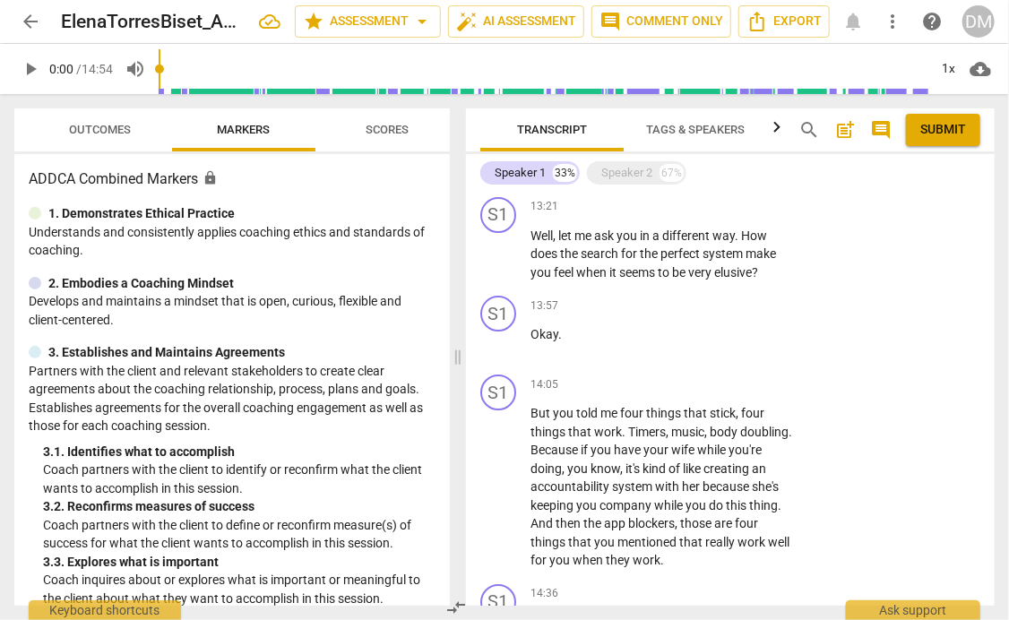
type textarea "Make sure your questions are coming from gen"
type textarea "Make sure your questions are coming from geni"
type textarea "Make sure your questions are coming from genin"
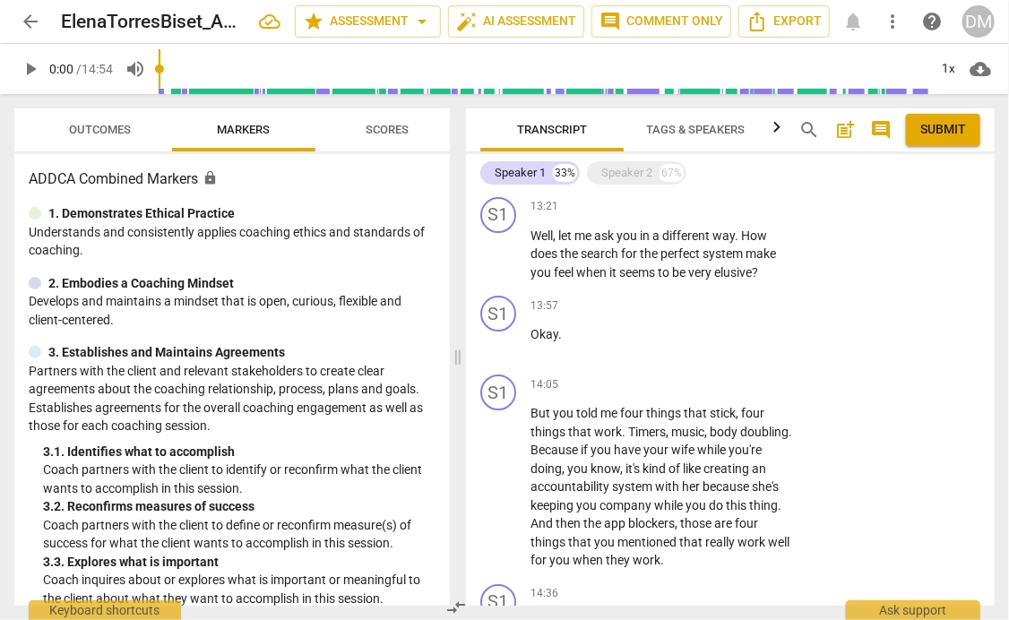
scroll to position [19, 0]
type textarea "Make sure your questions are coming from genine"
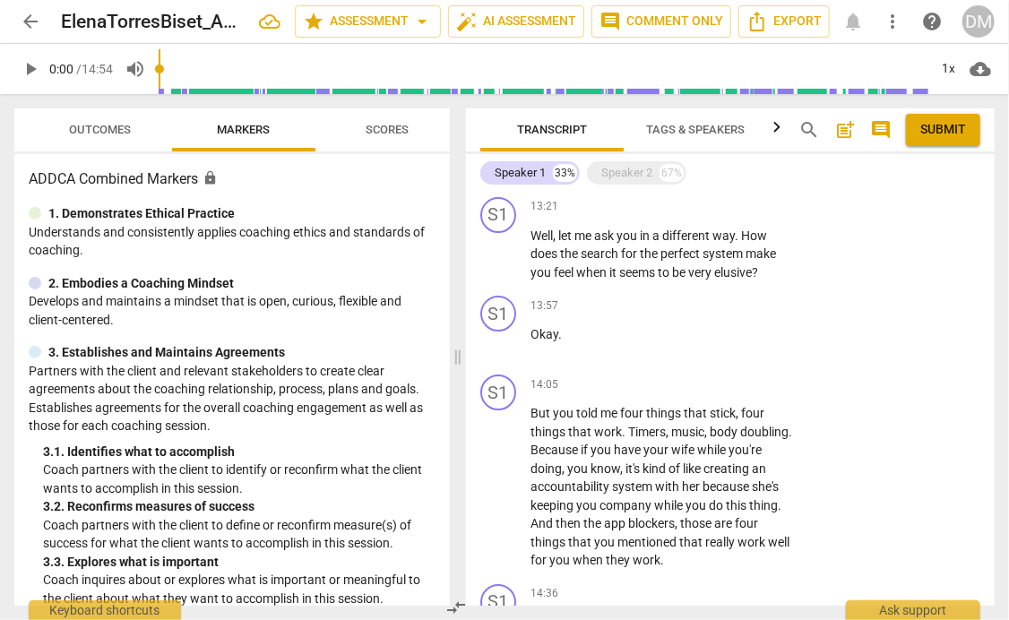
type textarea "Make sure your questions are coming from genine"
type textarea "Make sure your questions are coming from genin"
type textarea "Make sure your questions are coming from geni"
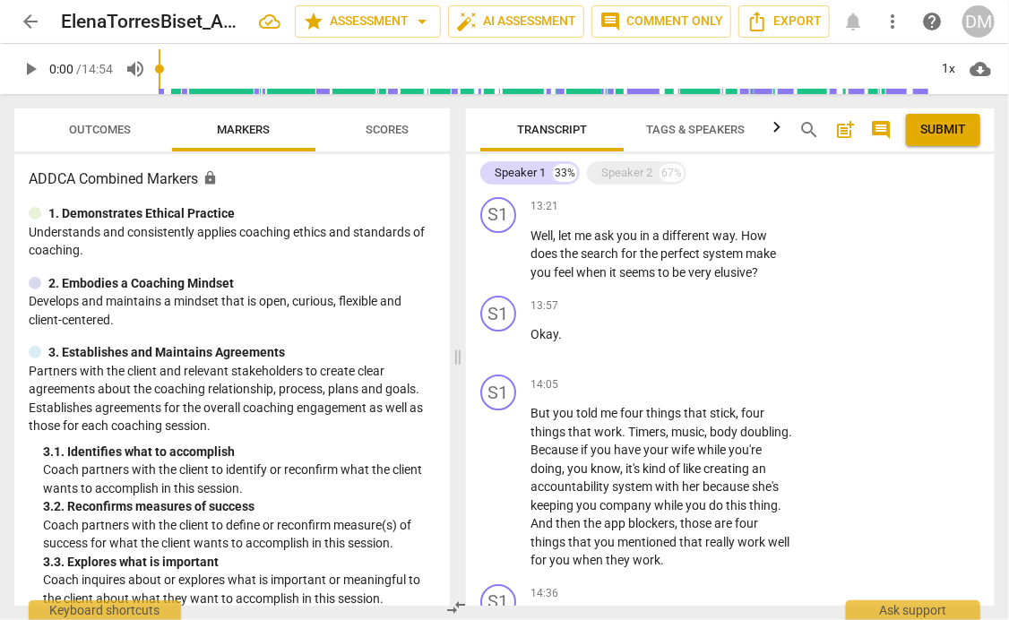
type textarea "Make sure your questions are coming from geni"
type textarea "Make sure your questions are coming from gen"
type textarea "Make sure your questions are coming from genu"
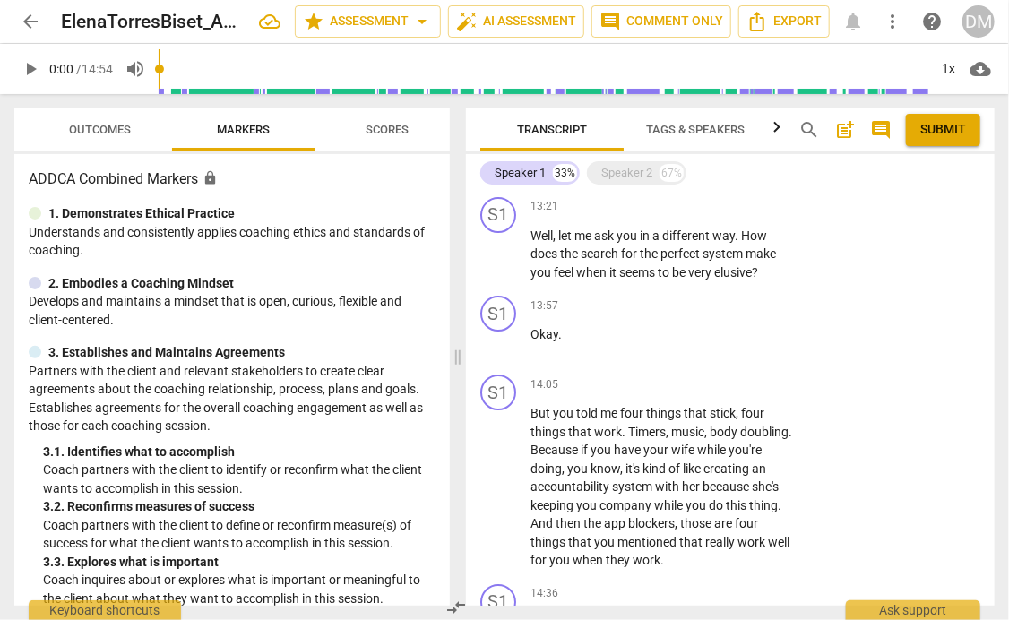
type textarea "Make sure your questions are coming from genu"
type textarea "Make sure your questions are coming from genui"
type textarea "Make sure your questions are coming from genuin"
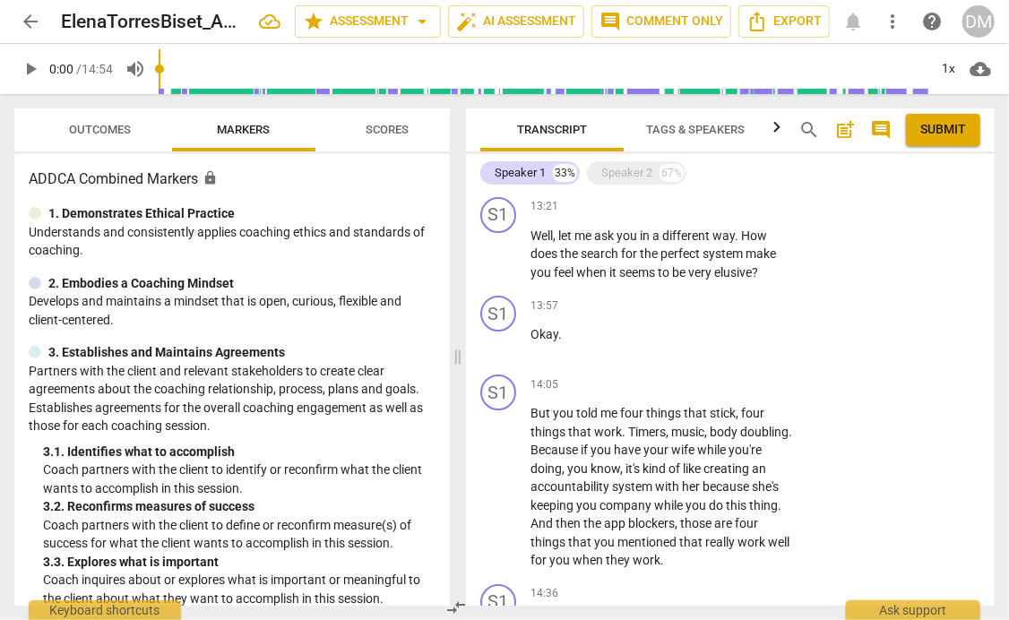
type textarea "Make sure your questions are coming from genuin"
type textarea "Make sure your questions are coming from genuine"
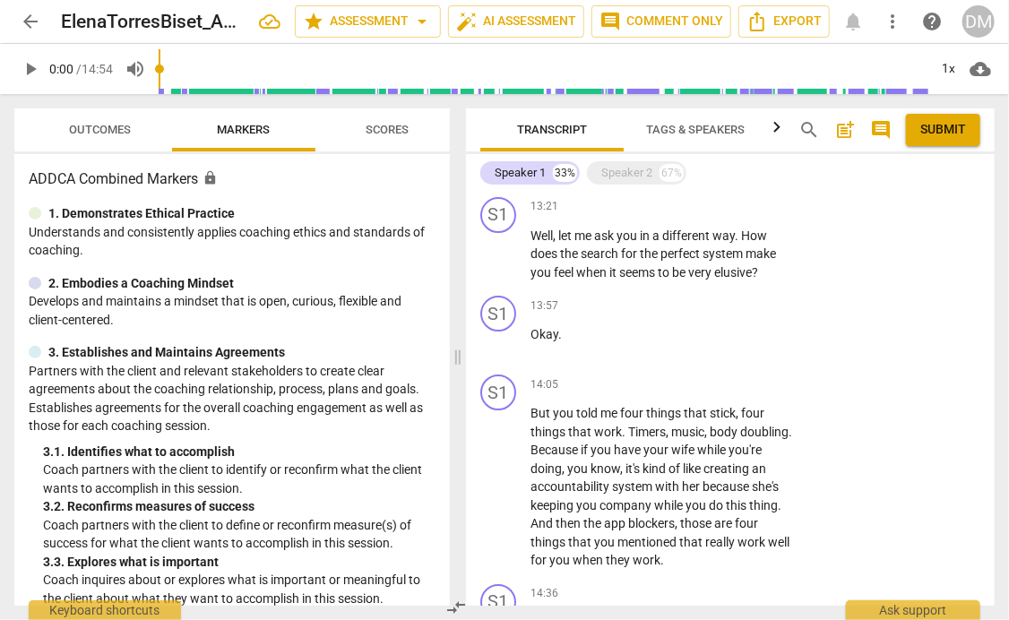
type textarea "Make sure your questions are coming from genuine c"
type textarea "Make sure your questions are coming from genuine cu"
type textarea "Make sure your questions are coming from genuine cur"
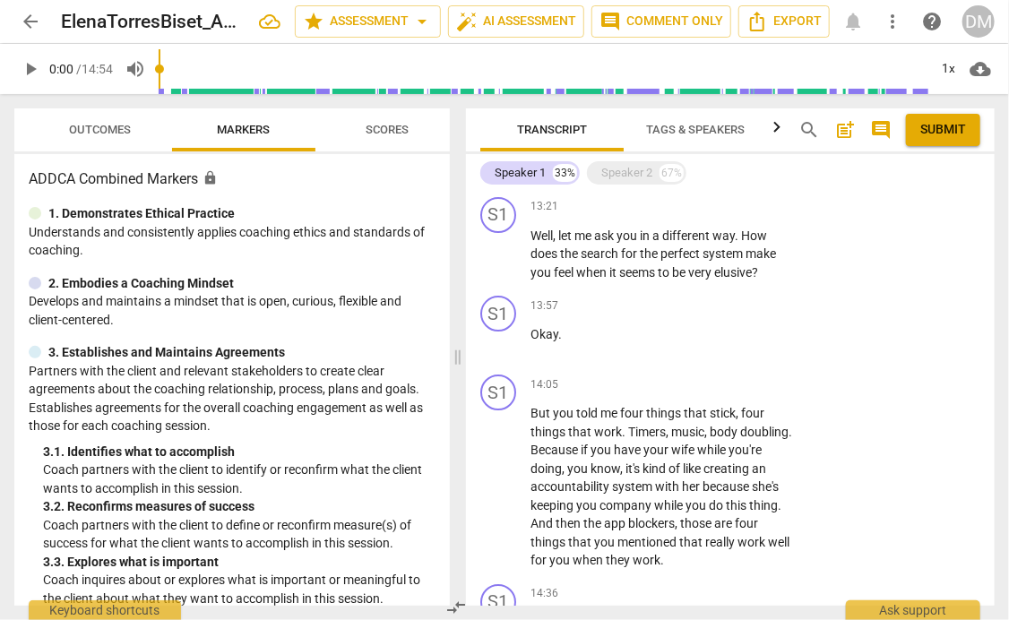
type textarea "Make sure your questions are coming from genuine cur"
type textarea "Make sure your questions are coming from genuine curi"
type textarea "Make sure your questions are coming from genuine curio"
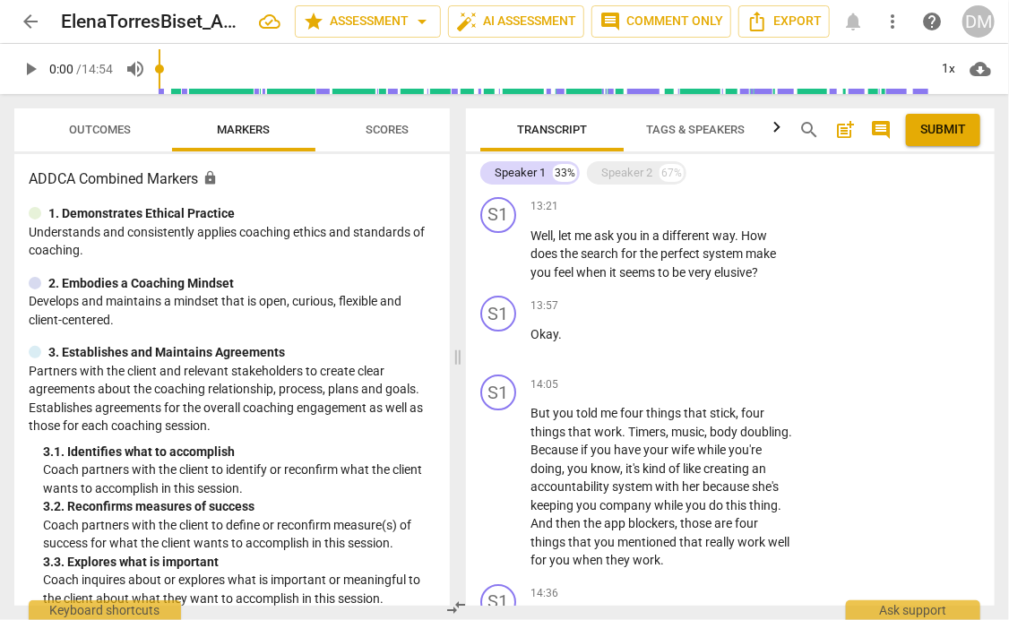
type textarea "Make sure your questions are coming from genuine curios"
type textarea "Make sure your questions are coming from genuine curiosi"
type textarea "Make sure your questions are coming from genuine curiosit"
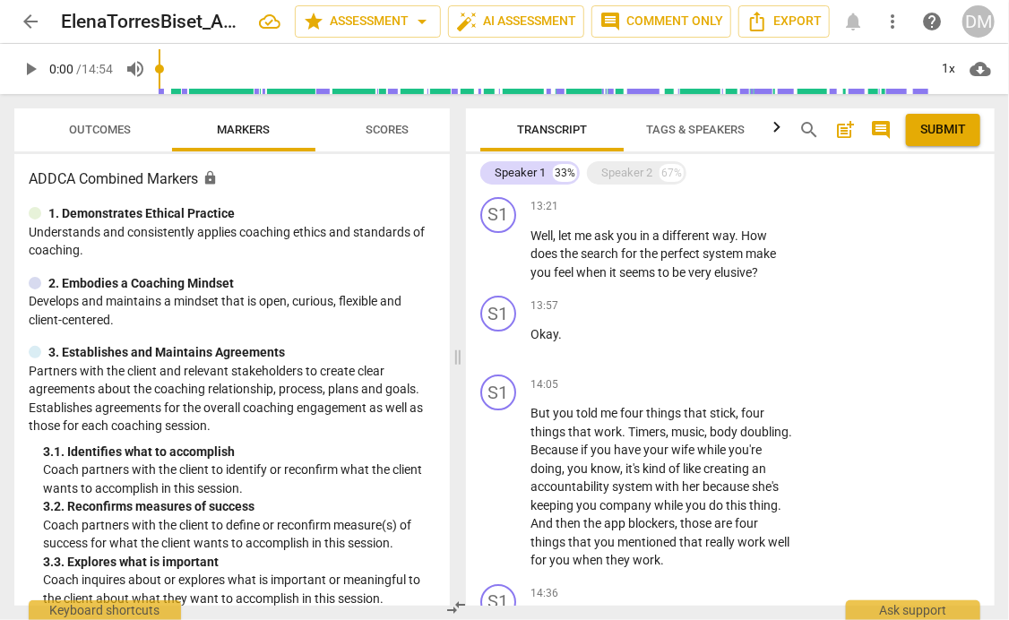
type textarea "Make sure your questions are coming from genuine curiosit"
type textarea "Make sure your questions are coming from genuine curiosity"
type textarea "Make sure your questions are coming from genuine curiosity."
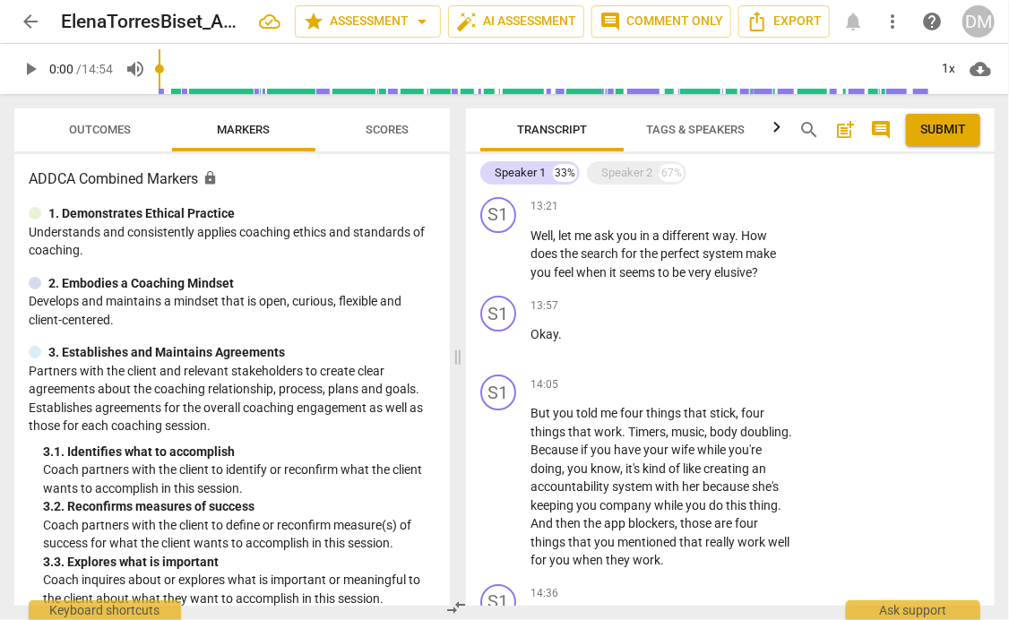
type textarea "Make sure your questions are coming from genuine curiosity."
type textarea "Make sure your questions are coming from genuine curiosity. T"
type textarea "Make sure your questions are coming from genuine curiosity. Th"
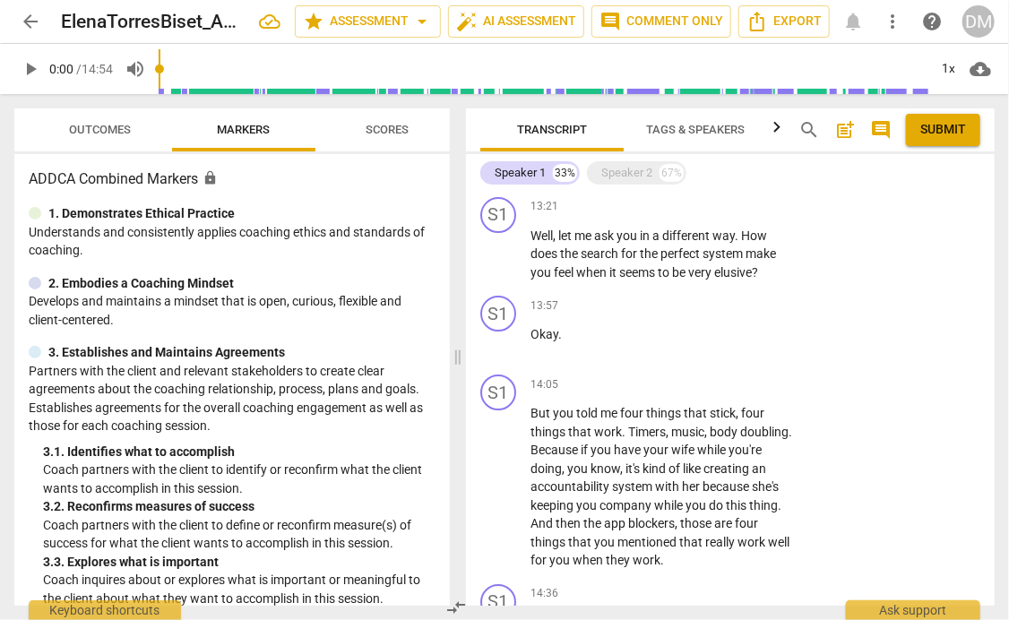
type textarea "Make sure your questions are coming from genuine curiosity. Th"
type textarea "Make sure your questions are coming from genuine curiosity. Thi"
type textarea "Make sure your questions are coming from genuine curiosity. Th"
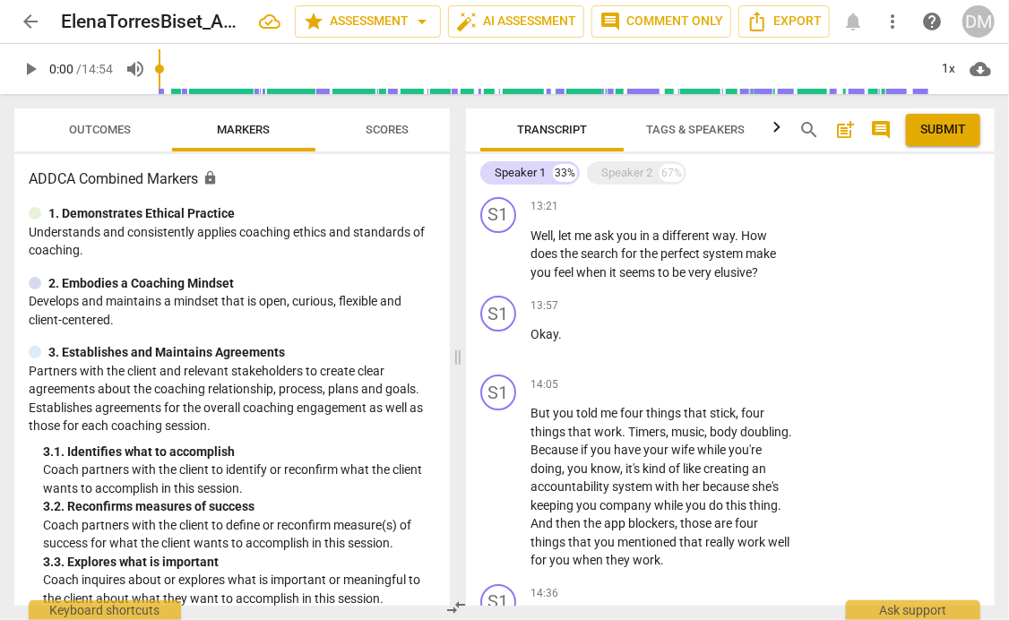
type textarea "Make sure your questions are coming from genuine curiosity. T"
type textarea "Make sure your questions are coming from genuine curiosity."
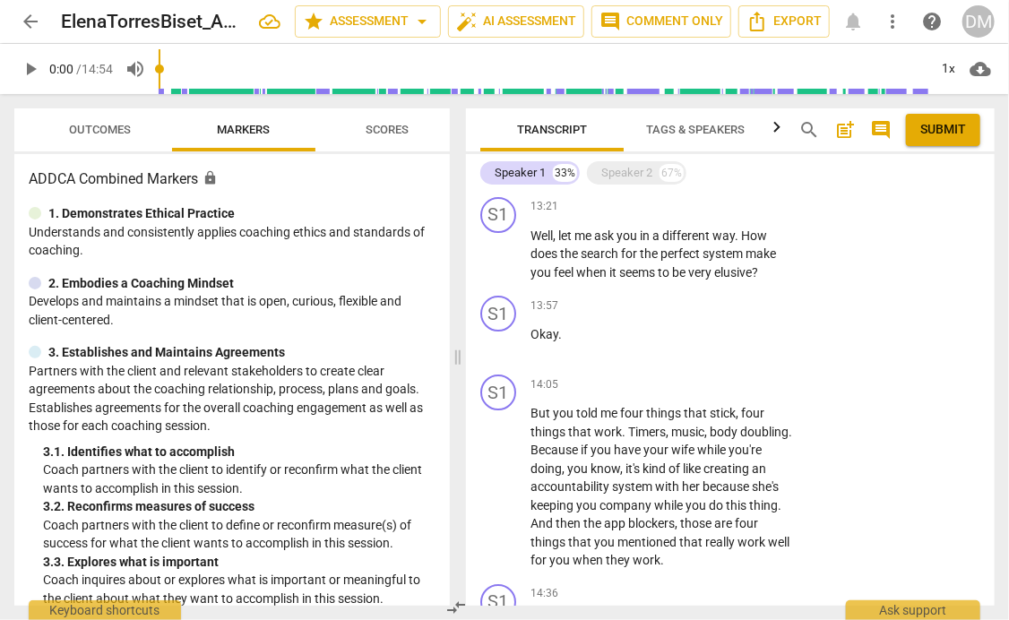
type textarea "Make sure your questions are coming from genuine curiosity."
type textarea "Make sure your questions are coming from genuine curiosity"
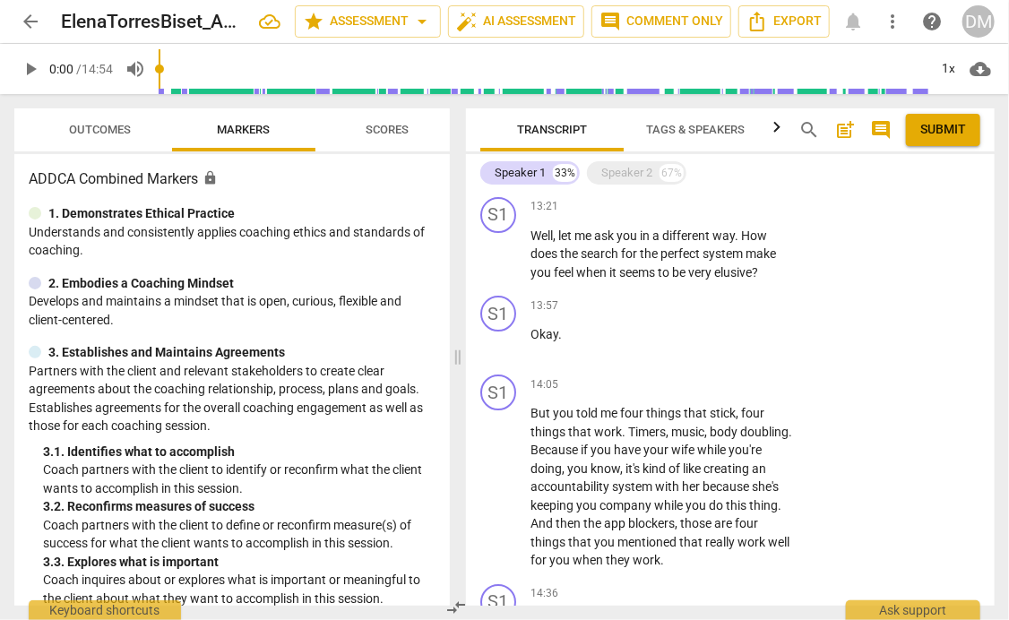
type textarea "Make sure your questions are coming from genuine curiosity a"
type textarea "Make sure your questions are coming from genuine curiosity an"
type textarea "Make sure your questions are coming from genuine curiosity and"
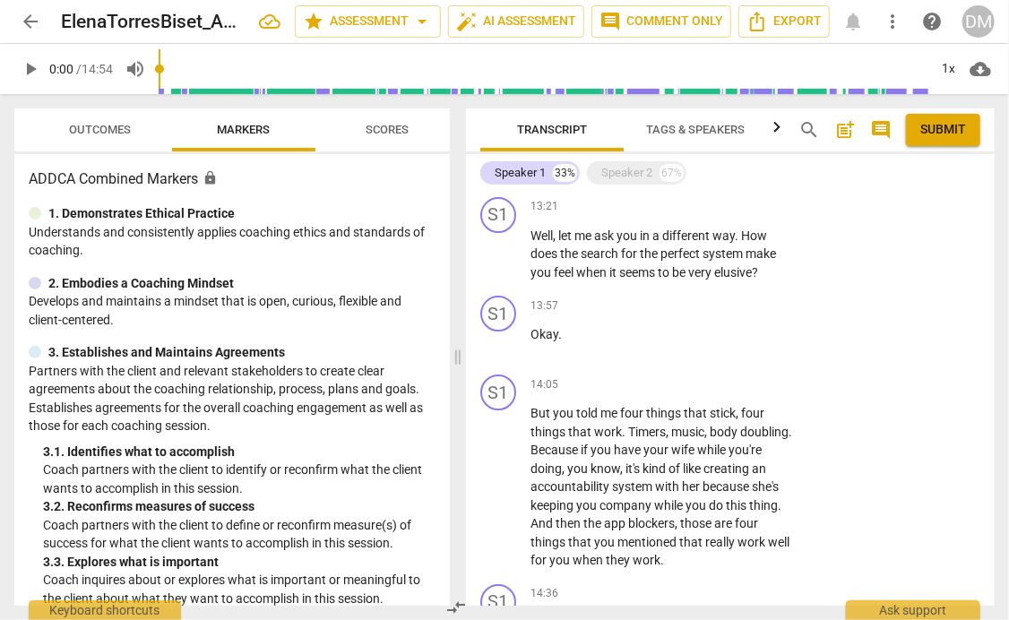
type textarea "Make sure your questions are coming from genuine curiosity and"
type textarea "Make sure your questions are coming from genuine curiosity and a"
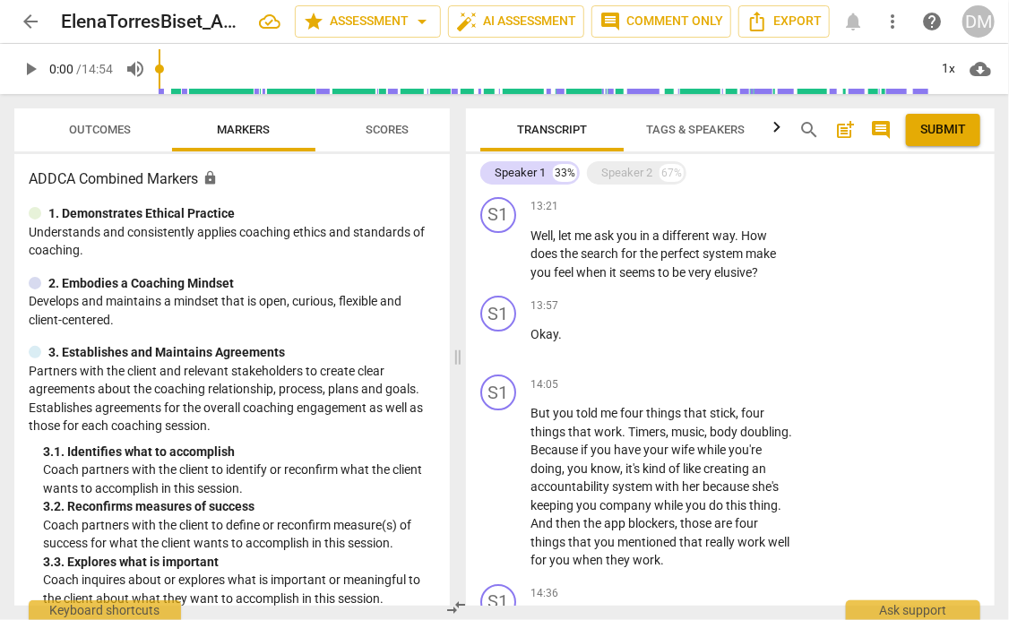
type textarea "Make sure your questions are coming from genuine curiosity and a"
type textarea "Make sure your questions are coming from genuine curiosity and a p"
type textarea "Make sure your questions are coming from genuine curiosity and a pl"
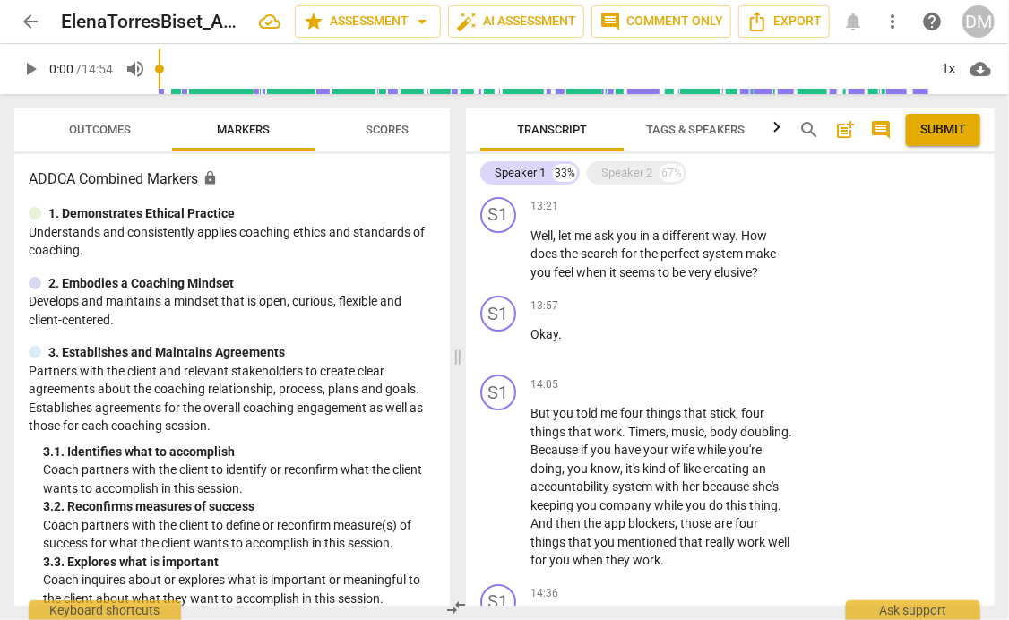
type textarea "Make sure your questions are coming from genuine curiosity and a pl"
type textarea "Make sure your questions are coming from genuine curiosity and a pla"
type textarea "Make sure your questions are coming from genuine curiosity and a plac"
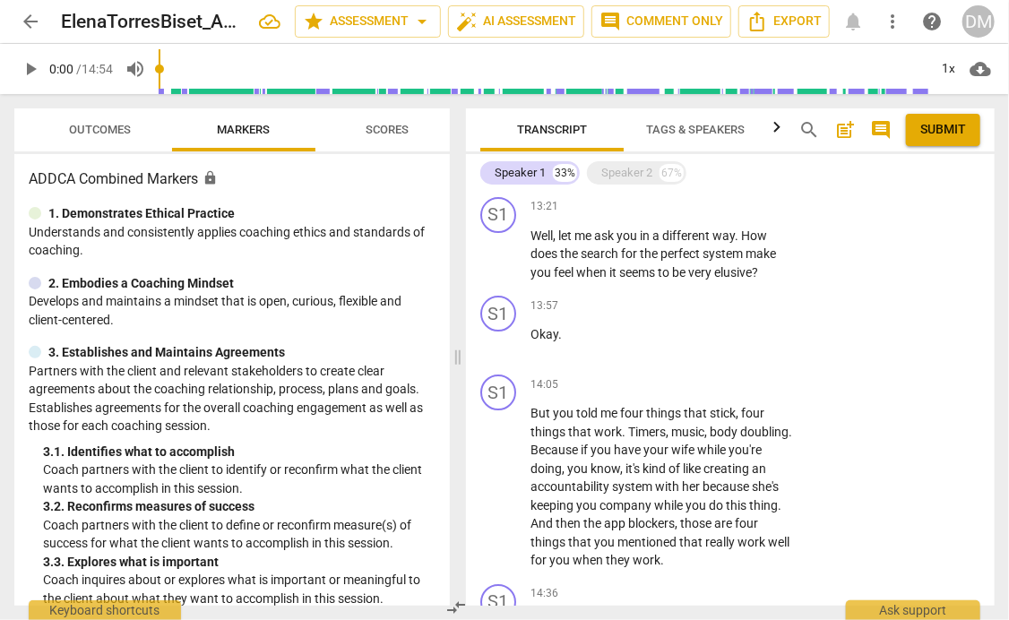
type textarea "Make sure your questions are coming from genuine curiosity and a place"
type textarea "Make sure your questions are coming from genuine curiosity and a place o"
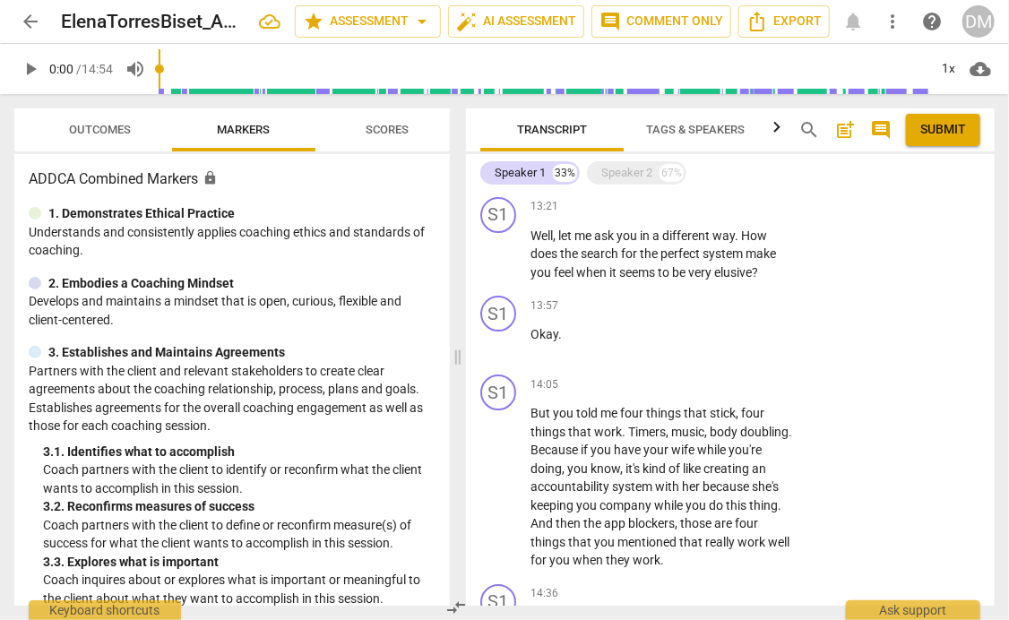
type textarea "Make sure your questions are coming from genuine curiosity and a place o"
type textarea "Make sure your questions are coming from genuine curiosity and a place of"
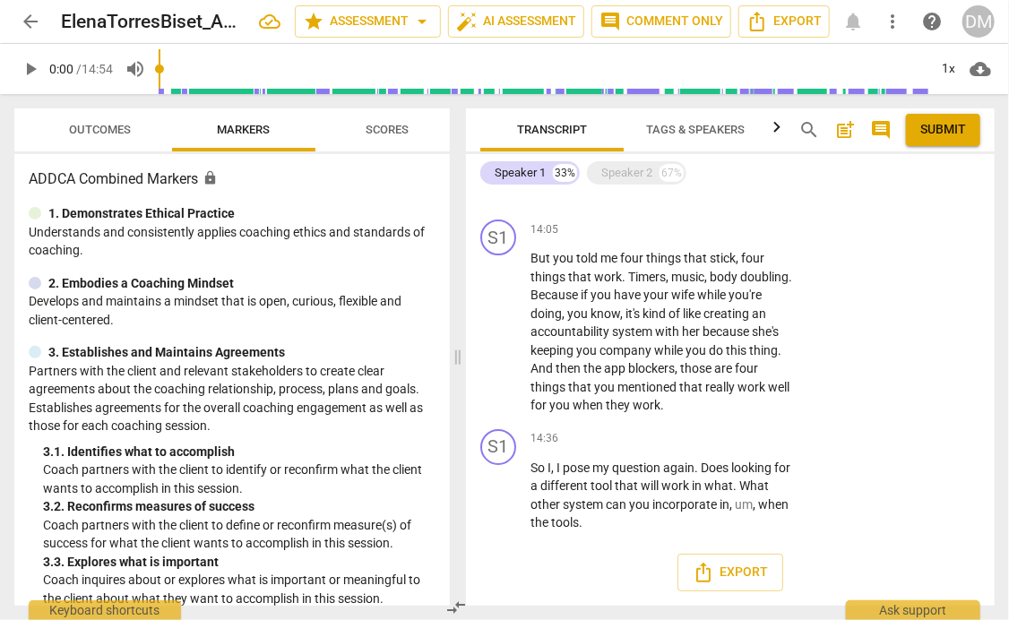
scroll to position [2641, 0]
drag, startPoint x: 623, startPoint y: 379, endPoint x: 527, endPoint y: 353, distance: 99.4
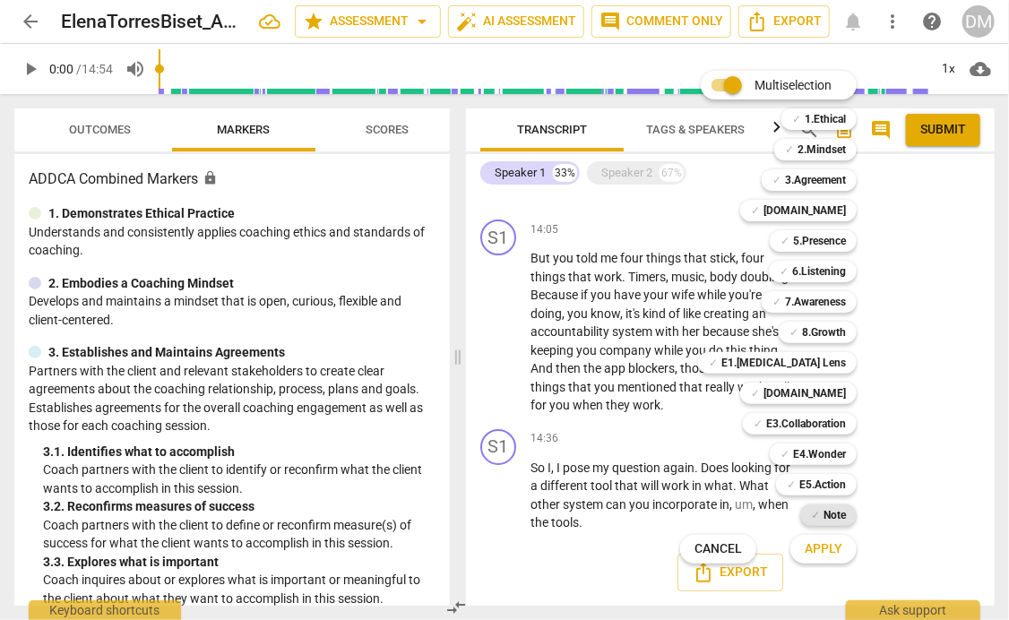
click at [846, 513] on b "Note" at bounding box center [835, 516] width 22 height 22
click at [842, 548] on span "Apply" at bounding box center [824, 549] width 38 height 18
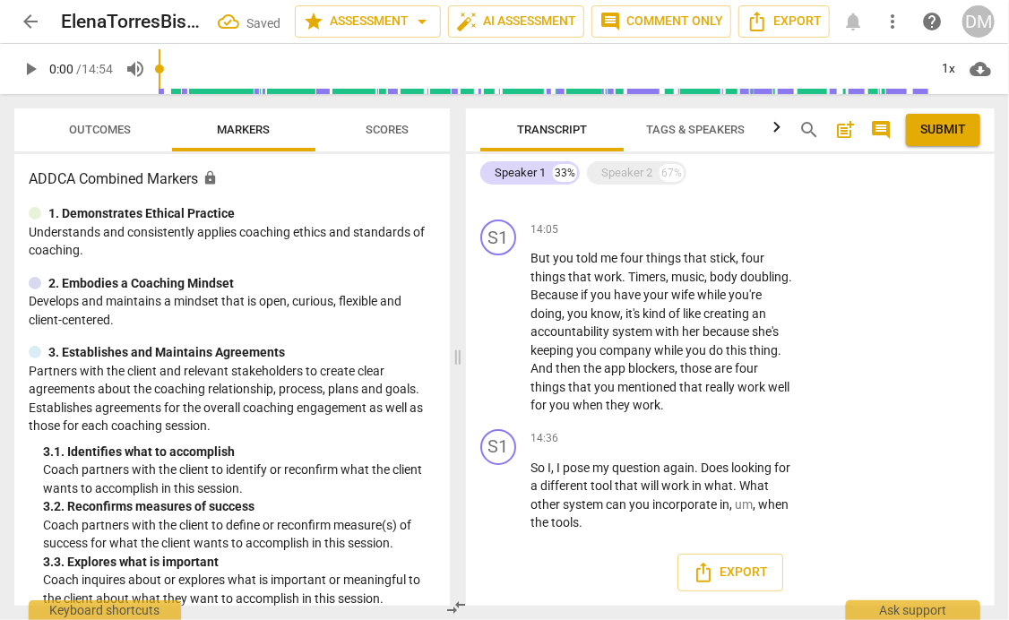
click at [838, 91] on textarea at bounding box center [873, 81] width 122 height 22
click at [838, 212] on div "S1 play_arrow pause 13:57 + Add competency keyboard_arrow_right Okay ." at bounding box center [730, 173] width 529 height 79
drag, startPoint x: 528, startPoint y: 271, endPoint x: 731, endPoint y: 346, distance: 216.9
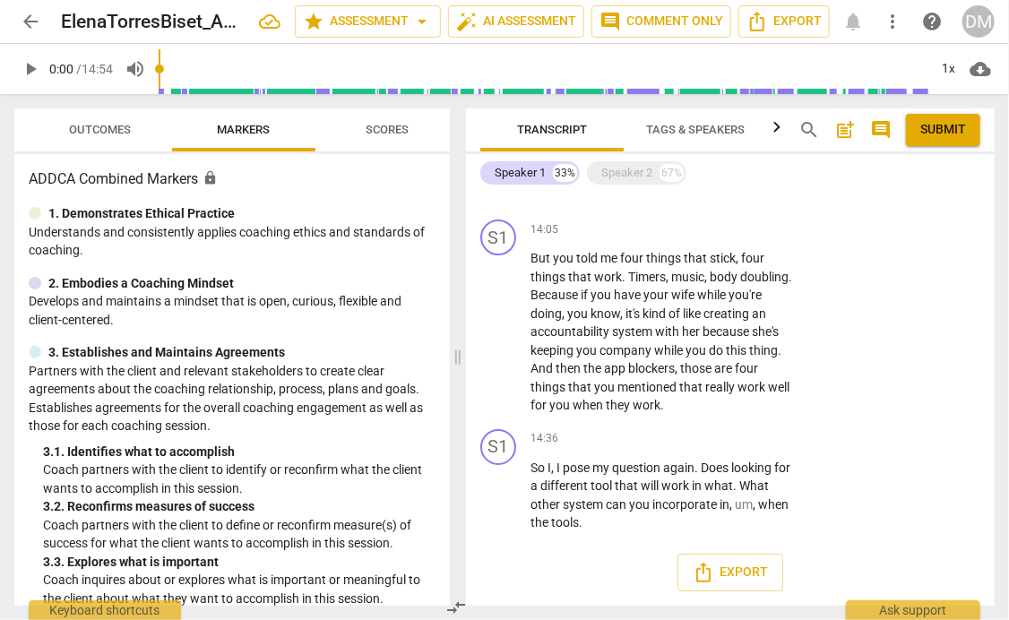
click at [731, 134] on div "S1 play_arrow pause 13:21 + Add competency keyboard_arrow_right Well , let me a…" at bounding box center [730, 84] width 529 height 99
click at [685, 61] on div "+" at bounding box center [685, 52] width 18 height 18
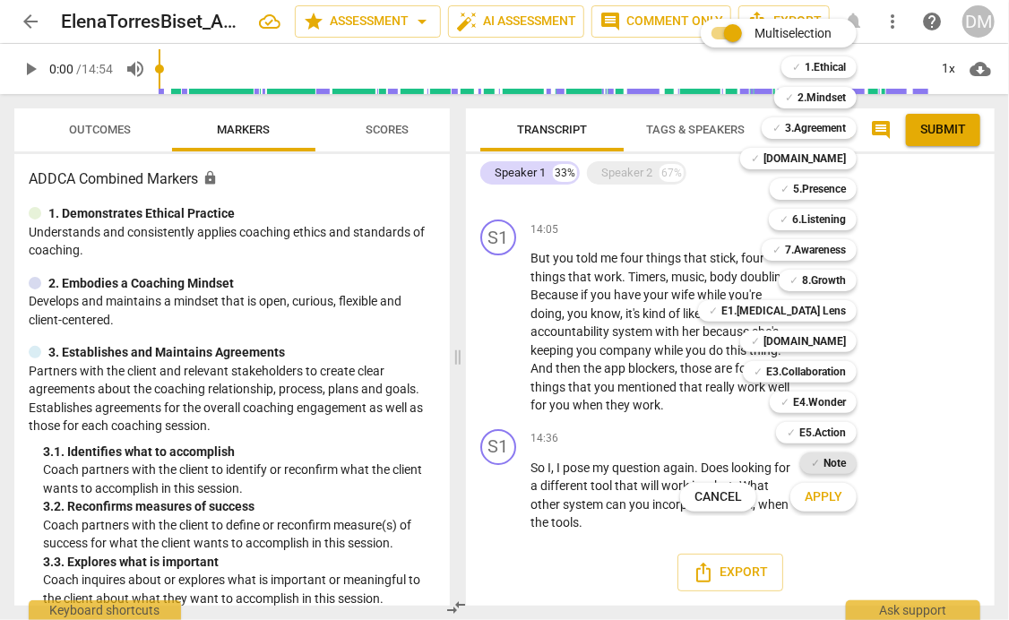
click at [846, 462] on b "Note" at bounding box center [835, 464] width 22 height 22
click at [842, 497] on span "Apply" at bounding box center [824, 497] width 38 height 18
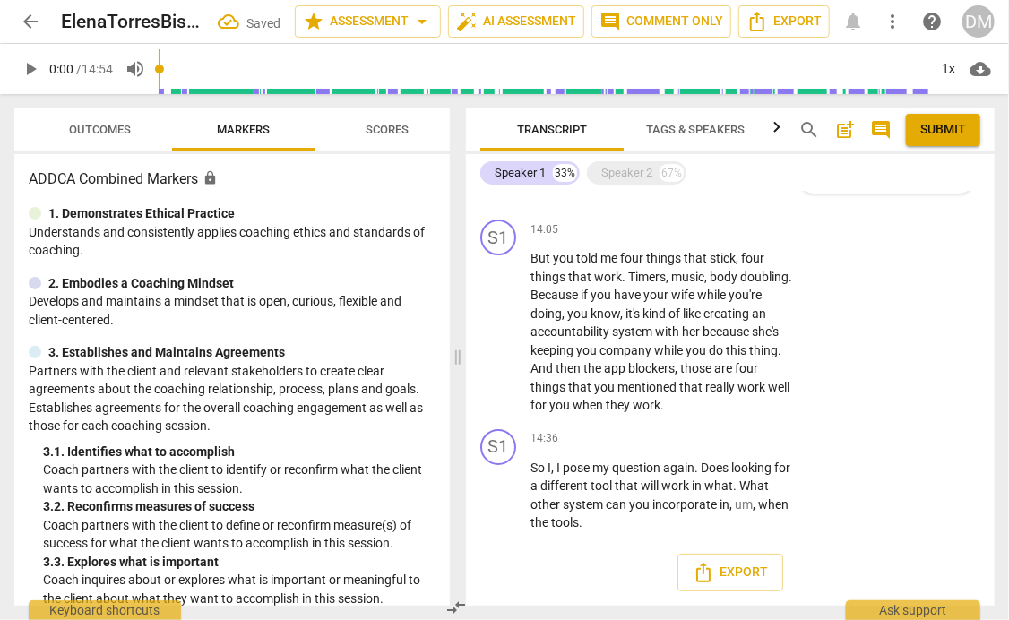
click at [853, 172] on textarea at bounding box center [873, 162] width 122 height 22
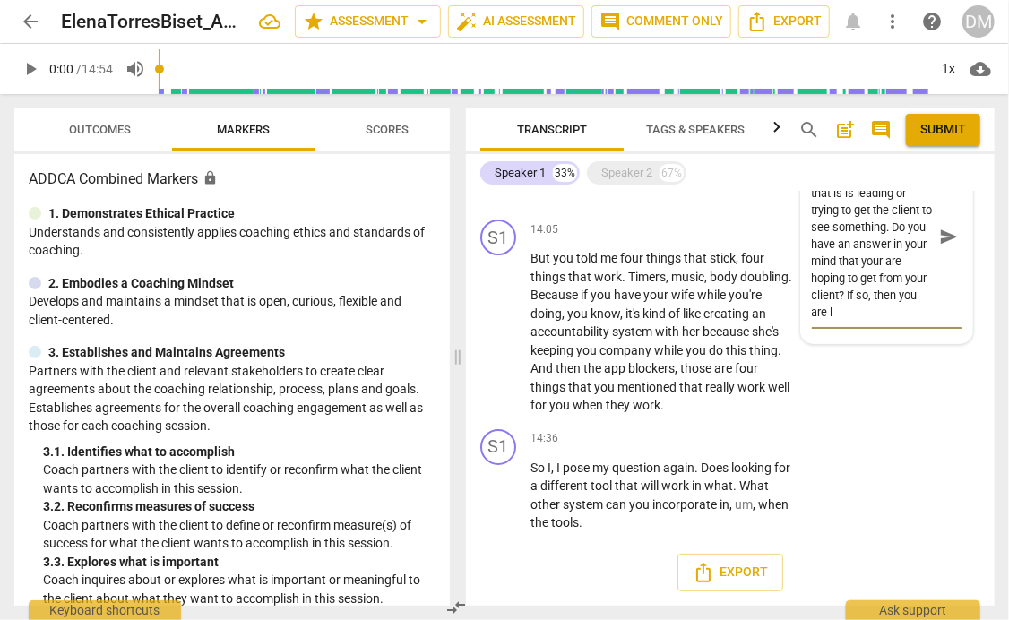
scroll to position [123, 0]
click at [950, 246] on span "send" at bounding box center [949, 237] width 20 height 20
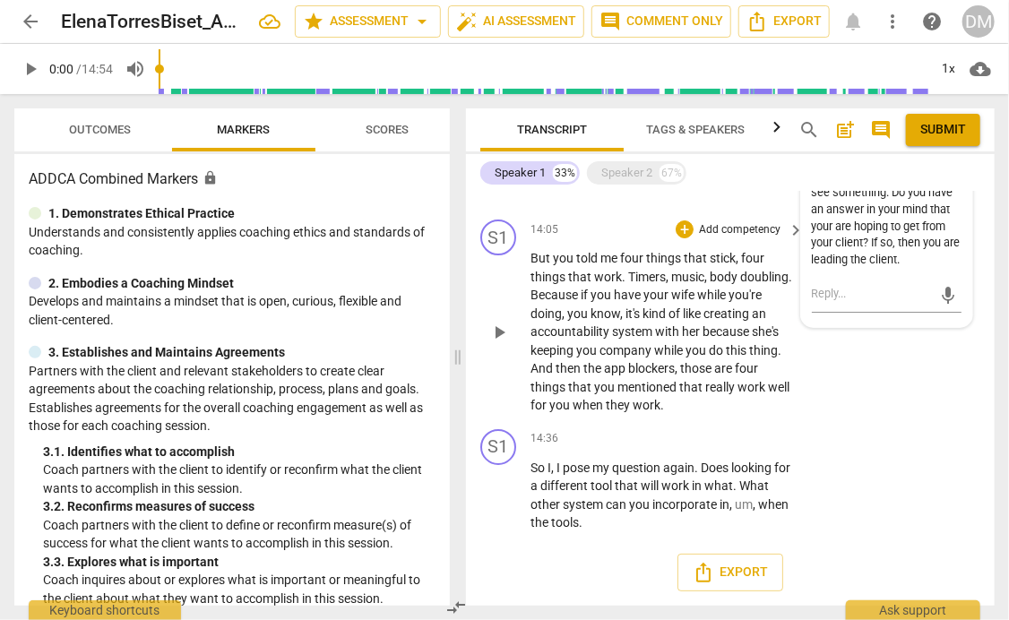
scroll to position [2960, 0]
click at [638, 164] on div "Speaker 2" at bounding box center [626, 173] width 51 height 18
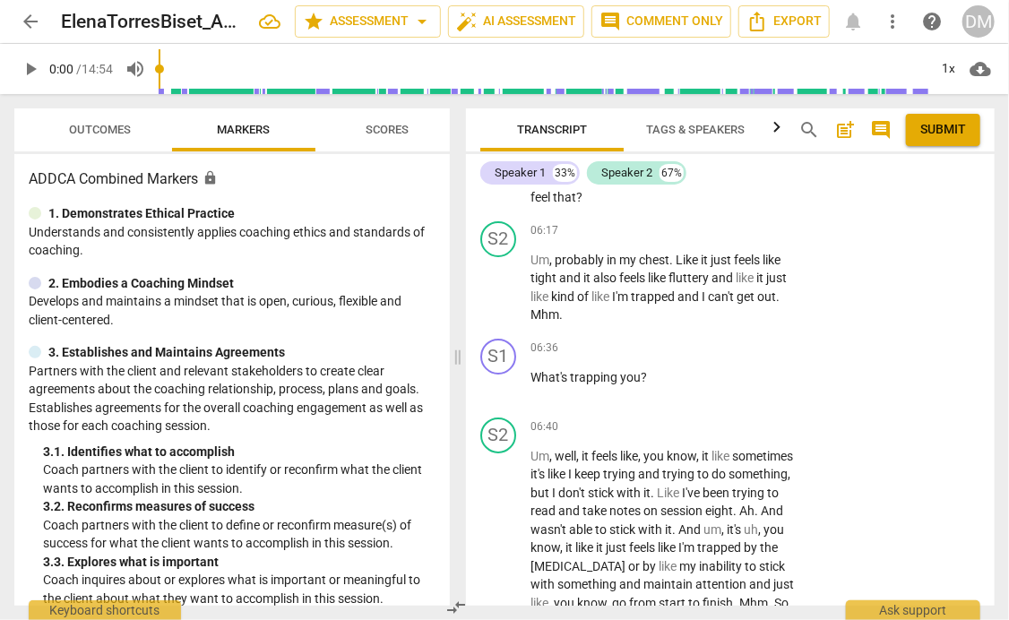
scroll to position [2463, 0]
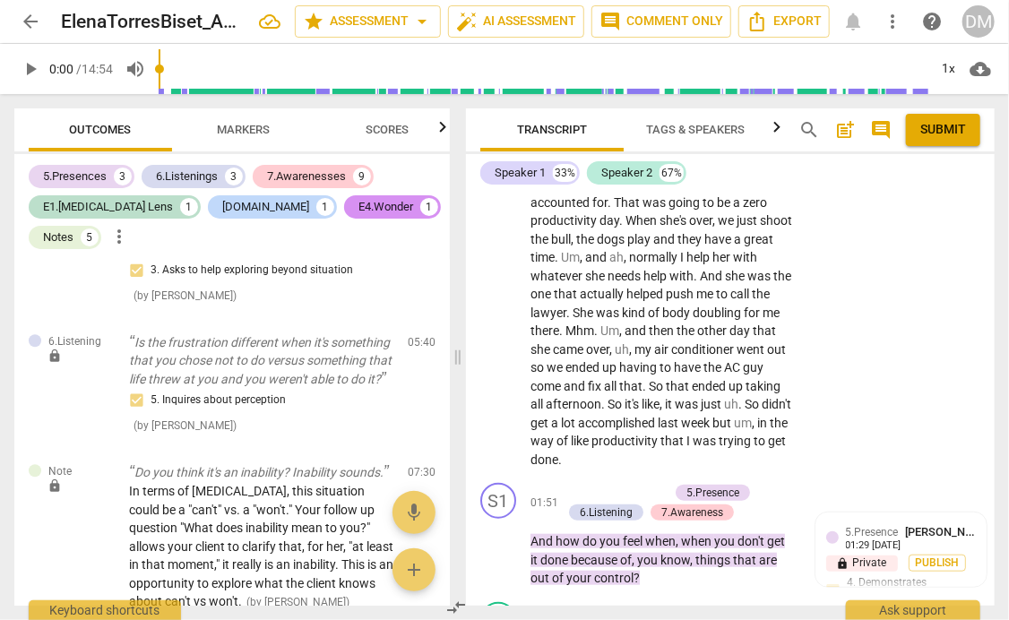
scroll to position [0, 0]
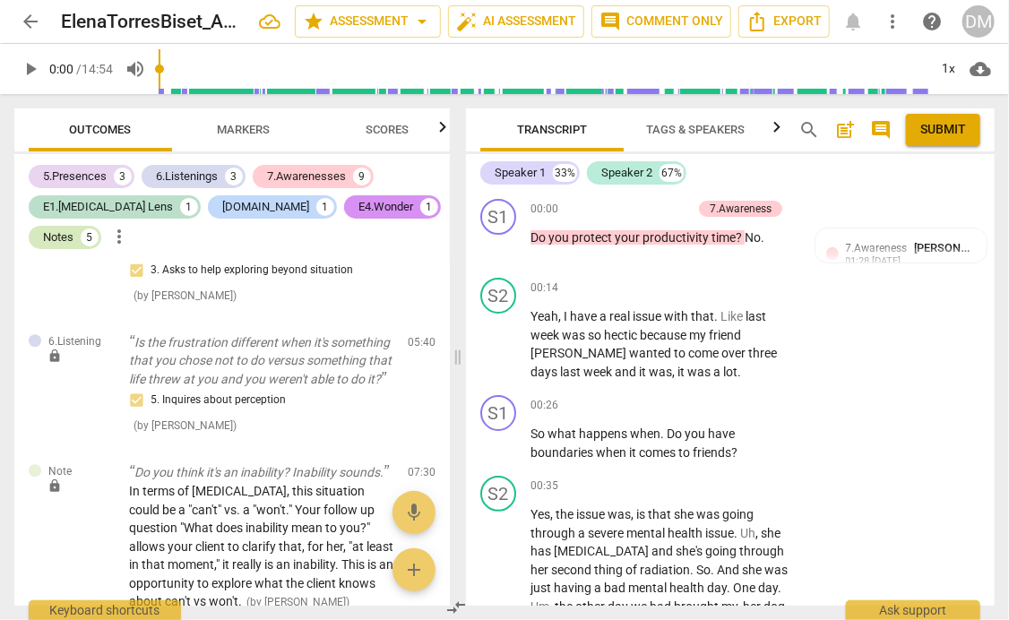
click at [73, 229] on div "Notes" at bounding box center [58, 238] width 30 height 18
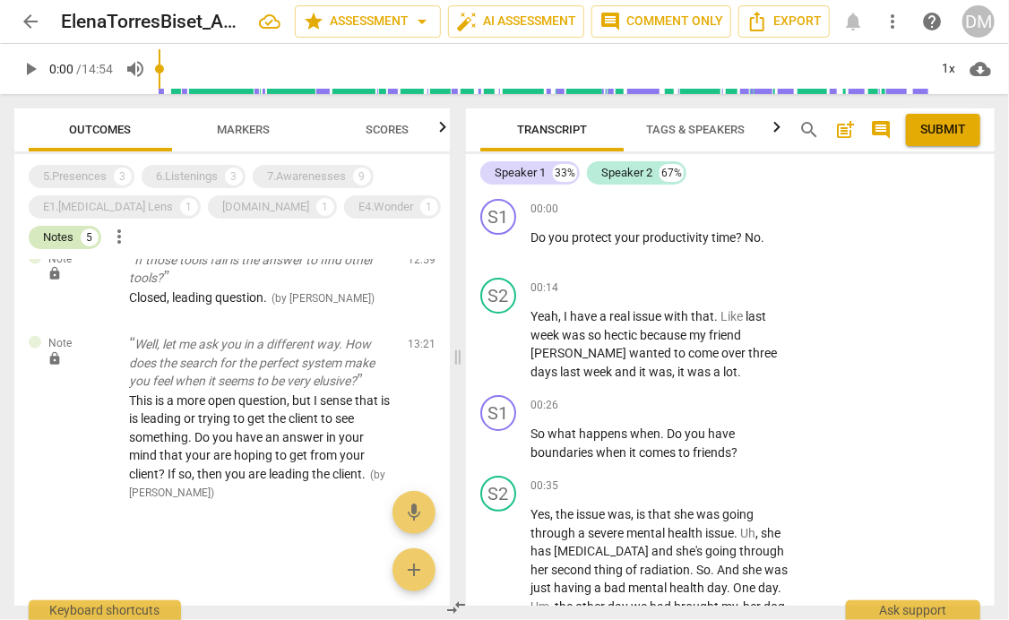
scroll to position [2, 0]
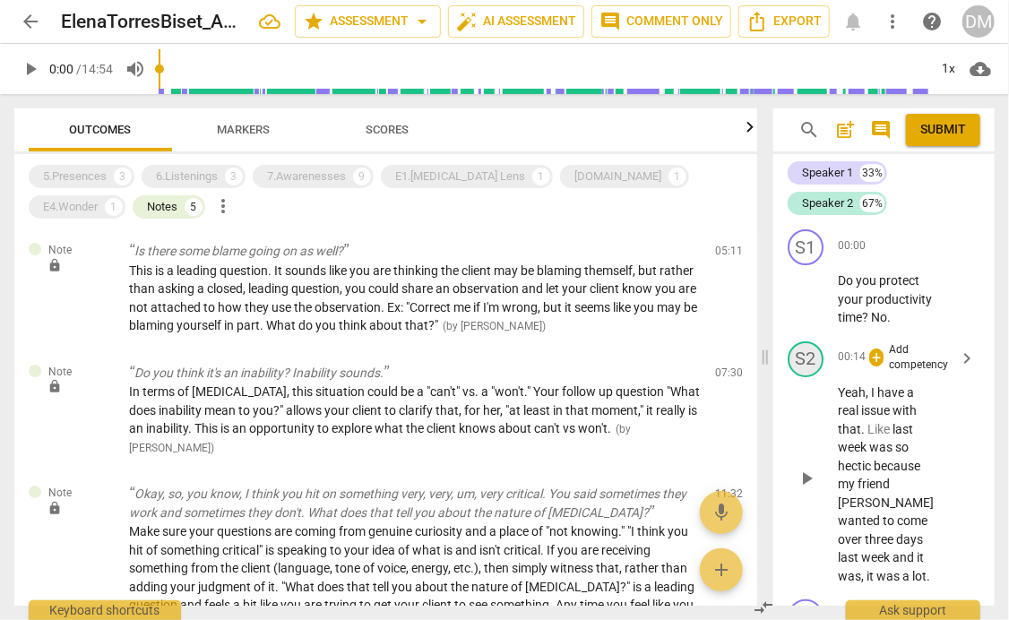
drag, startPoint x: 456, startPoint y: 360, endPoint x: 764, endPoint y: 365, distance: 307.4
click at [764, 365] on span at bounding box center [765, 357] width 11 height 526
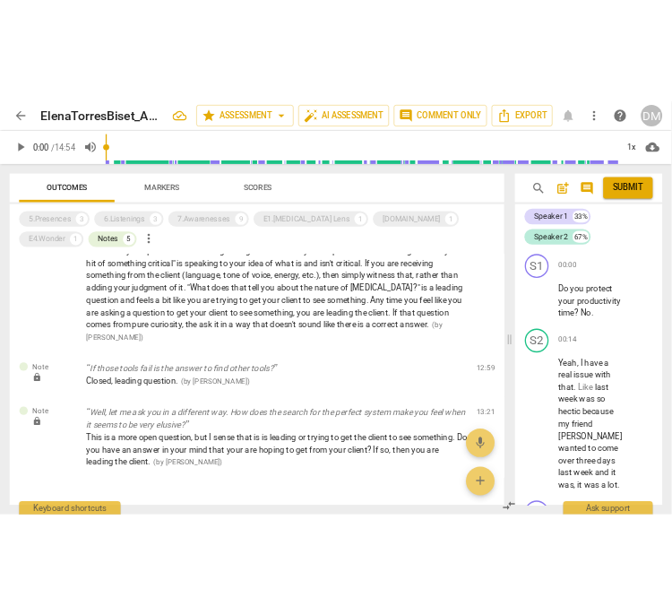
scroll to position [308, 0]
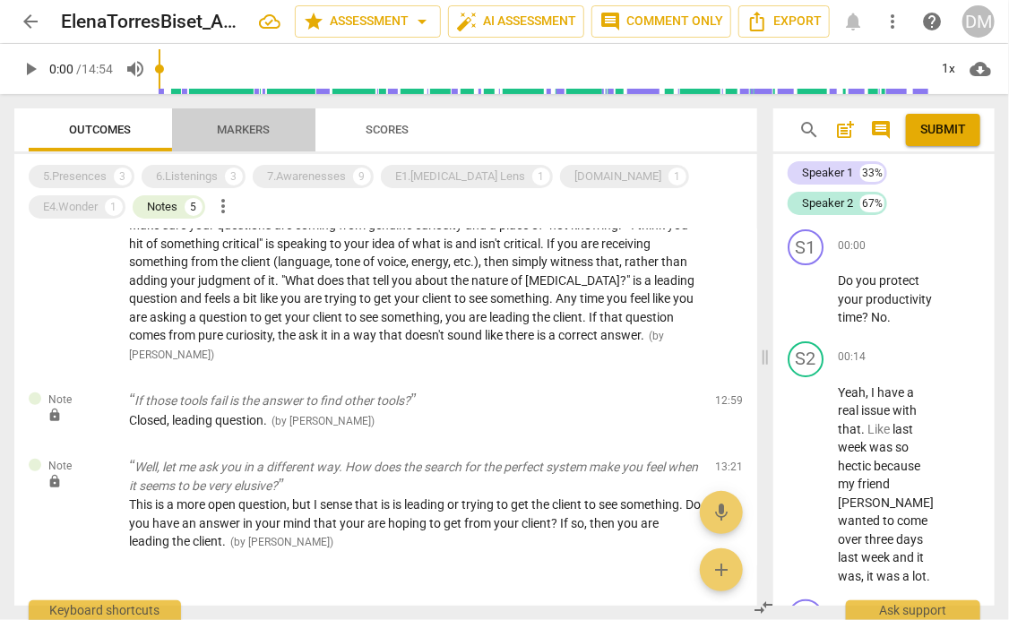
click at [245, 136] on span "Markers" at bounding box center [244, 129] width 53 height 13
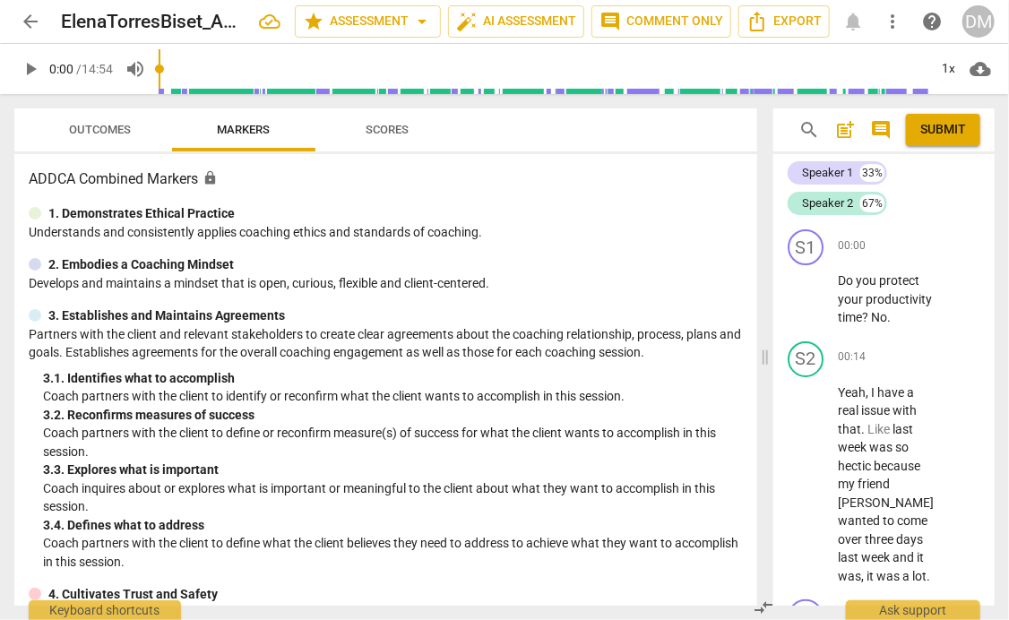
click at [111, 123] on span "Outcomes" at bounding box center [101, 129] width 62 height 13
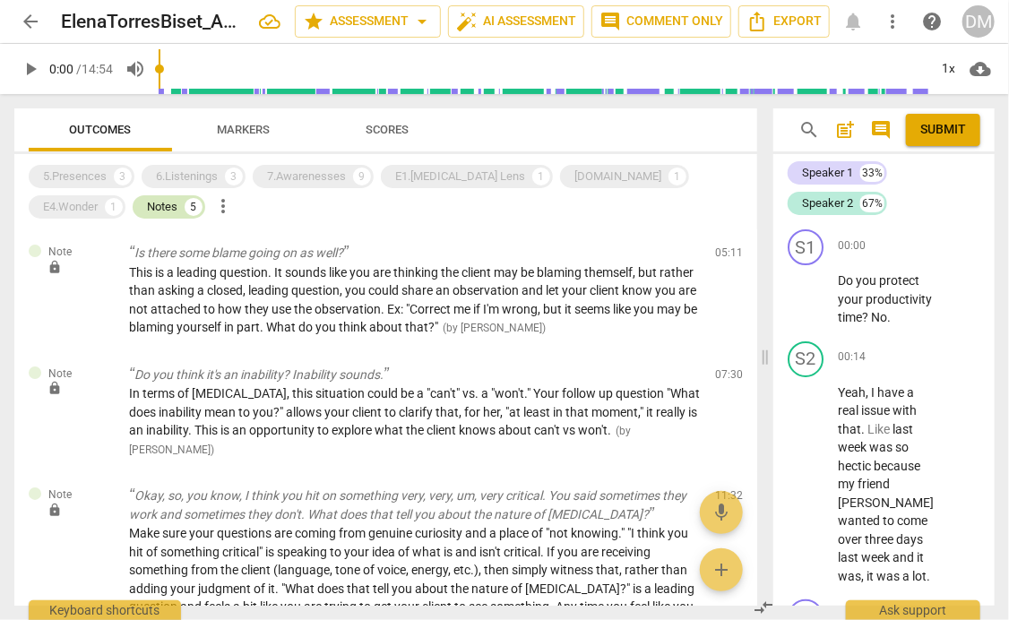
click at [147, 212] on div "Notes" at bounding box center [162, 207] width 30 height 18
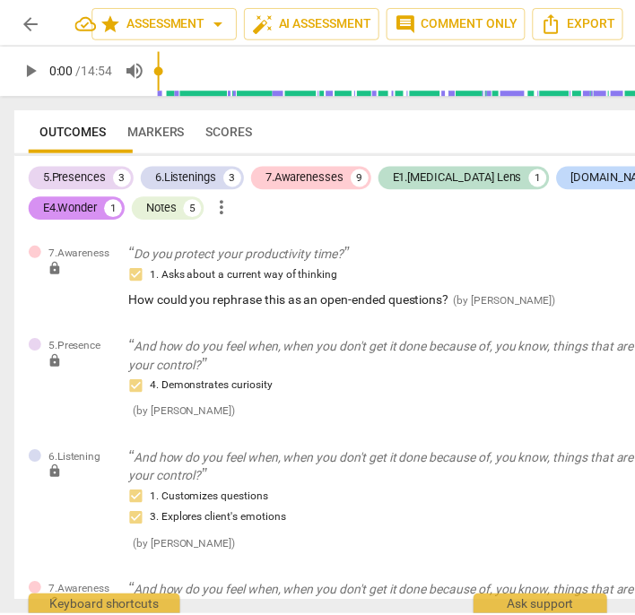
scroll to position [0, 116]
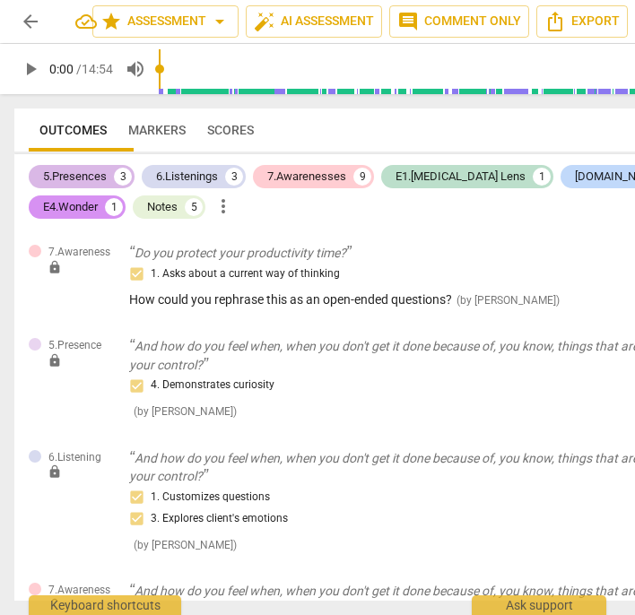
click at [72, 174] on div "5.Presences" at bounding box center [75, 177] width 64 height 18
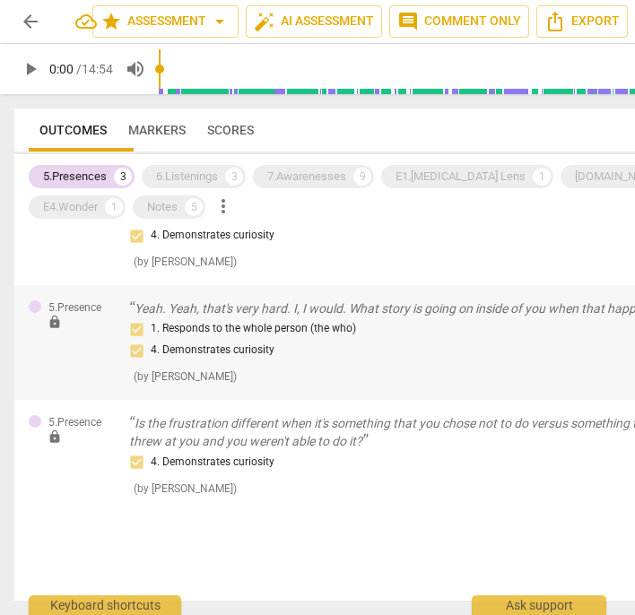
scroll to position [0, 0]
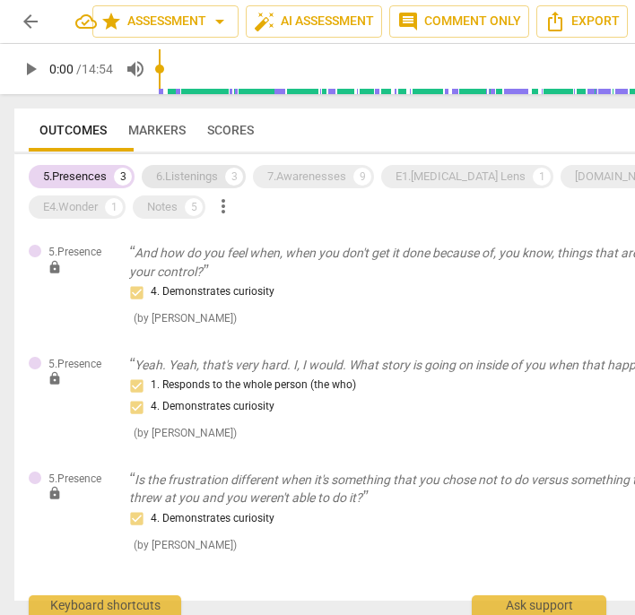
click at [205, 175] on div "6.Listenings" at bounding box center [187, 177] width 62 height 18
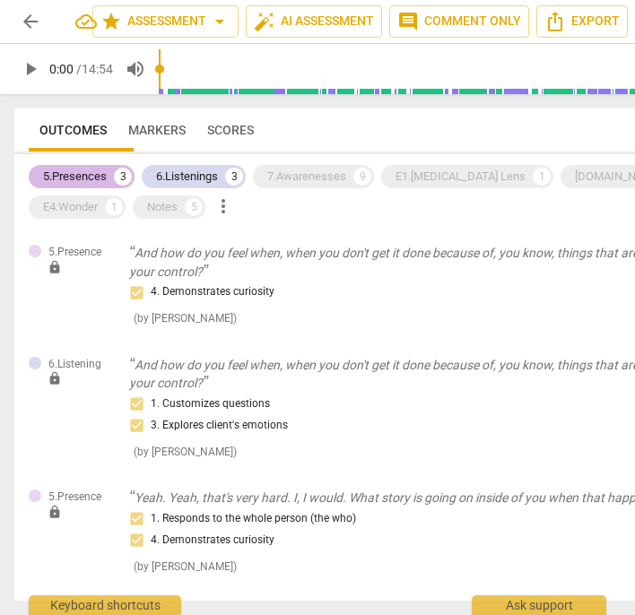
click at [82, 172] on div "5.Presences" at bounding box center [75, 177] width 64 height 18
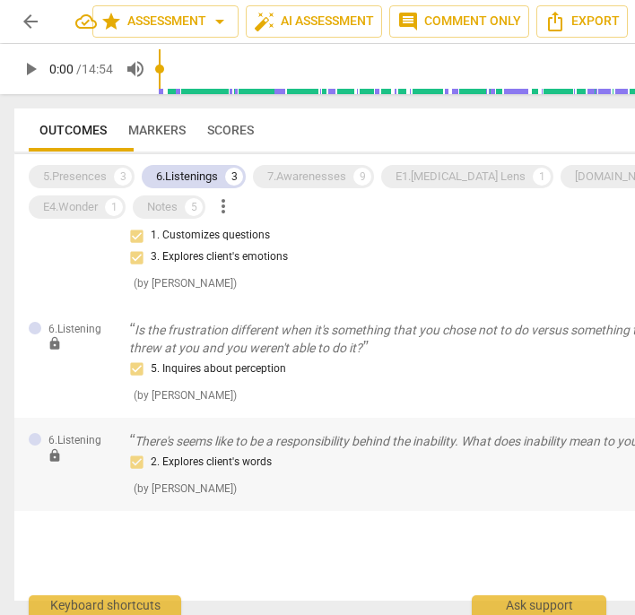
scroll to position [118, 0]
click at [317, 182] on div "7.Awarenesses" at bounding box center [306, 177] width 79 height 18
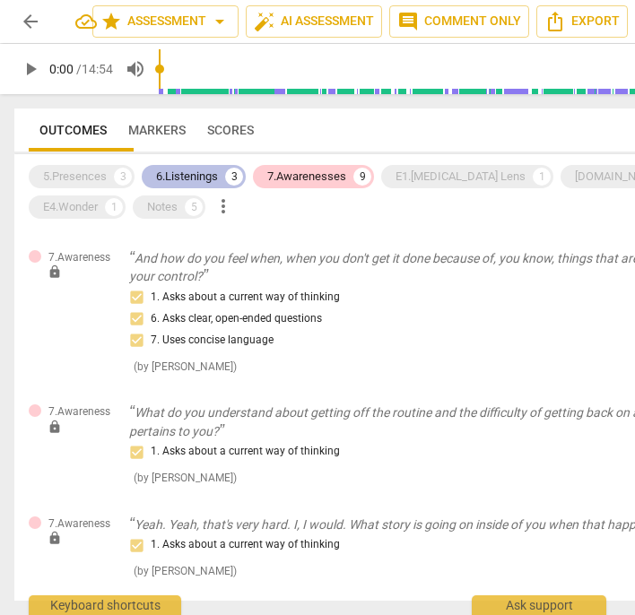
click at [197, 179] on div "6.Listenings" at bounding box center [187, 177] width 62 height 18
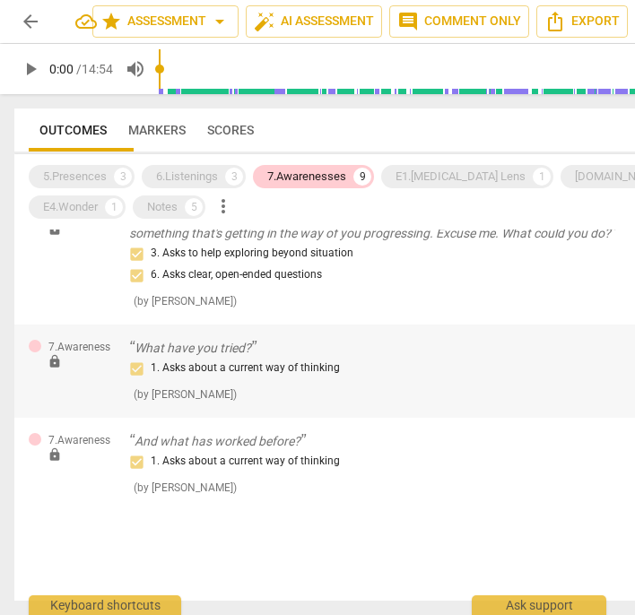
scroll to position [891, 0]
click at [411, 176] on div "E1.ADHD Lens" at bounding box center [460, 177] width 130 height 18
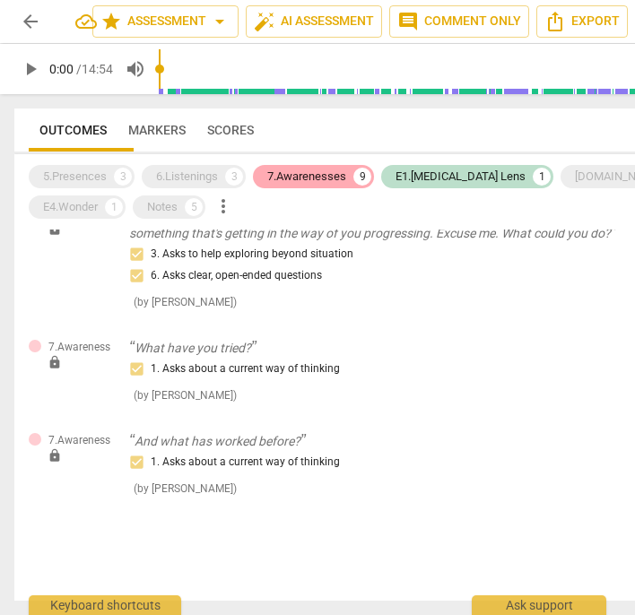
click at [319, 173] on div "7.Awarenesses" at bounding box center [306, 177] width 79 height 18
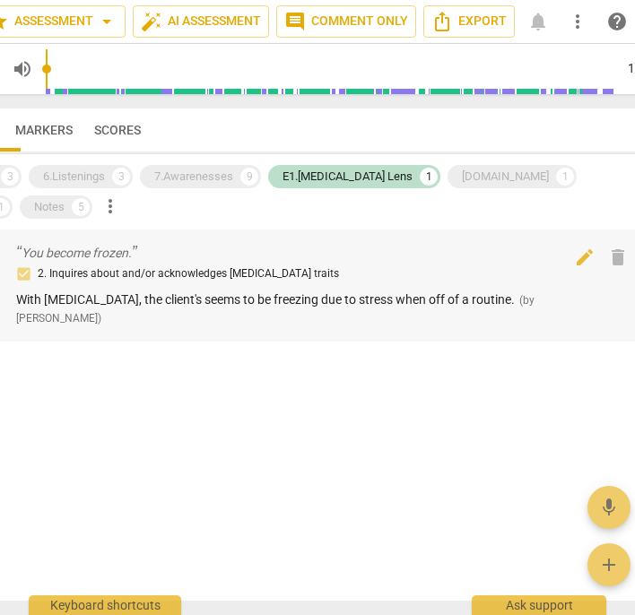
scroll to position [0, 114]
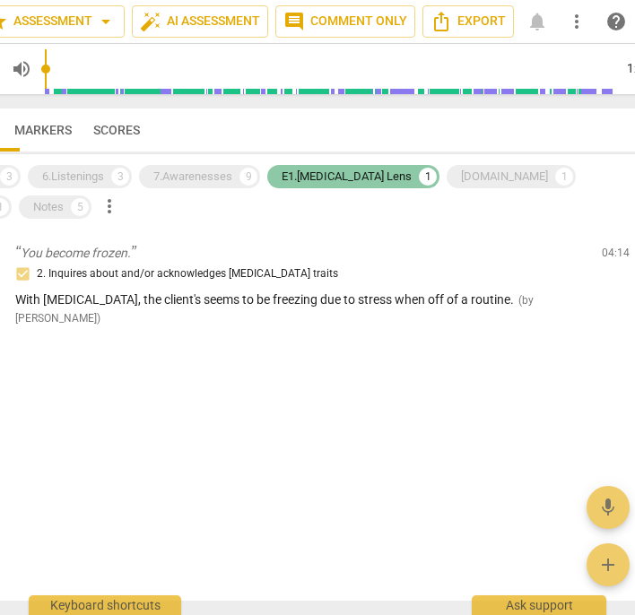
click at [333, 182] on div "E1.ADHD Lens" at bounding box center [346, 177] width 130 height 18
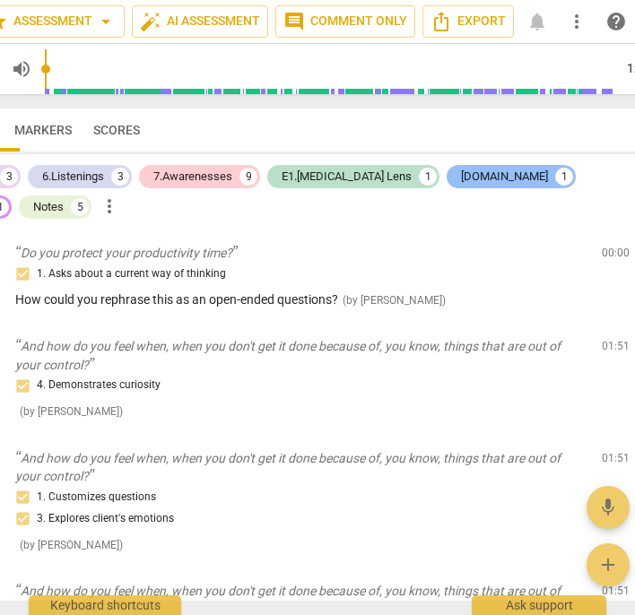
click at [461, 175] on div "E2.Safety" at bounding box center [504, 177] width 87 height 18
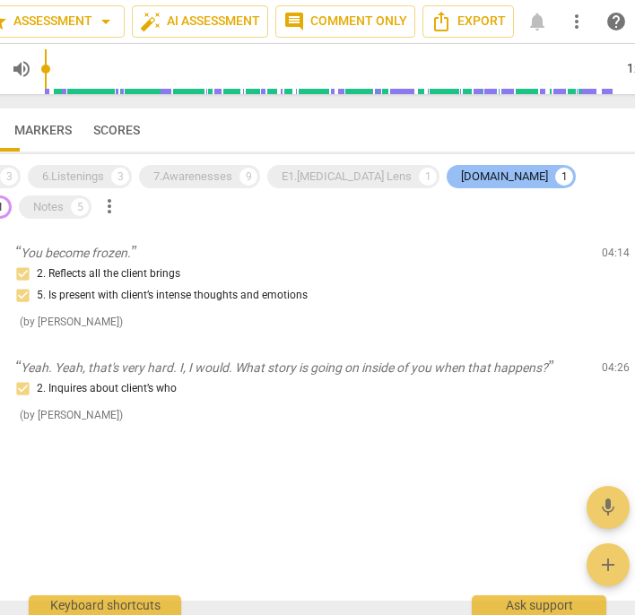
click at [461, 177] on div "E2.Safety" at bounding box center [504, 177] width 87 height 18
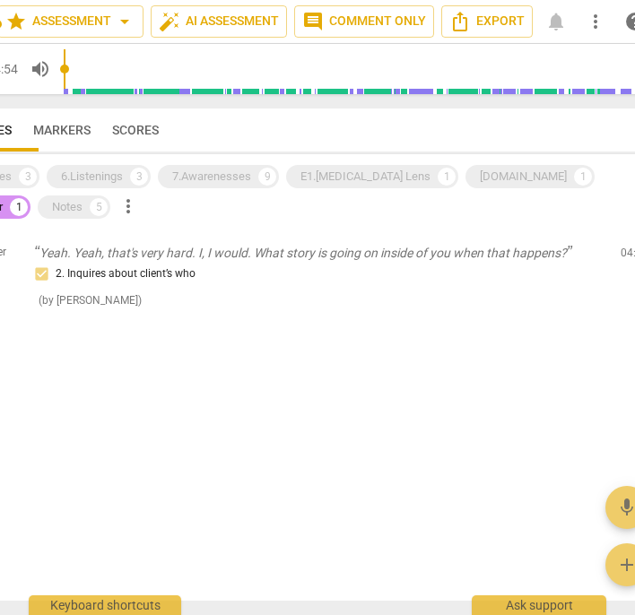
scroll to position [0, 93]
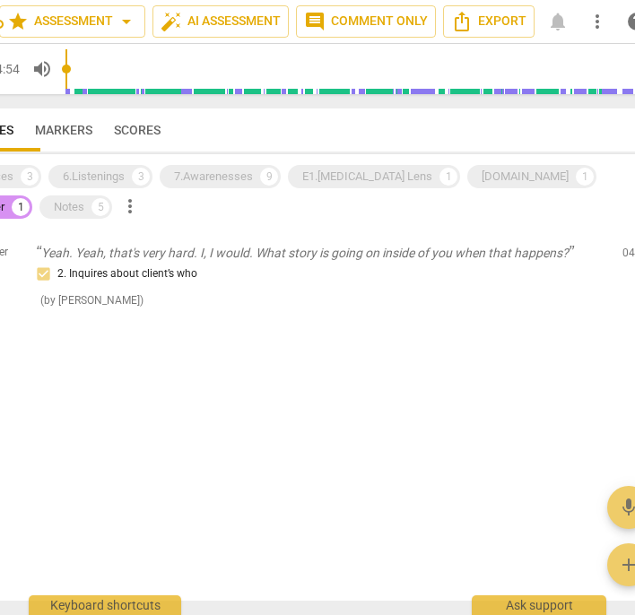
click at [410, 69] on input "range" at bounding box center [348, 68] width 567 height 57
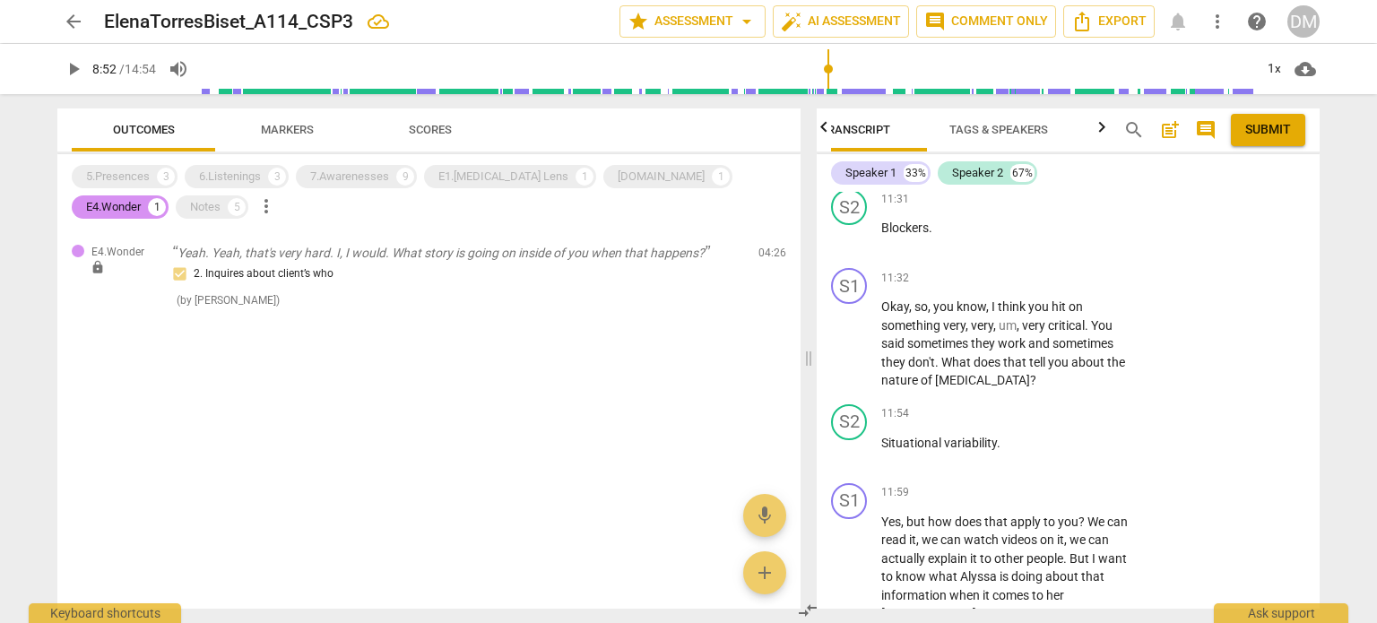
scroll to position [0, 0]
click at [1221, 18] on span "more_vert" at bounding box center [1217, 22] width 22 height 22
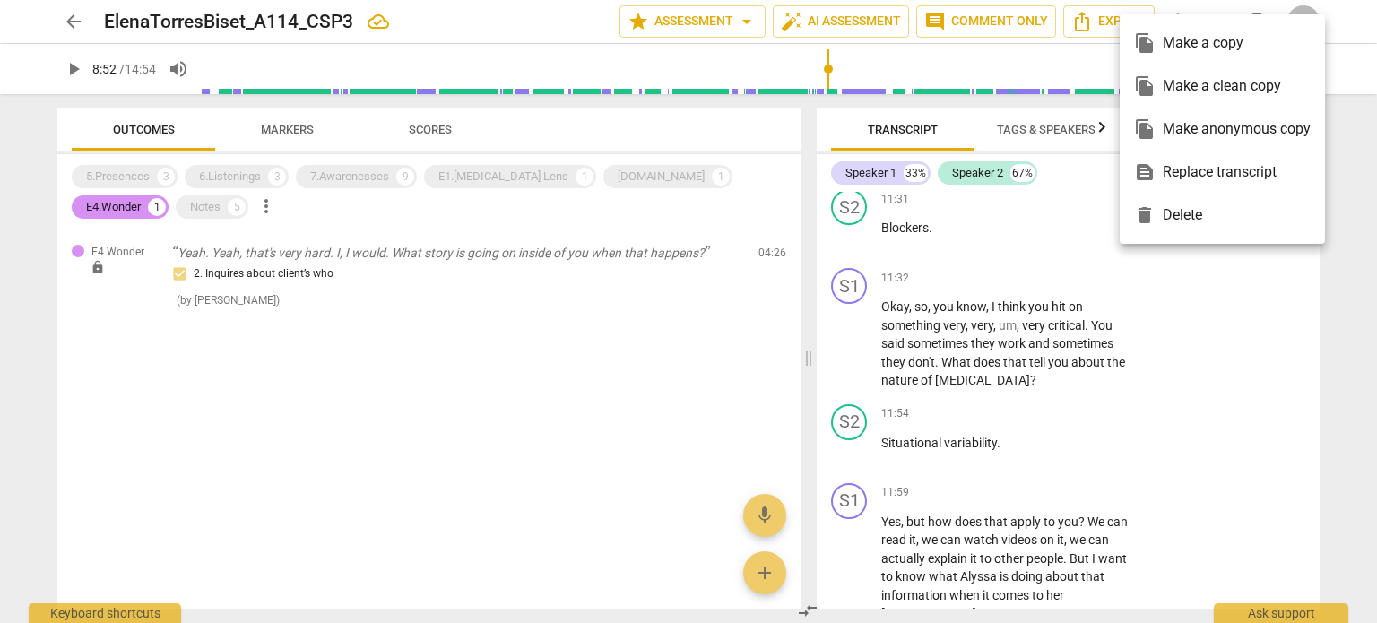
click at [529, 352] on div at bounding box center [688, 311] width 1377 height 623
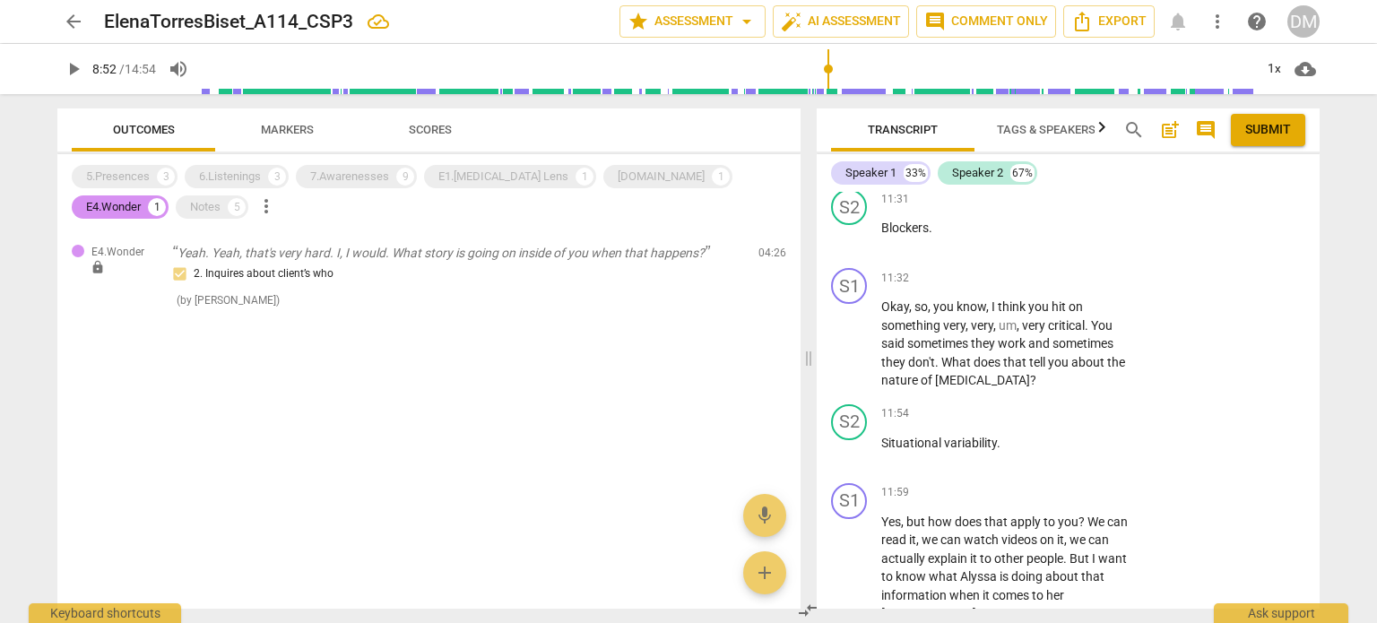
click at [856, 64] on input "range" at bounding box center [727, 68] width 1051 height 57
click at [848, 75] on input "range" at bounding box center [727, 68] width 1051 height 57
click at [82, 70] on span "play_arrow" at bounding box center [74, 69] width 22 height 22
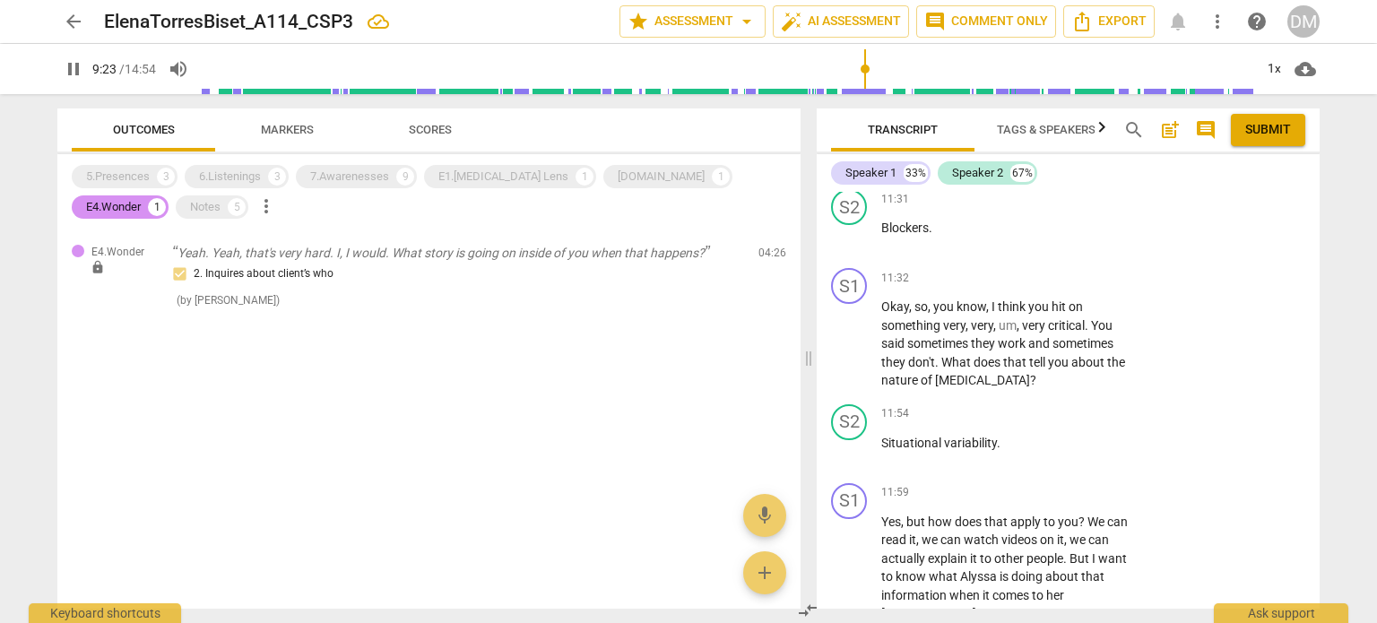
click at [643, 75] on input "range" at bounding box center [727, 68] width 1051 height 57
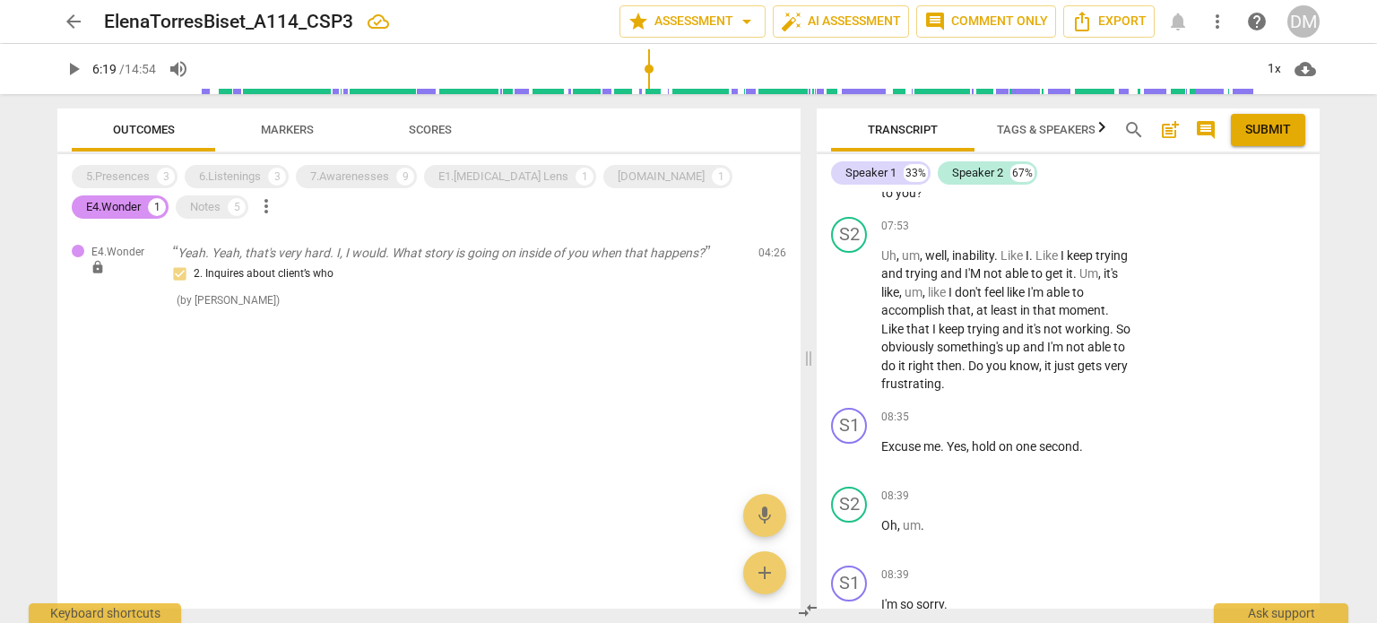
scroll to position [3290, 0]
drag, startPoint x: 883, startPoint y: 358, endPoint x: 1085, endPoint y: 383, distance: 204.1
click at [618, 181] on div "E2.Safety" at bounding box center [661, 177] width 87 height 18
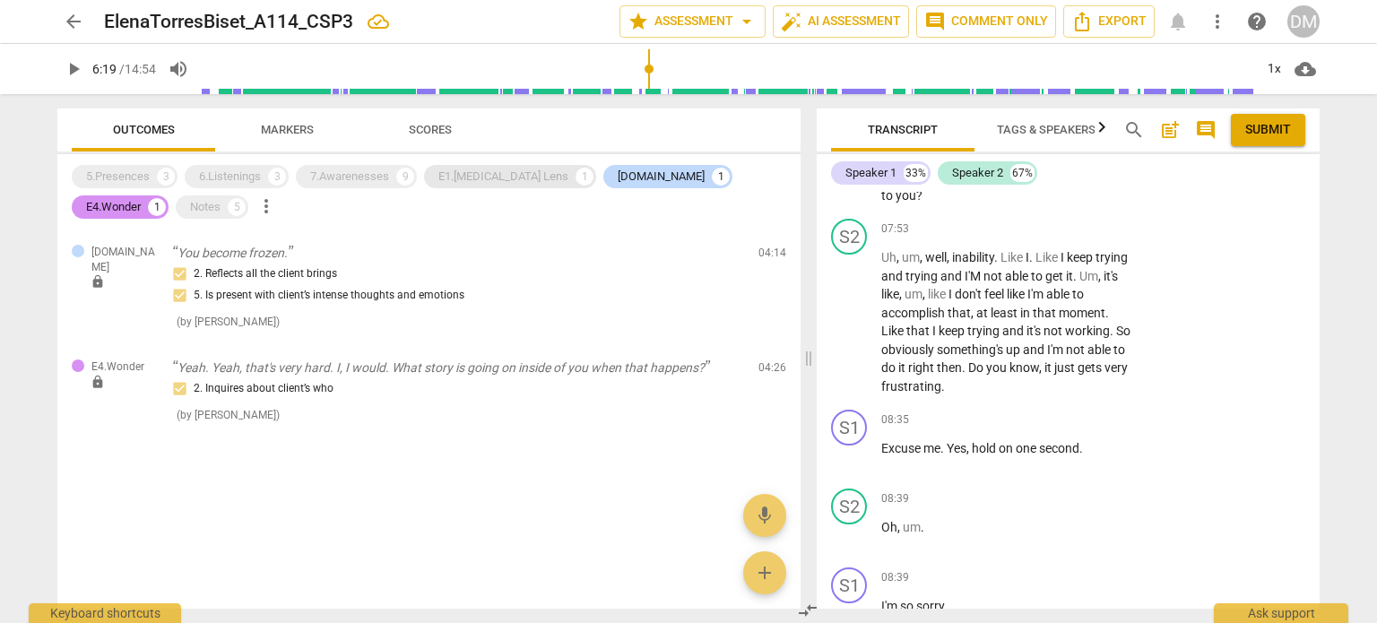
click at [471, 183] on div "E1.ADHD Lens" at bounding box center [503, 177] width 130 height 18
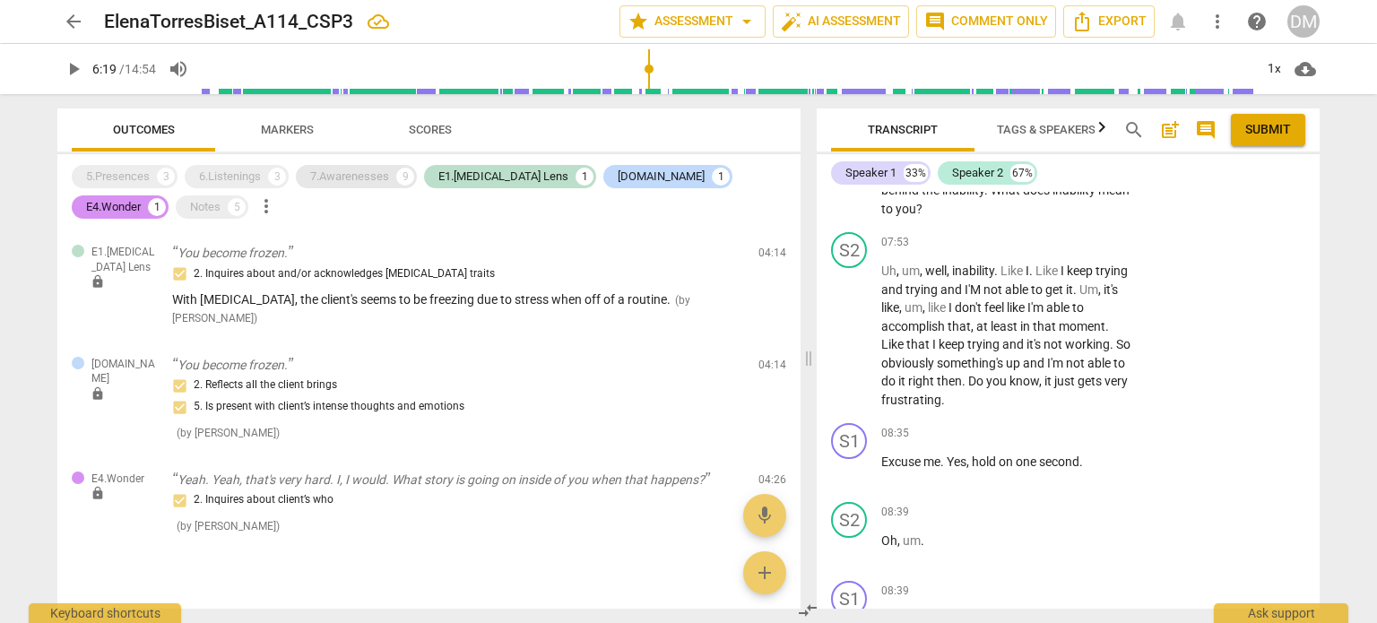
click at [367, 178] on div "7.Awarenesses" at bounding box center [349, 177] width 79 height 18
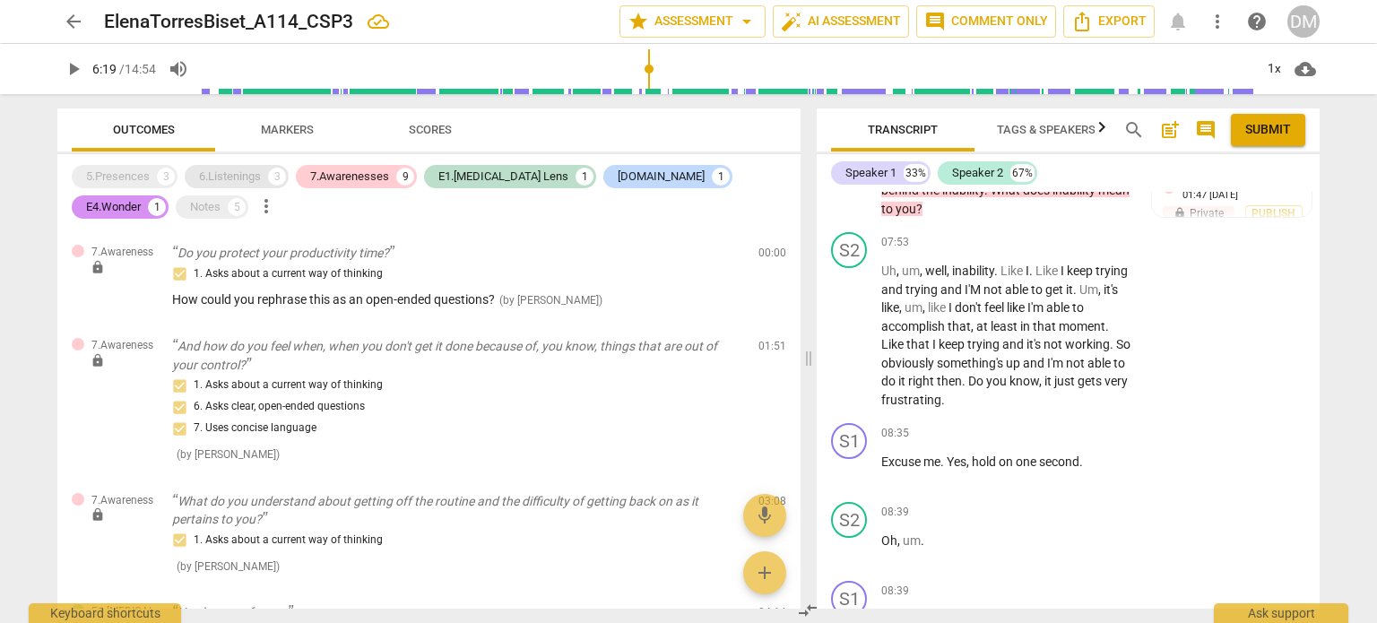
click at [229, 177] on div "6.Listenings" at bounding box center [230, 177] width 62 height 18
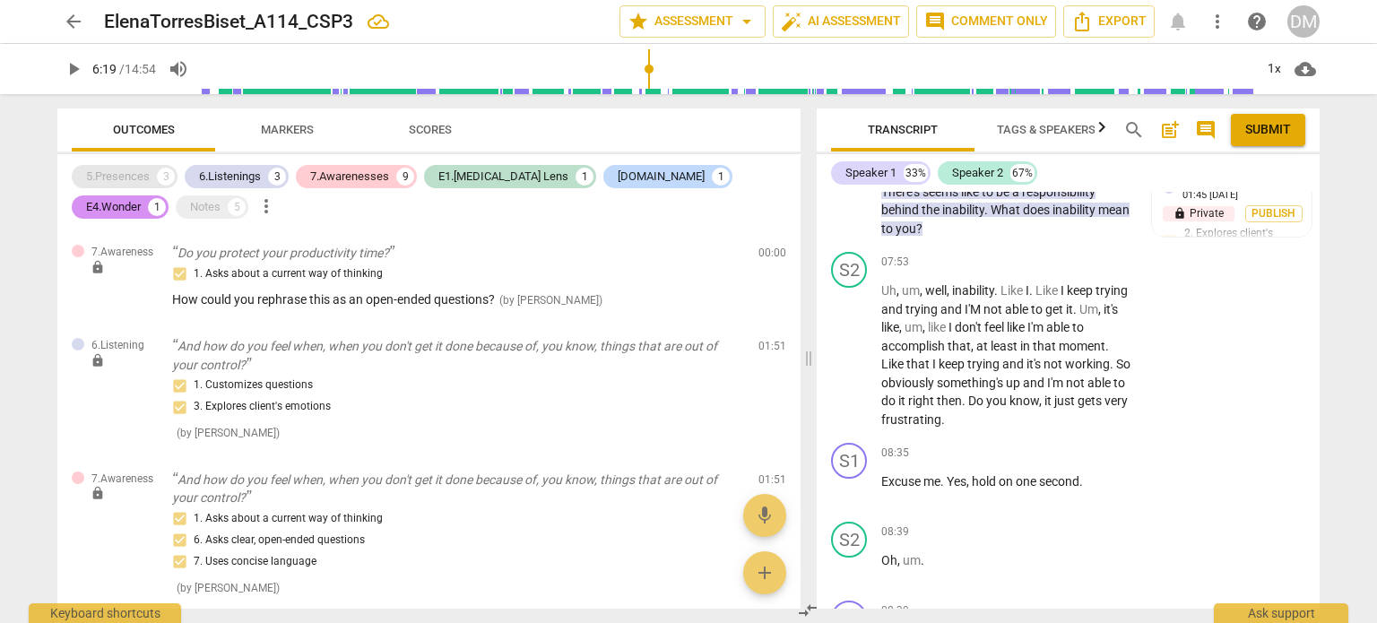
click at [125, 178] on div "5.Presences" at bounding box center [118, 177] width 64 height 18
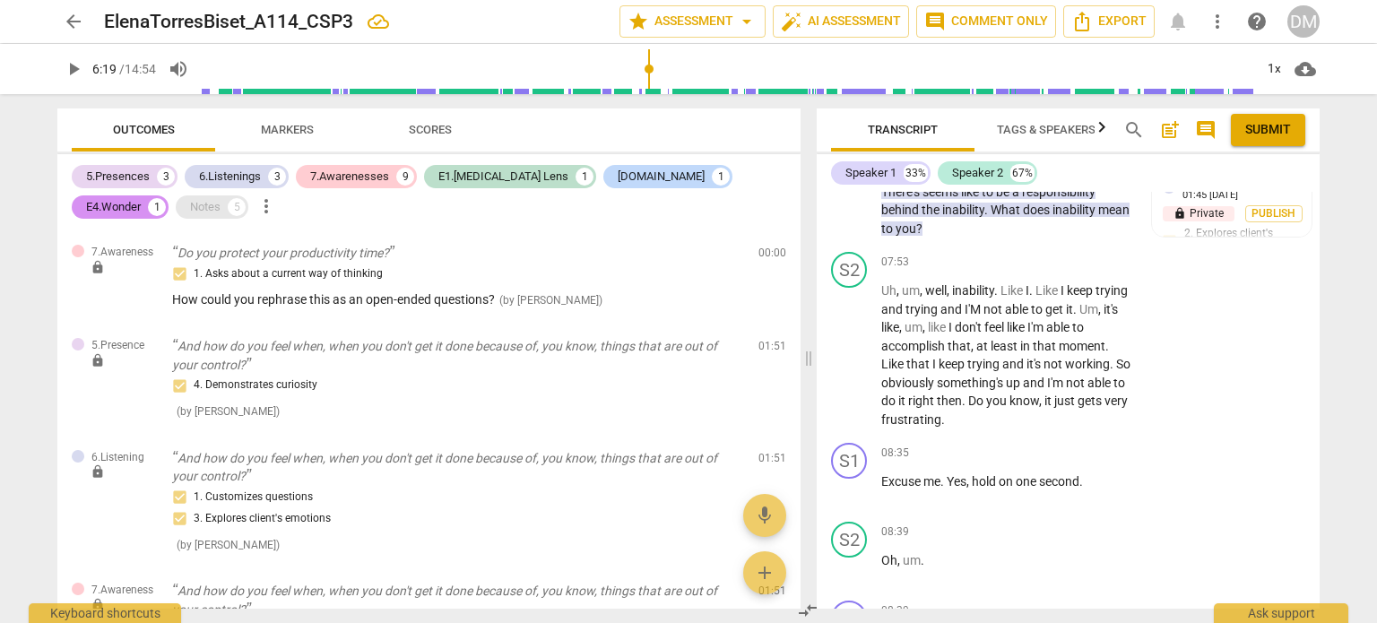
click at [190, 209] on div "Notes" at bounding box center [205, 207] width 30 height 18
drag, startPoint x: 882, startPoint y: 360, endPoint x: 1092, endPoint y: 384, distance: 211.1
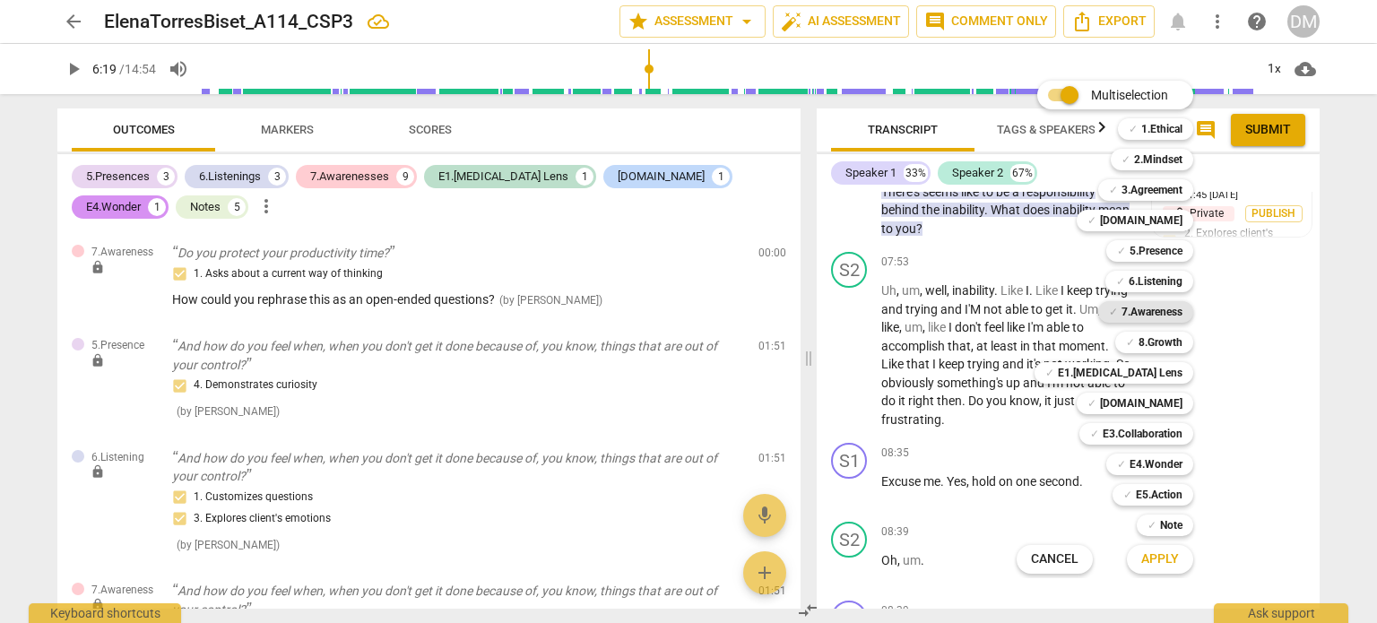
click at [1182, 312] on b "7.Awareness" at bounding box center [1151, 312] width 61 height 22
click at [1182, 284] on b "6.Listening" at bounding box center [1155, 282] width 54 height 22
click at [1182, 247] on b "5.Presence" at bounding box center [1155, 251] width 53 height 22
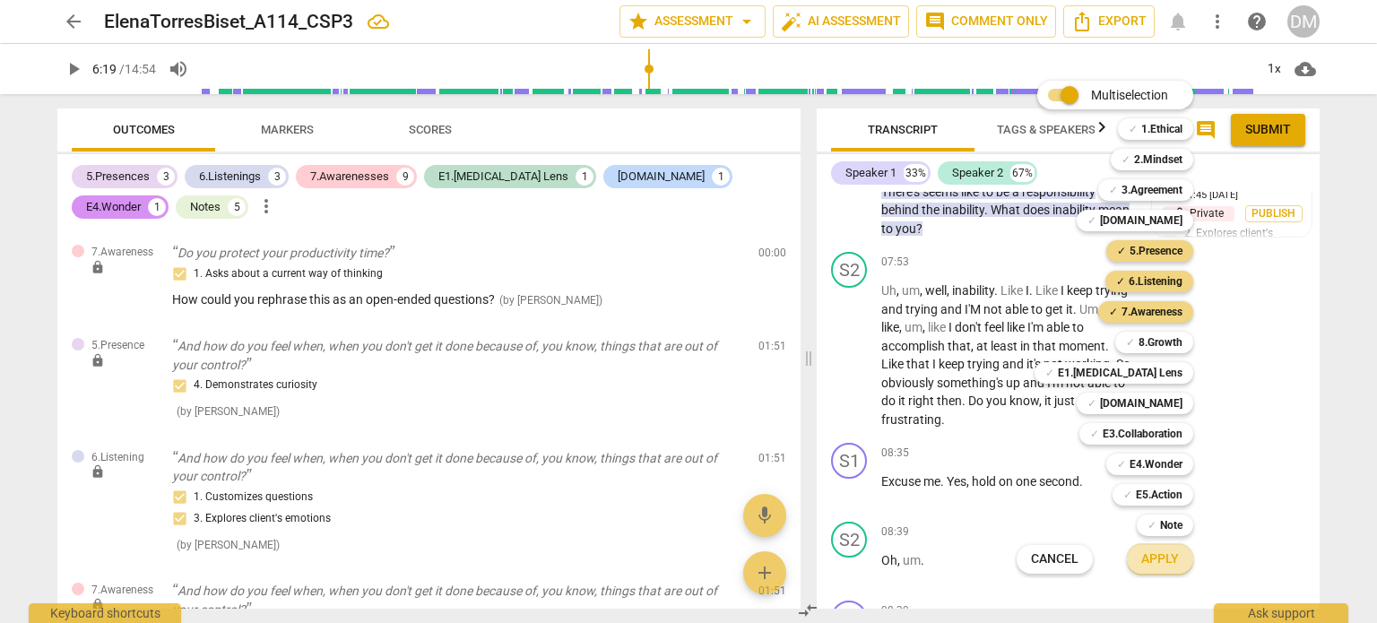
click at [1179, 563] on span "Apply" at bounding box center [1160, 559] width 38 height 18
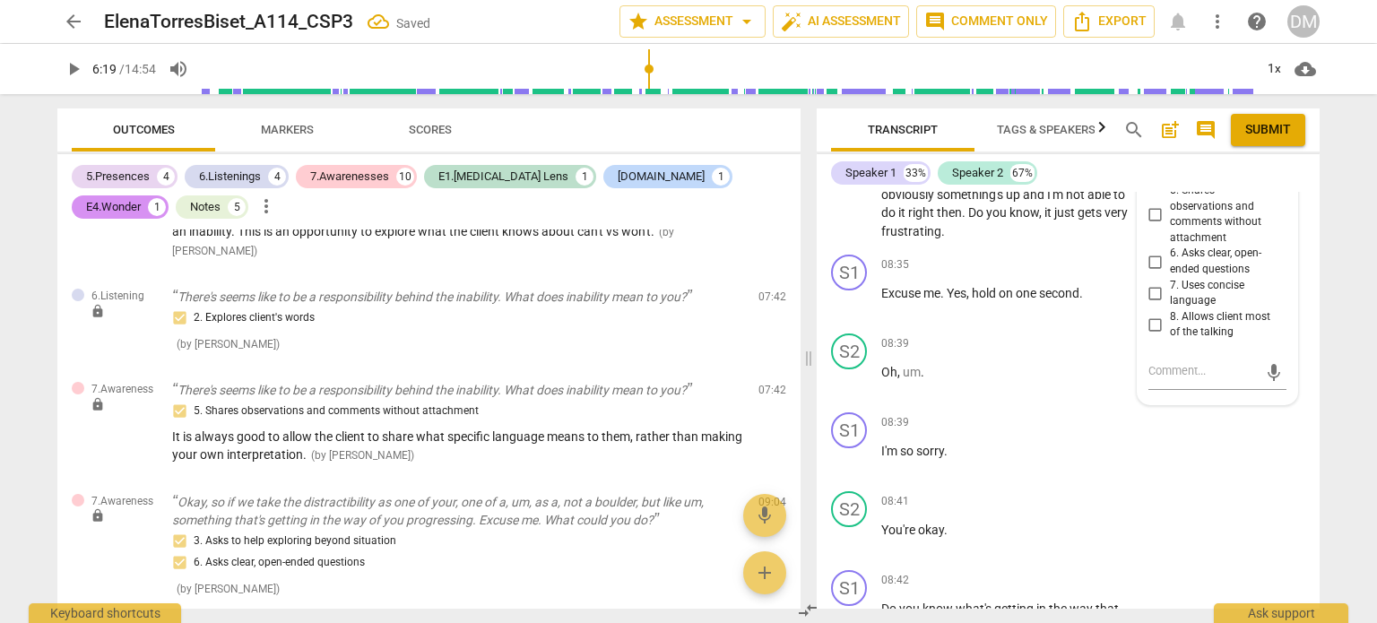
scroll to position [3565, 0]
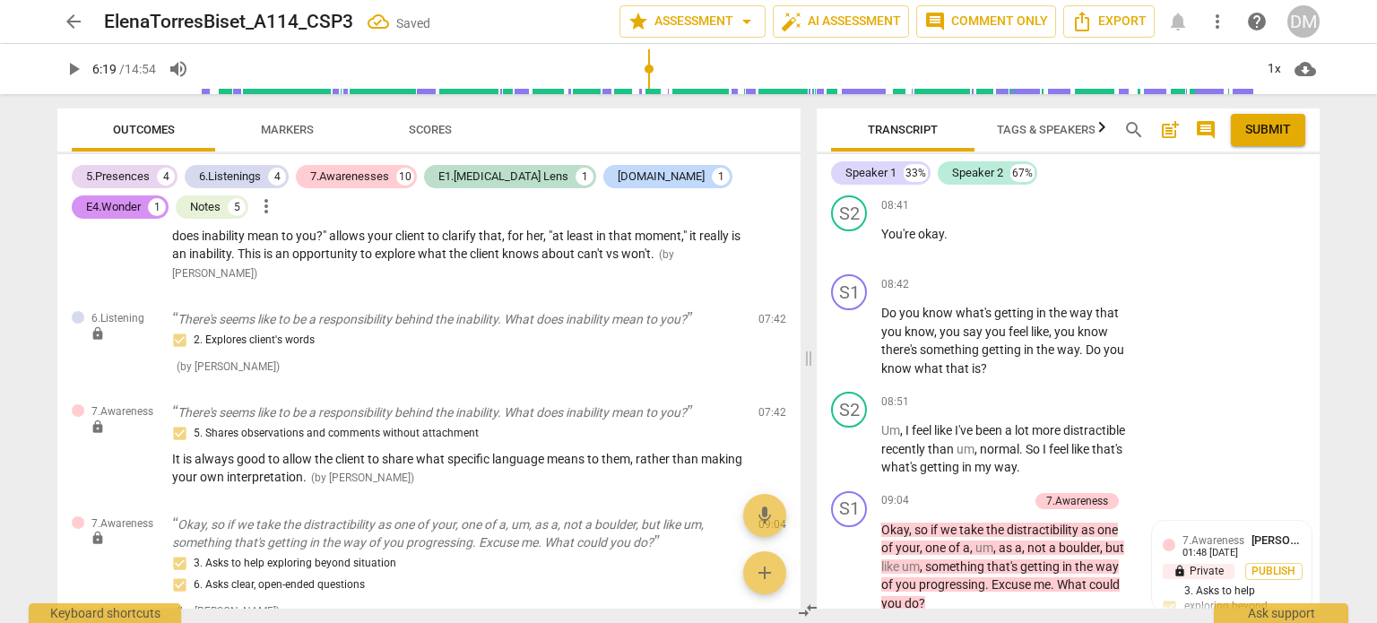
scroll to position [3891, 0]
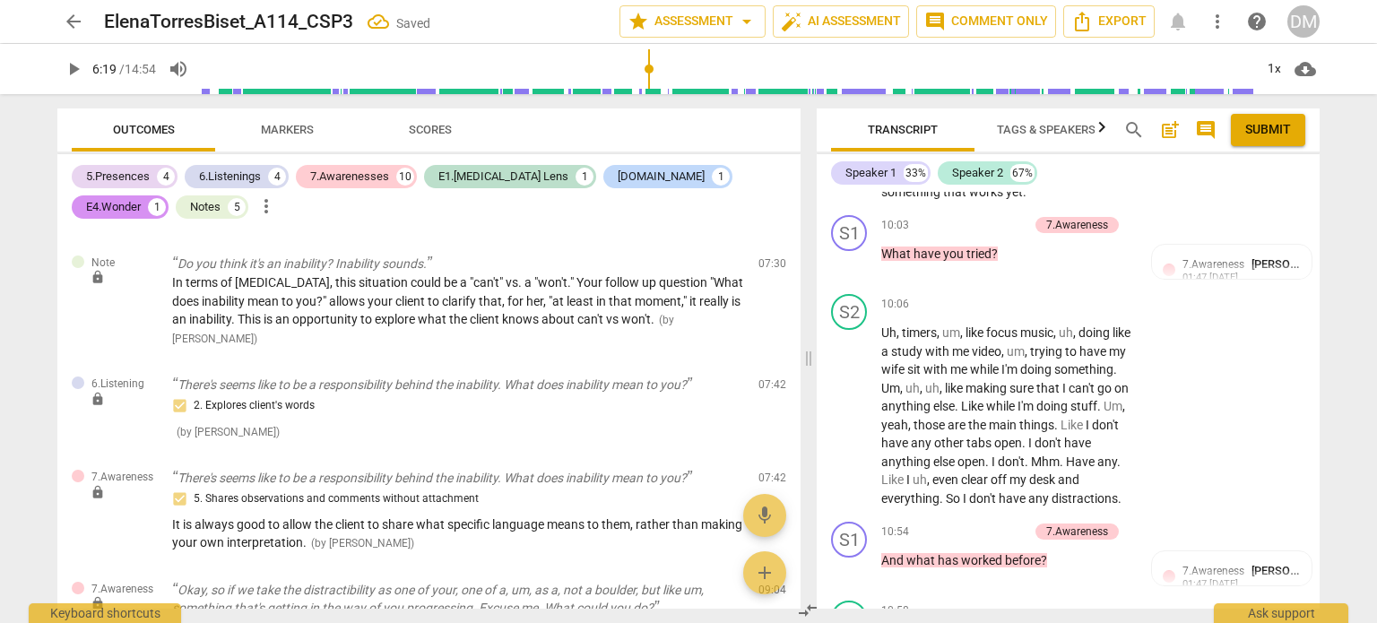
scroll to position [4386, 0]
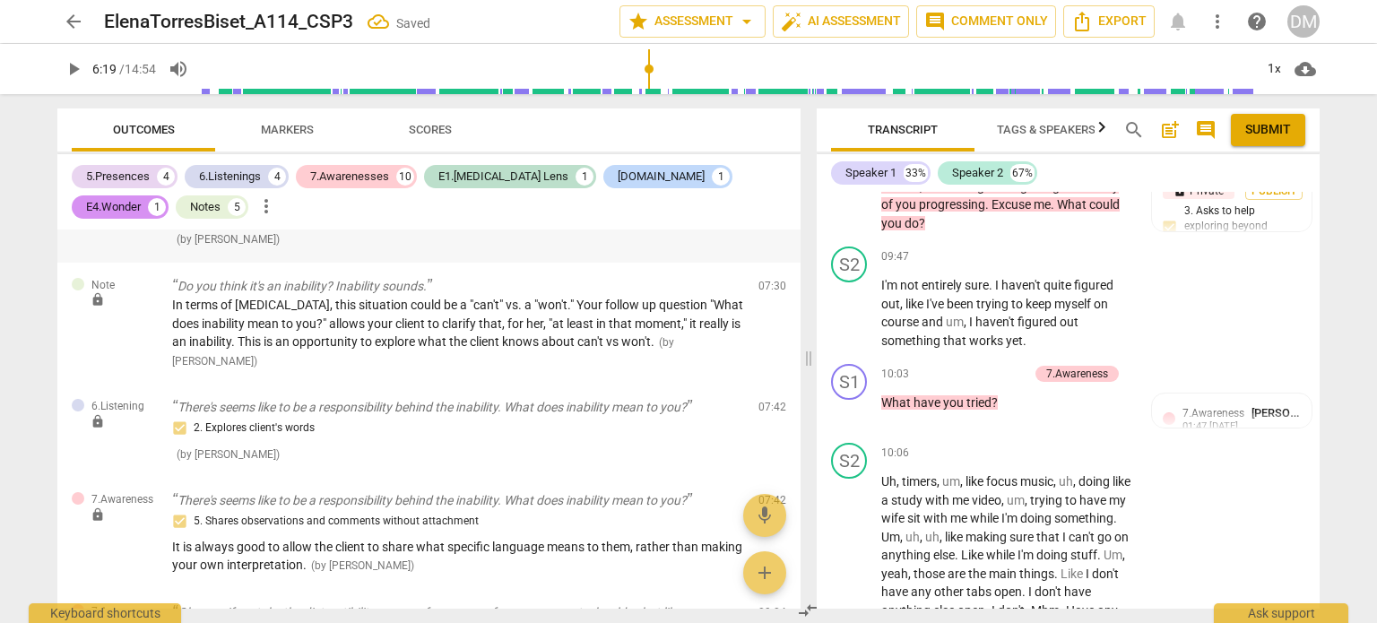
scroll to position [4234, 0]
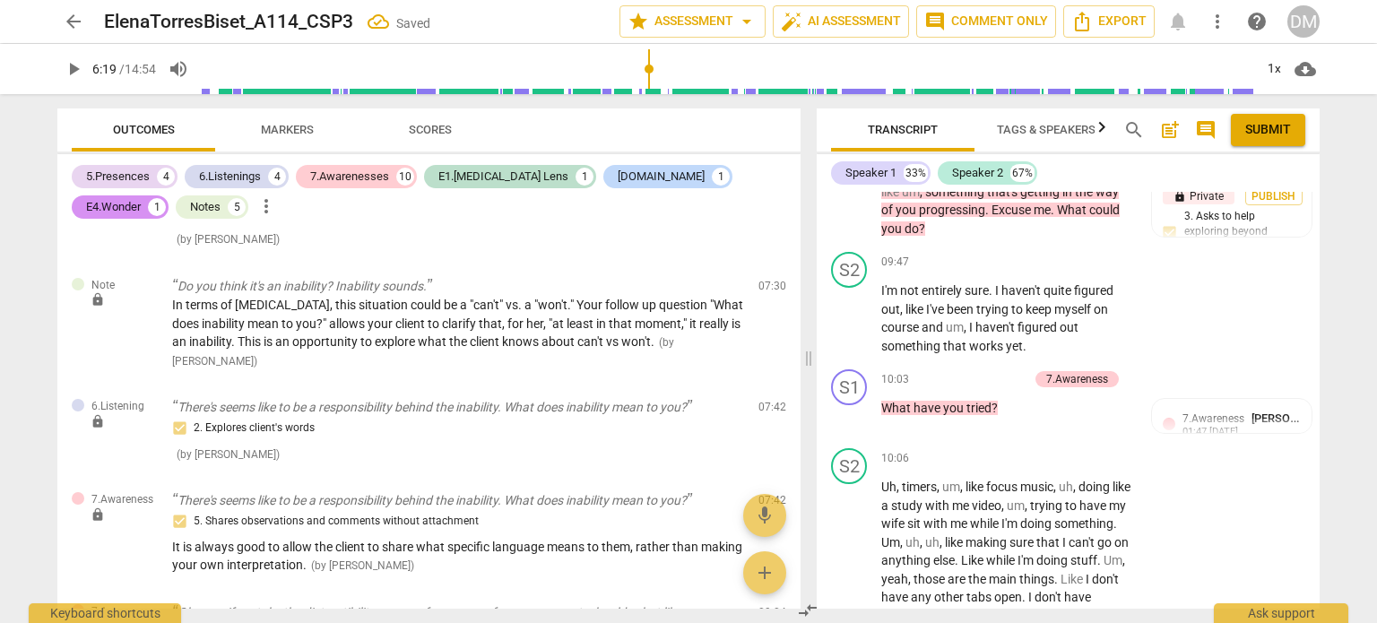
click at [765, 146] on div "Outcomes Markers Scores" at bounding box center [429, 129] width 714 height 43
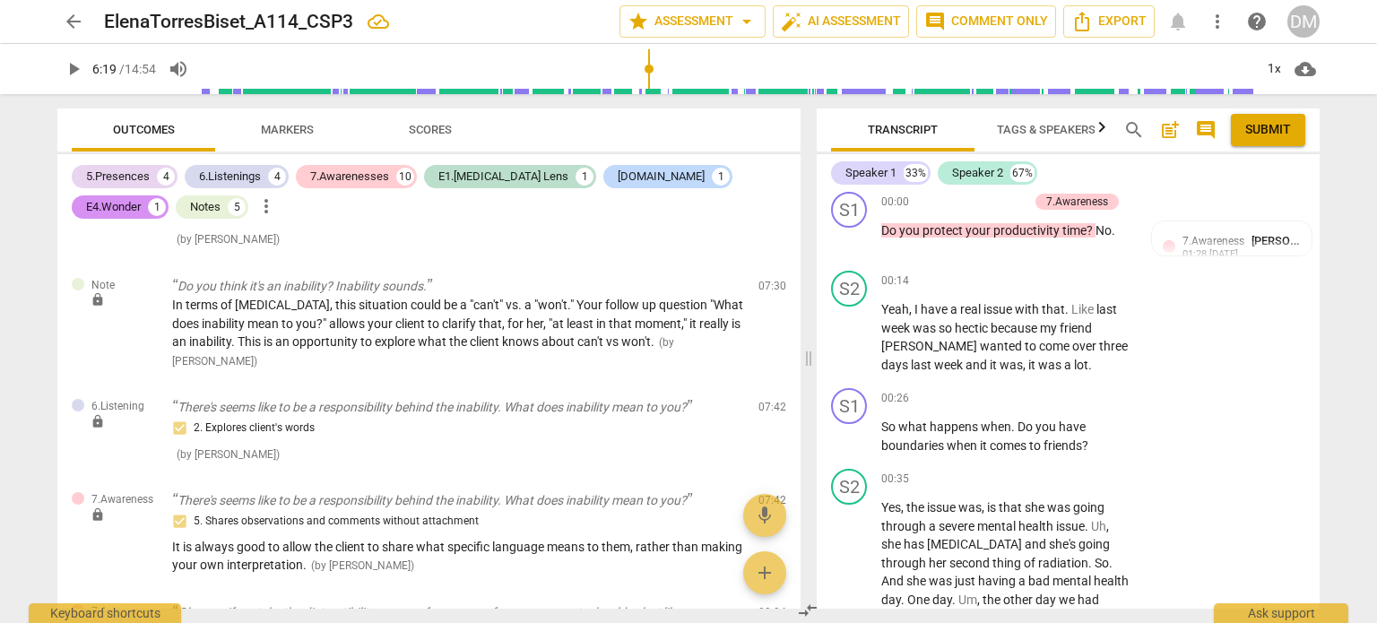
scroll to position [0, 0]
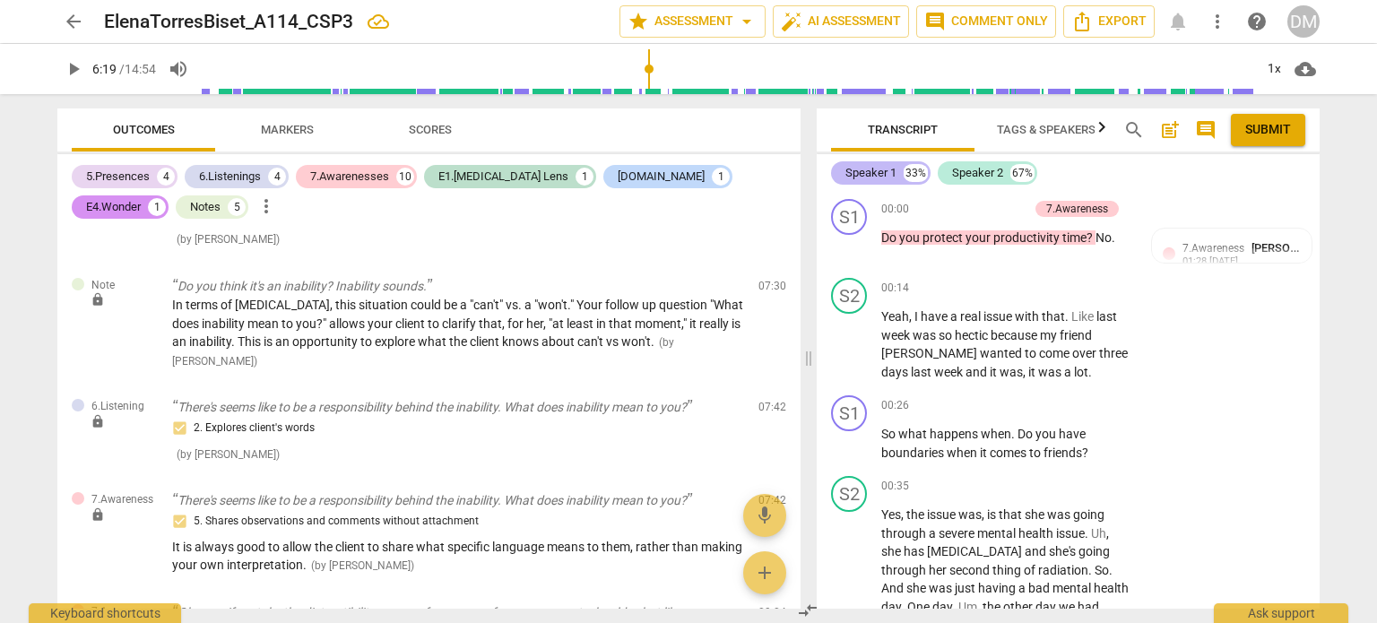
click at [875, 174] on div "Speaker 1" at bounding box center [870, 173] width 51 height 18
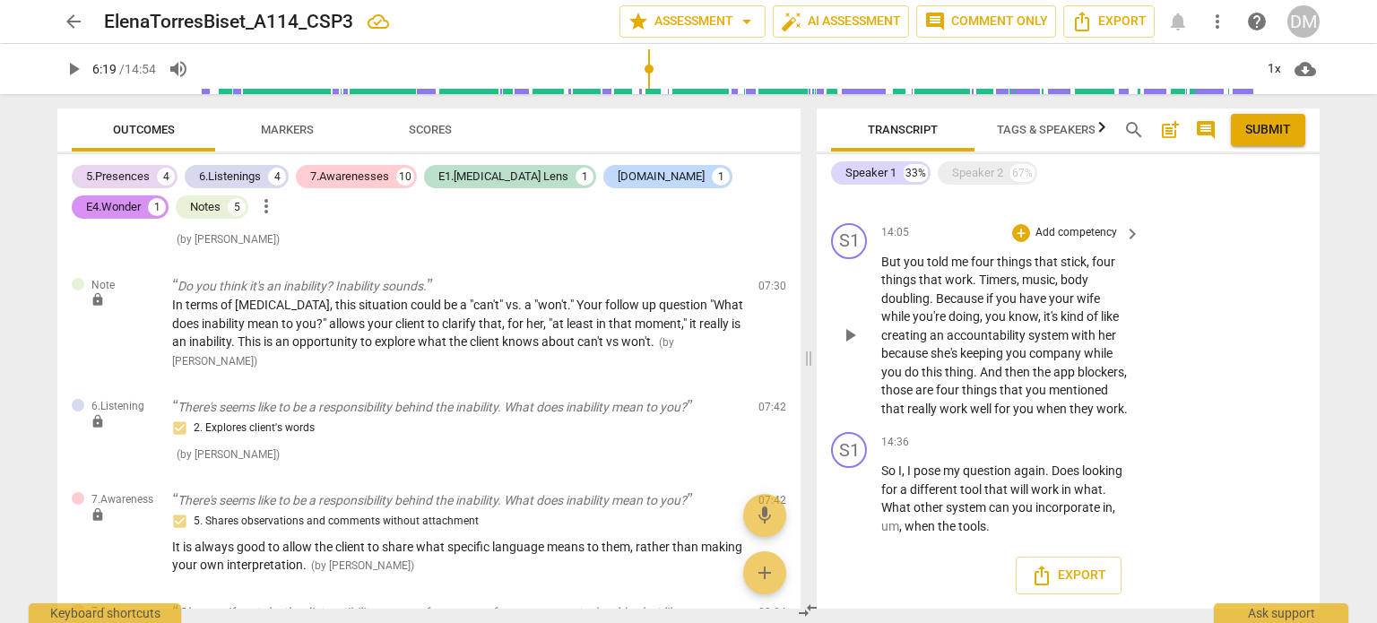
scroll to position [2763, 0]
click at [1127, 27] on span "Export" at bounding box center [1108, 22] width 75 height 22
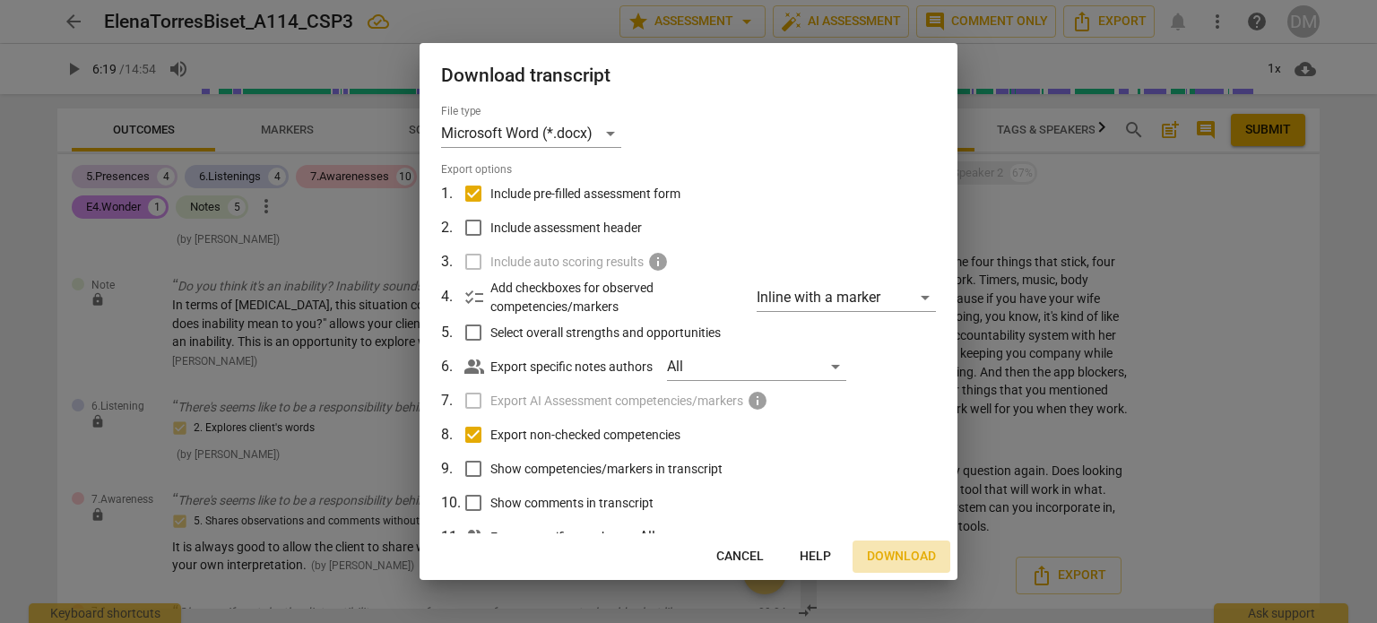
click at [921, 569] on button "Download" at bounding box center [901, 556] width 98 height 32
